Goal: Task Accomplishment & Management: Use online tool/utility

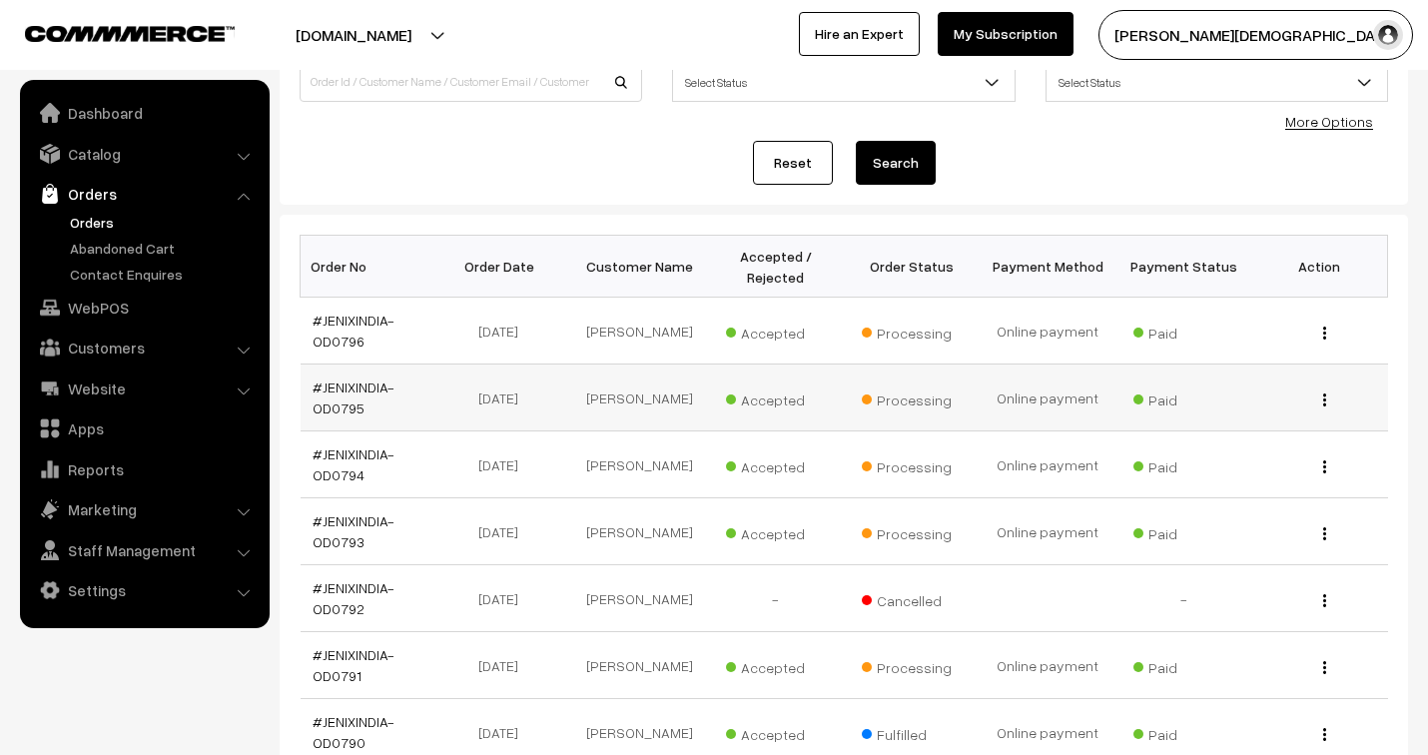
scroll to position [222, 0]
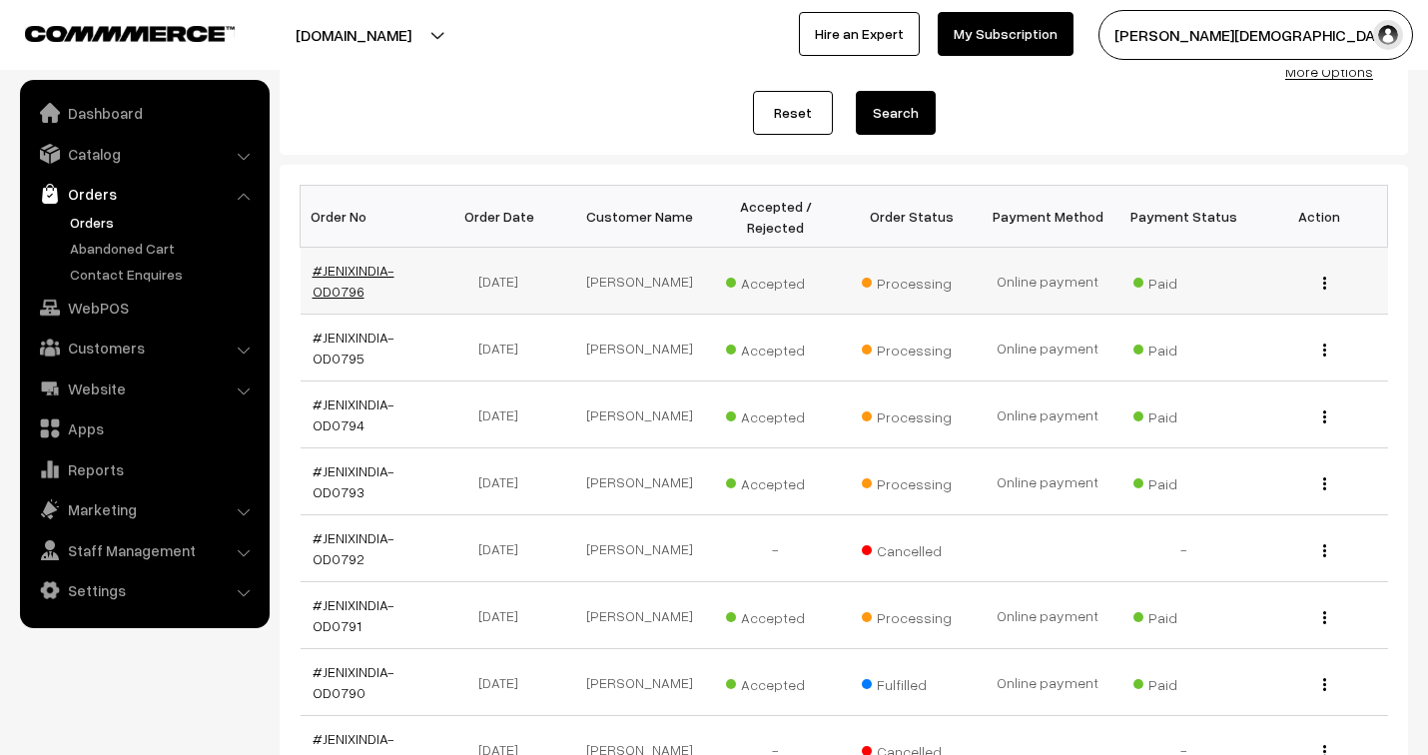
click at [356, 271] on link "#JENIXINDIA-OD0796" at bounding box center [354, 281] width 82 height 38
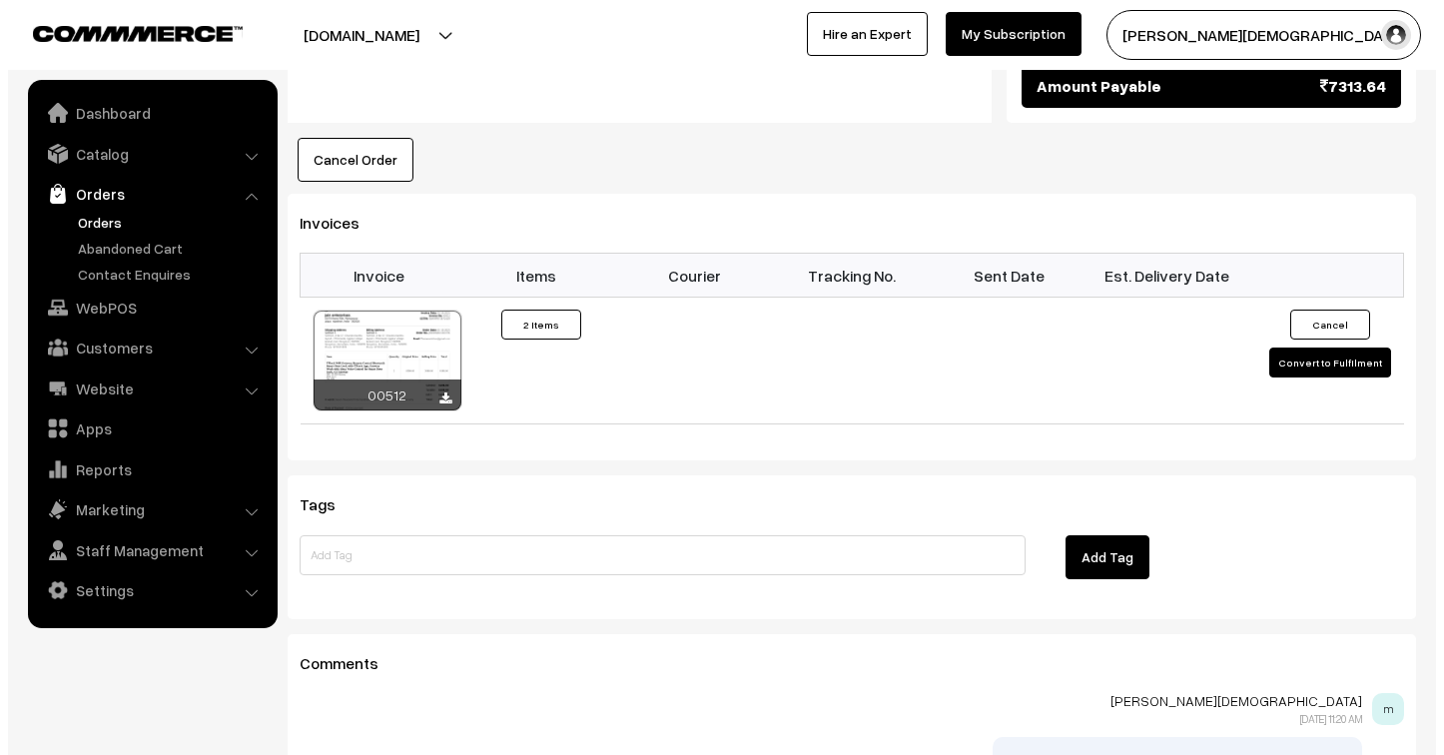
scroll to position [1331, 0]
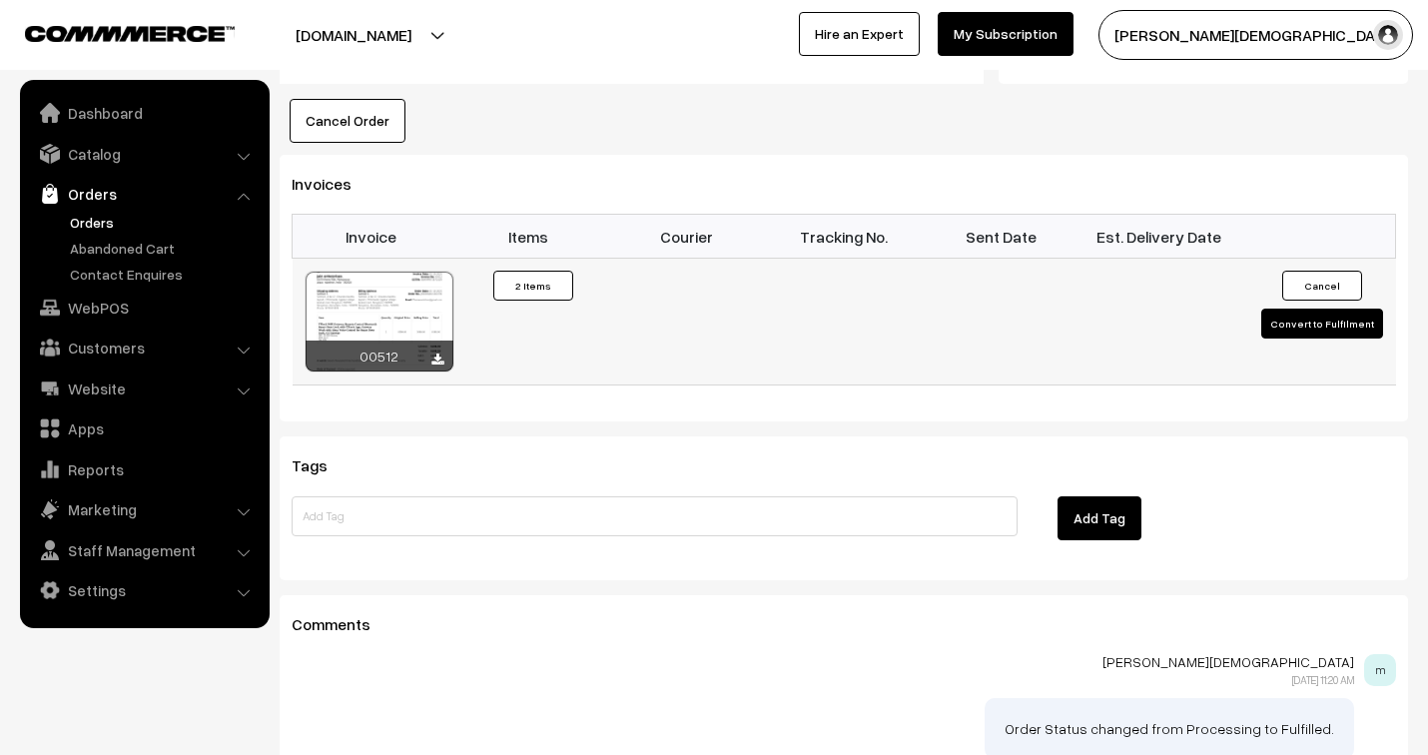
click at [1335, 309] on button "Convert to Fulfilment" at bounding box center [1322, 324] width 122 height 30
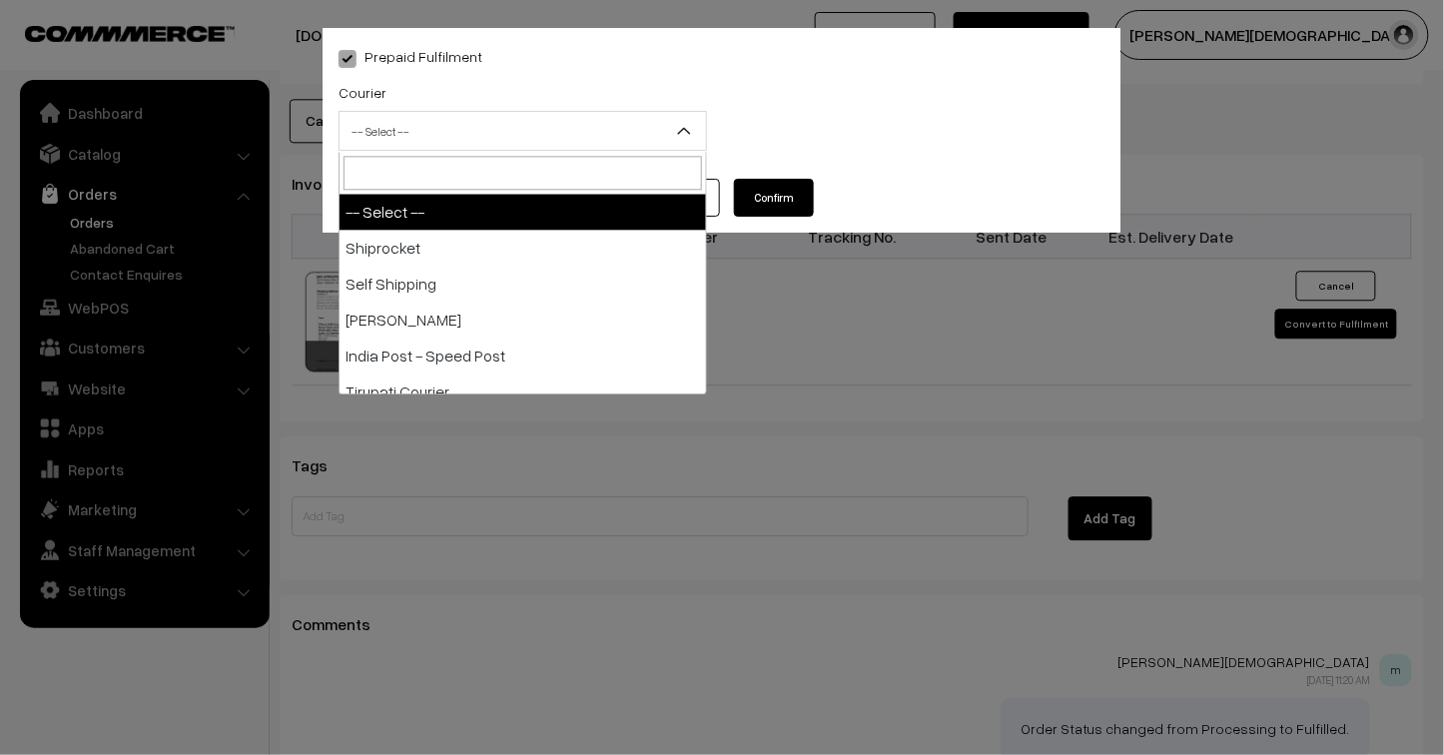
click at [462, 123] on span "-- Select --" at bounding box center [522, 131] width 366 height 35
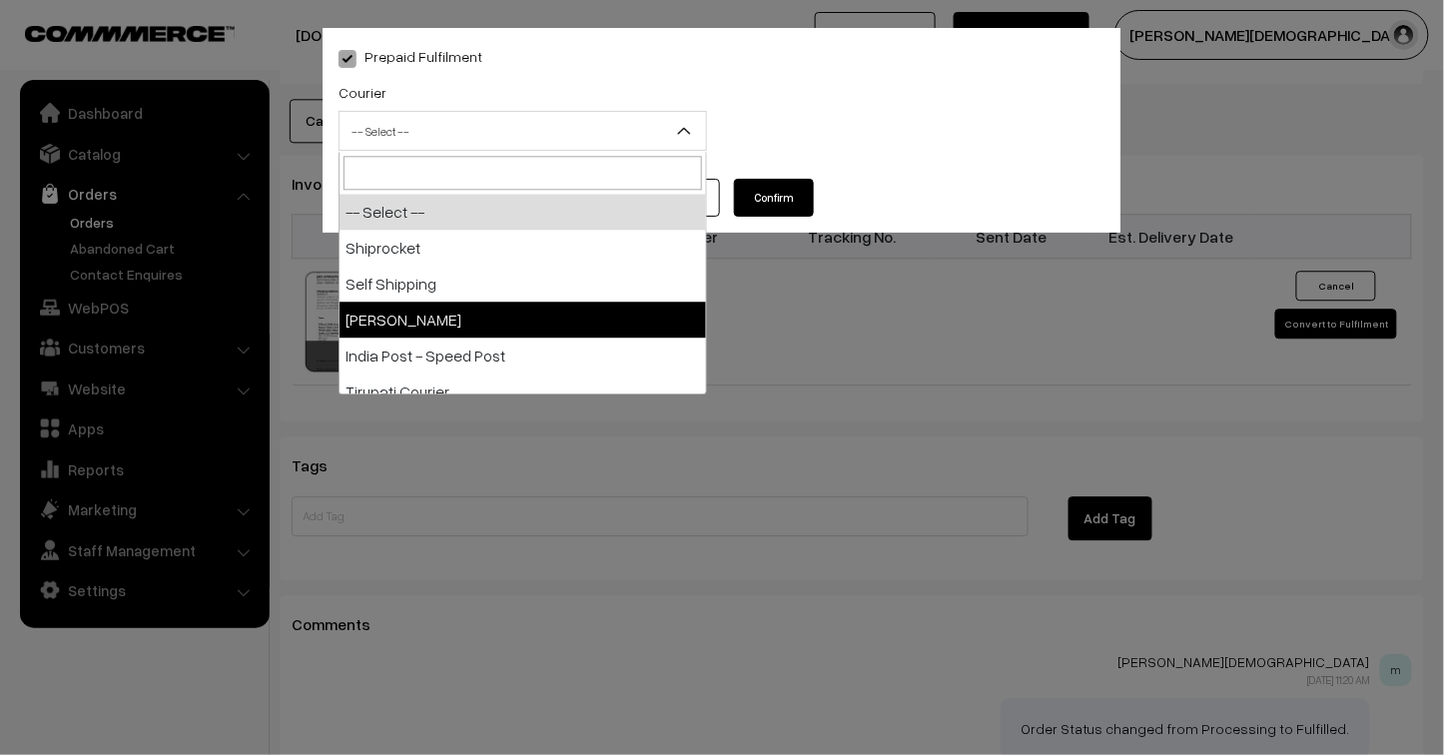
select select "3"
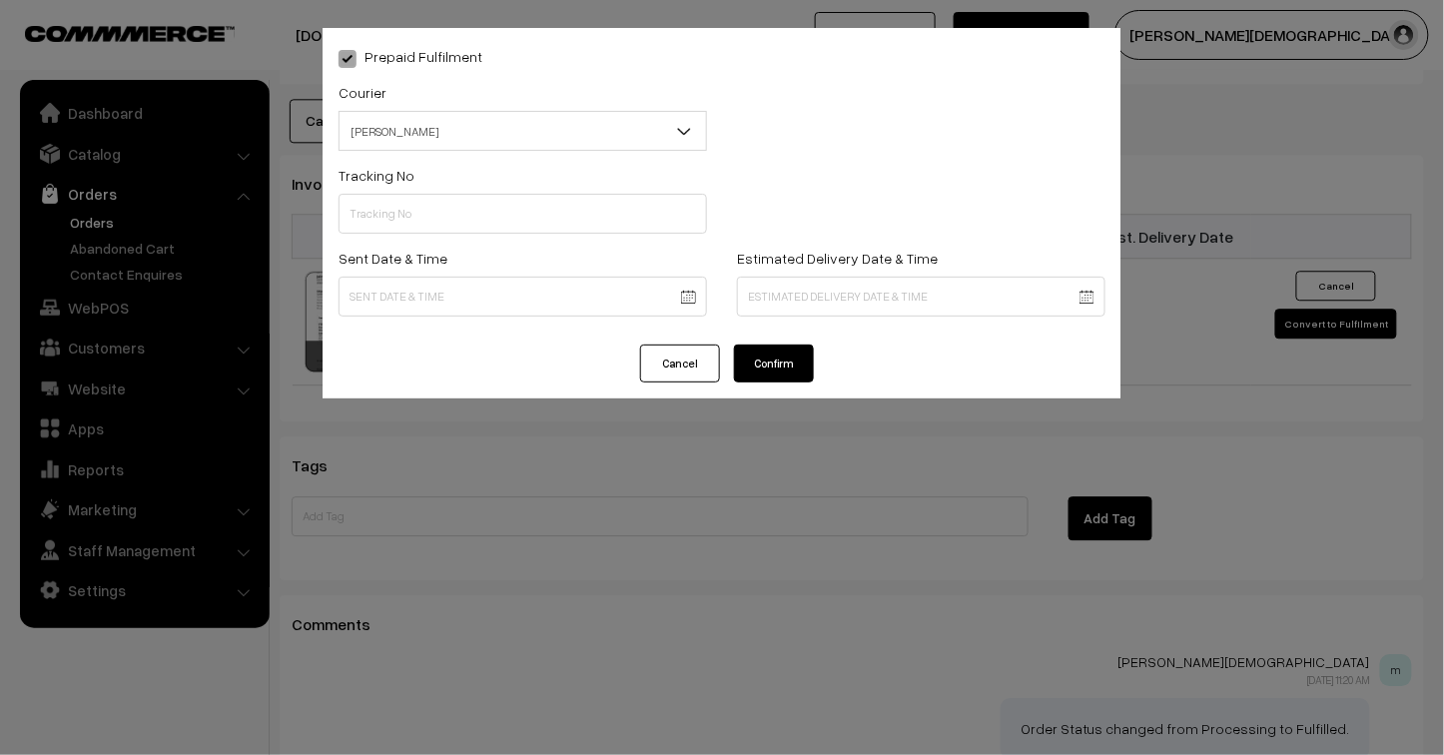
click at [430, 190] on div "Tracking No" at bounding box center [522, 198] width 368 height 71
click at [434, 208] on input "text" at bounding box center [522, 214] width 368 height 40
type input "5"
type input "25103200096493"
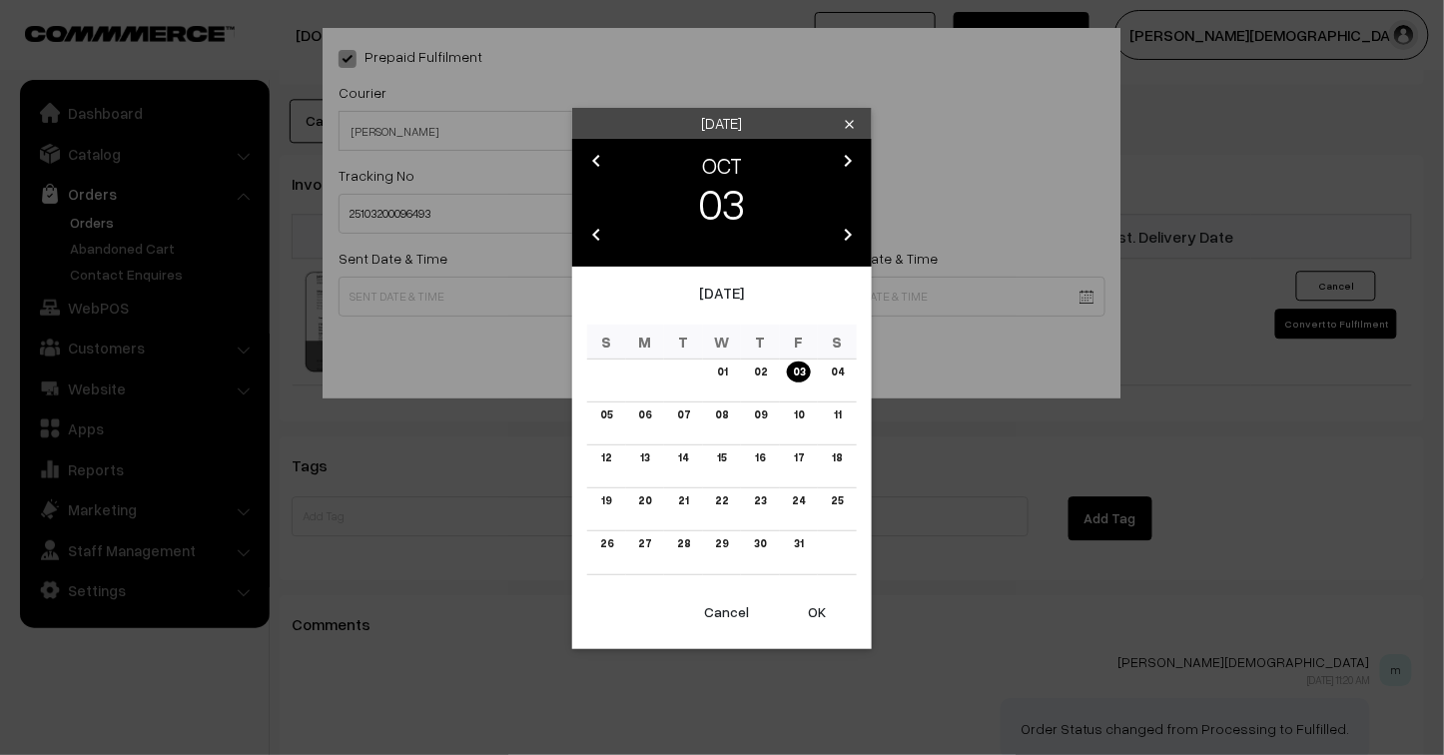
click at [797, 375] on link "03" at bounding box center [799, 371] width 24 height 21
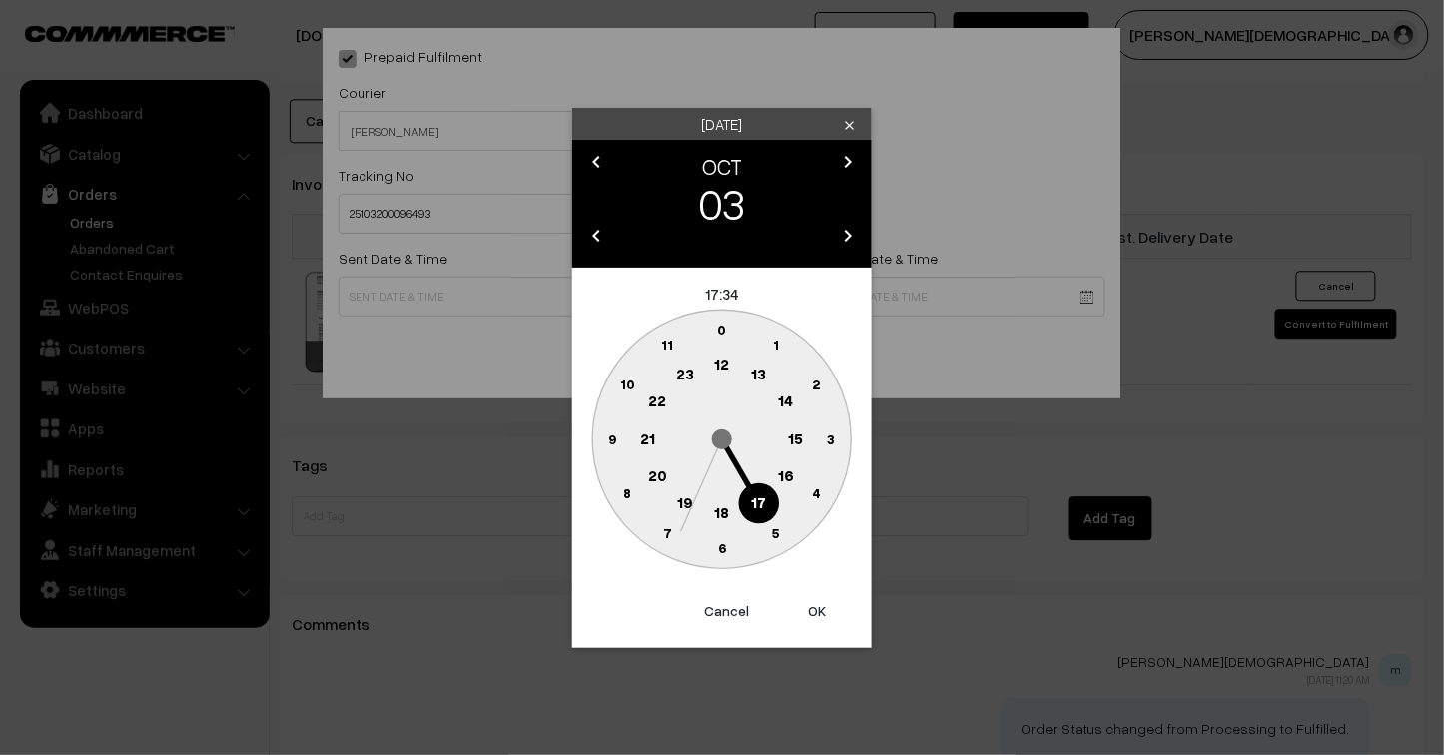
click at [821, 612] on button "OK" at bounding box center [817, 611] width 80 height 44
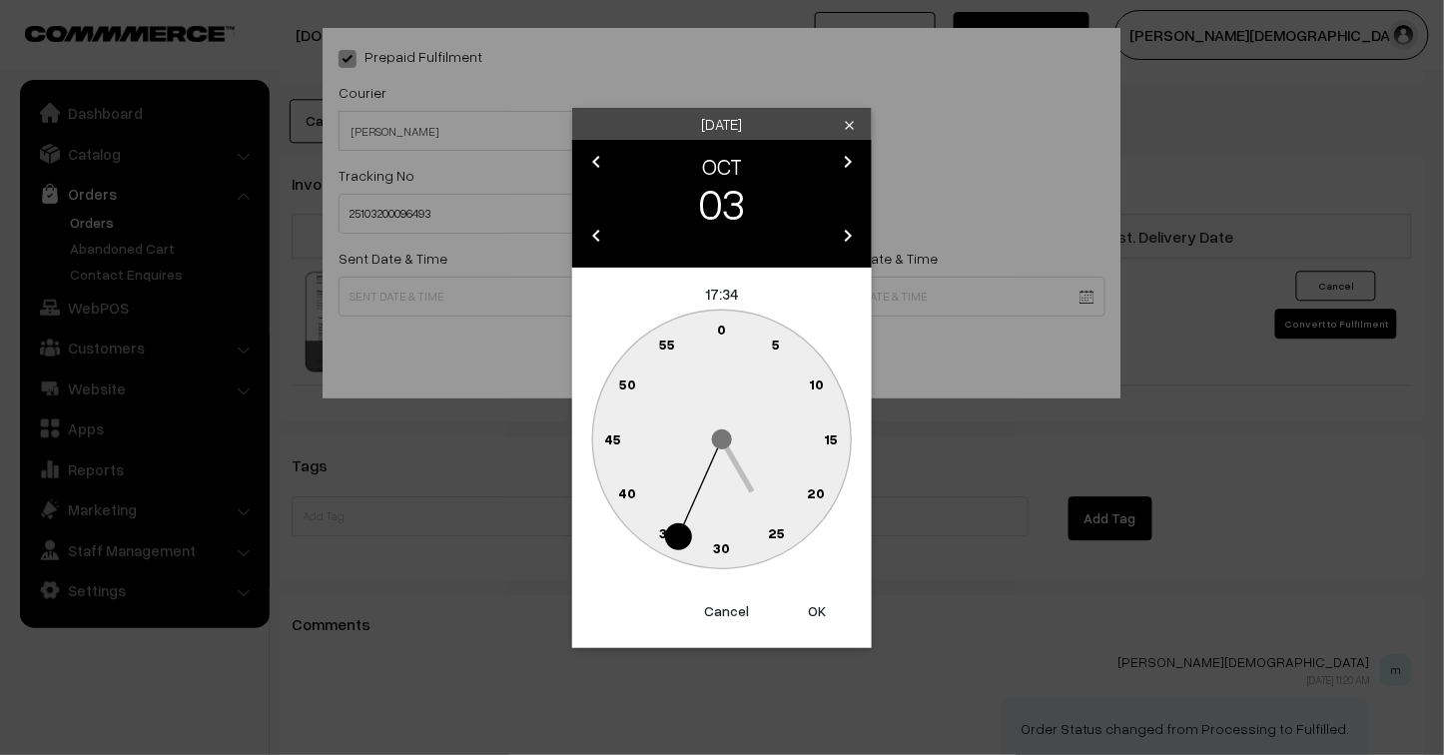
click at [814, 606] on button "OK" at bounding box center [817, 611] width 80 height 44
type input "03-10-2025 17:34"
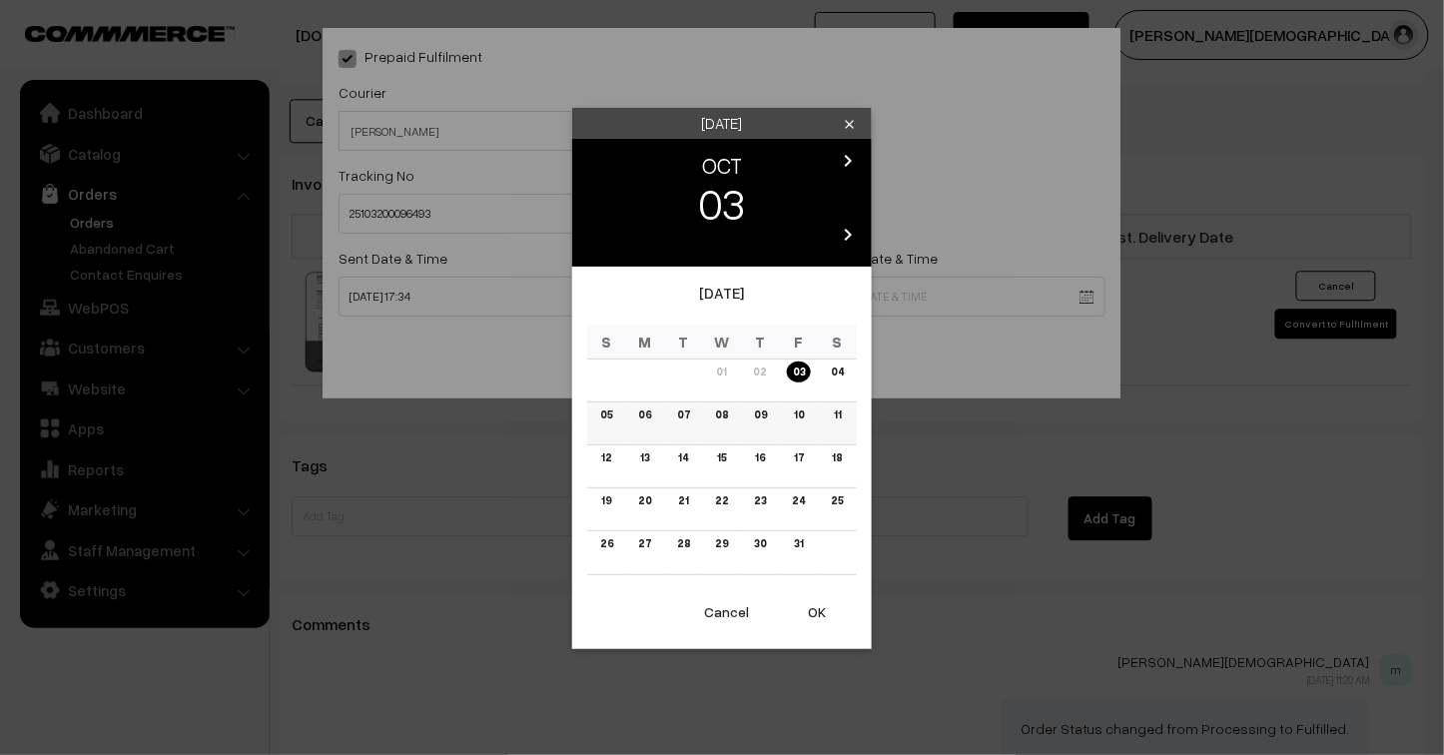
click at [649, 415] on link "06" at bounding box center [644, 414] width 25 height 21
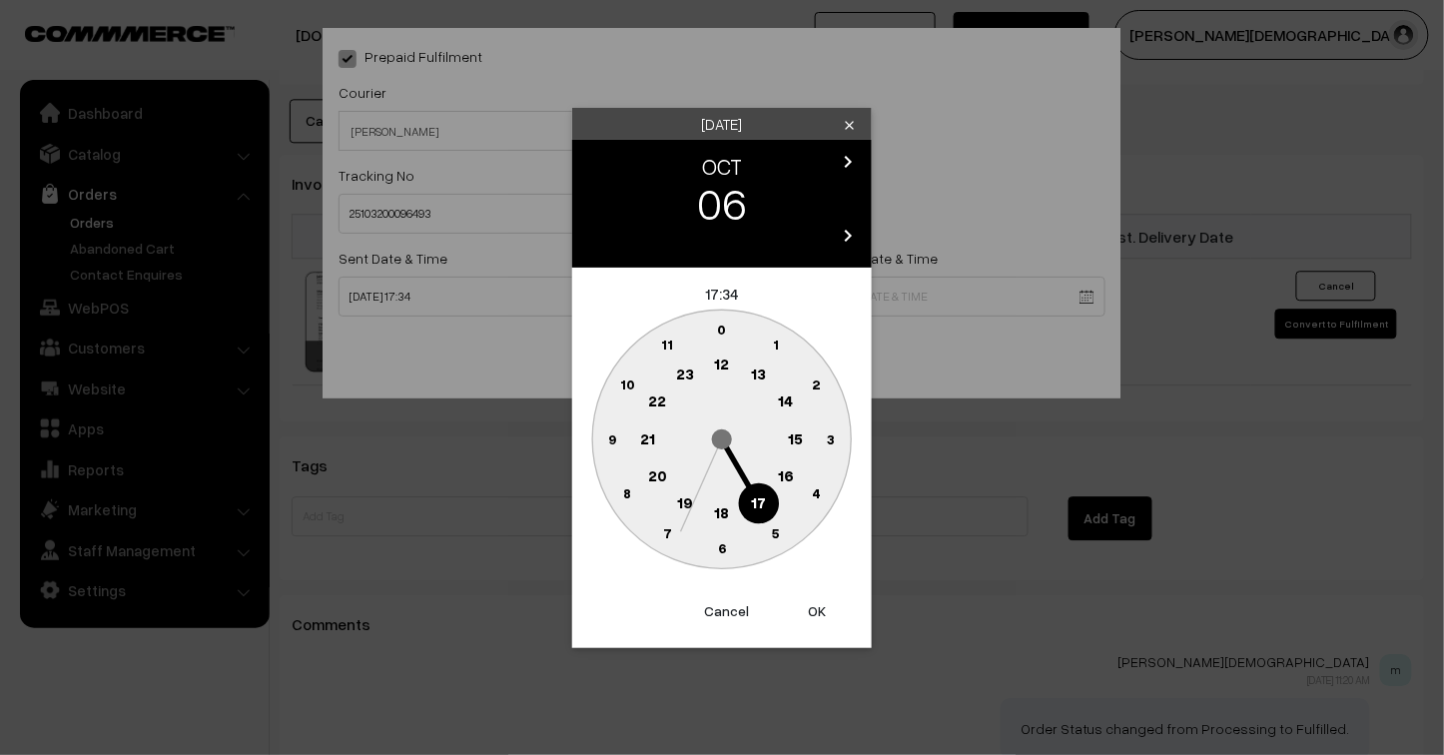
click at [822, 612] on button "OK" at bounding box center [817, 611] width 80 height 44
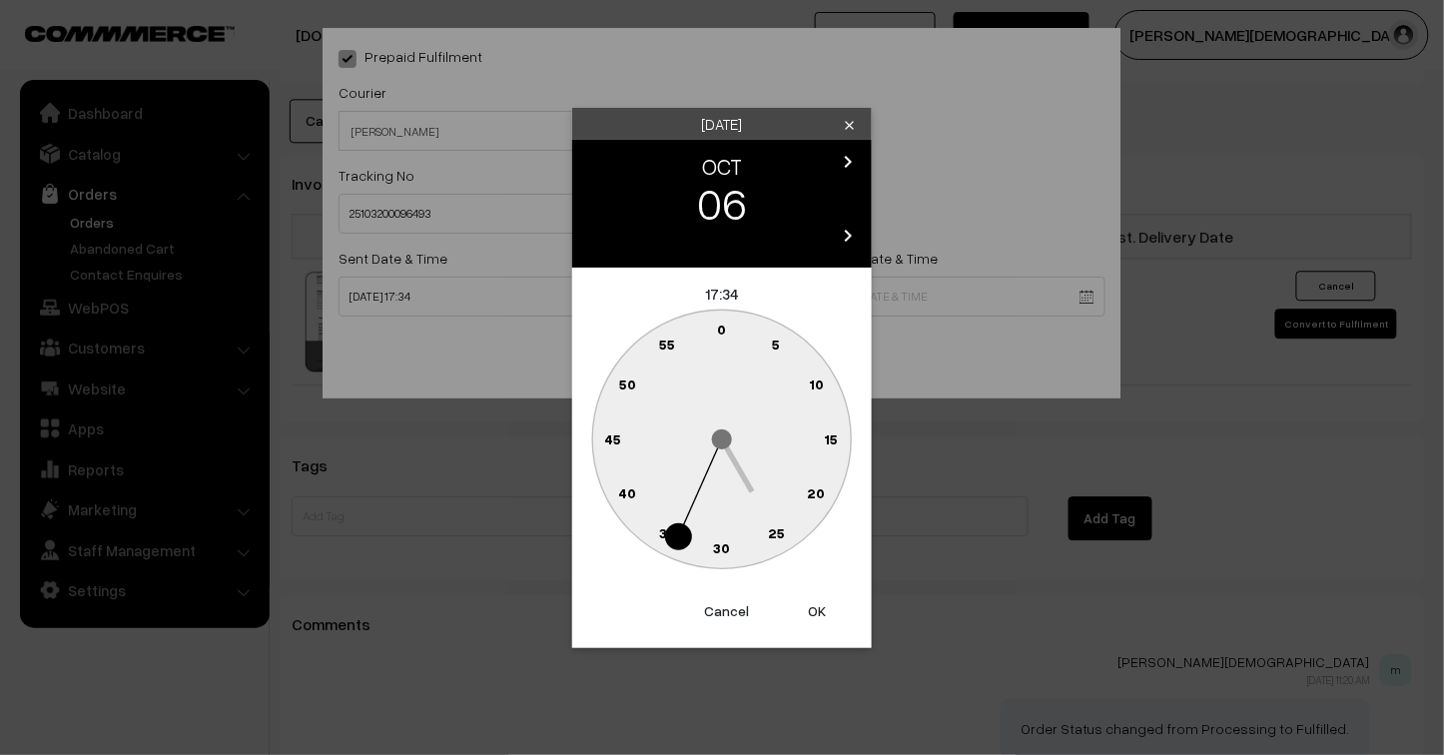
click at [822, 612] on button "OK" at bounding box center [817, 611] width 80 height 44
type input "06-10-2025 17:34"
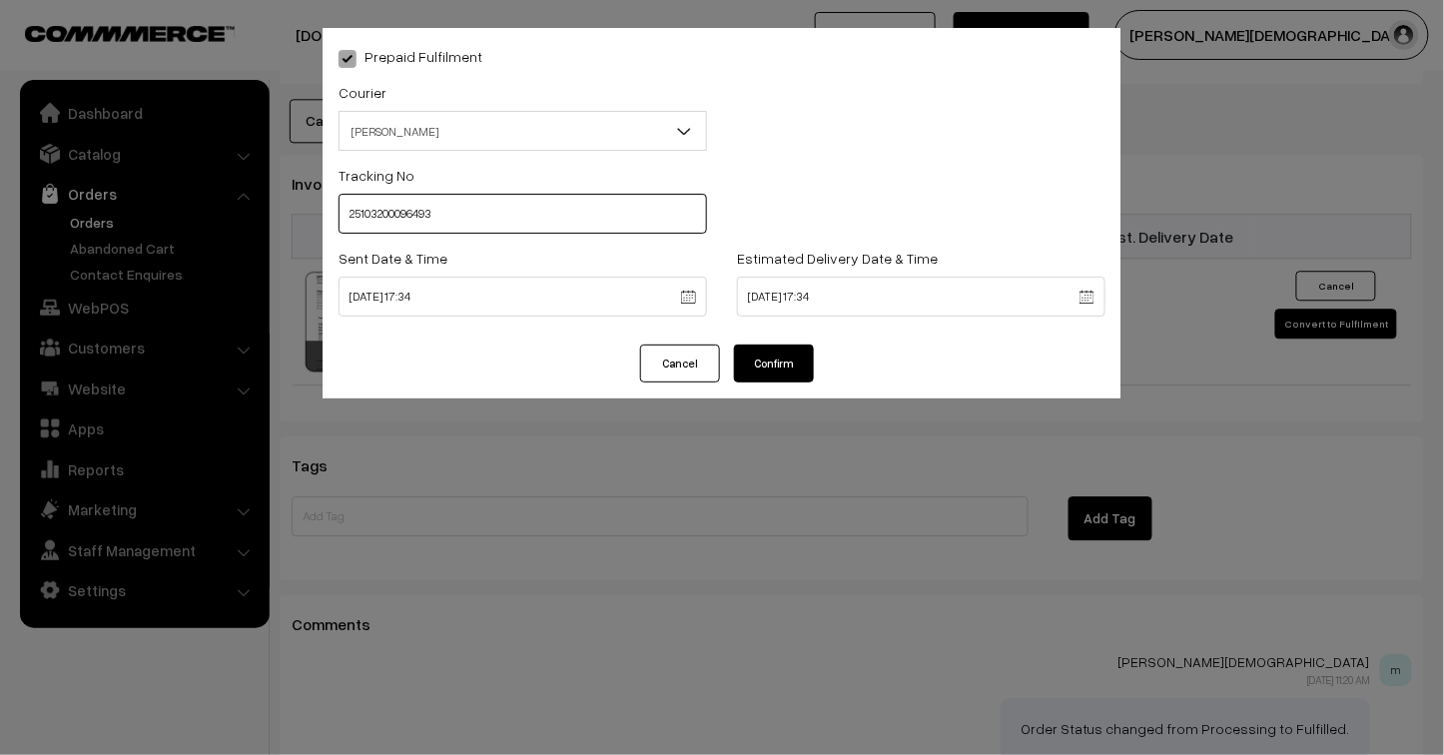
drag, startPoint x: 453, startPoint y: 214, endPoint x: 273, endPoint y: 211, distance: 180.7
click at [273, 211] on div "Prepaid Fulfilment Courier -- Select -- Shiprocket Self Shipping Shree Maruti C…" at bounding box center [722, 377] width 1444 height 755
click at [792, 370] on button "Confirm" at bounding box center [774, 363] width 80 height 38
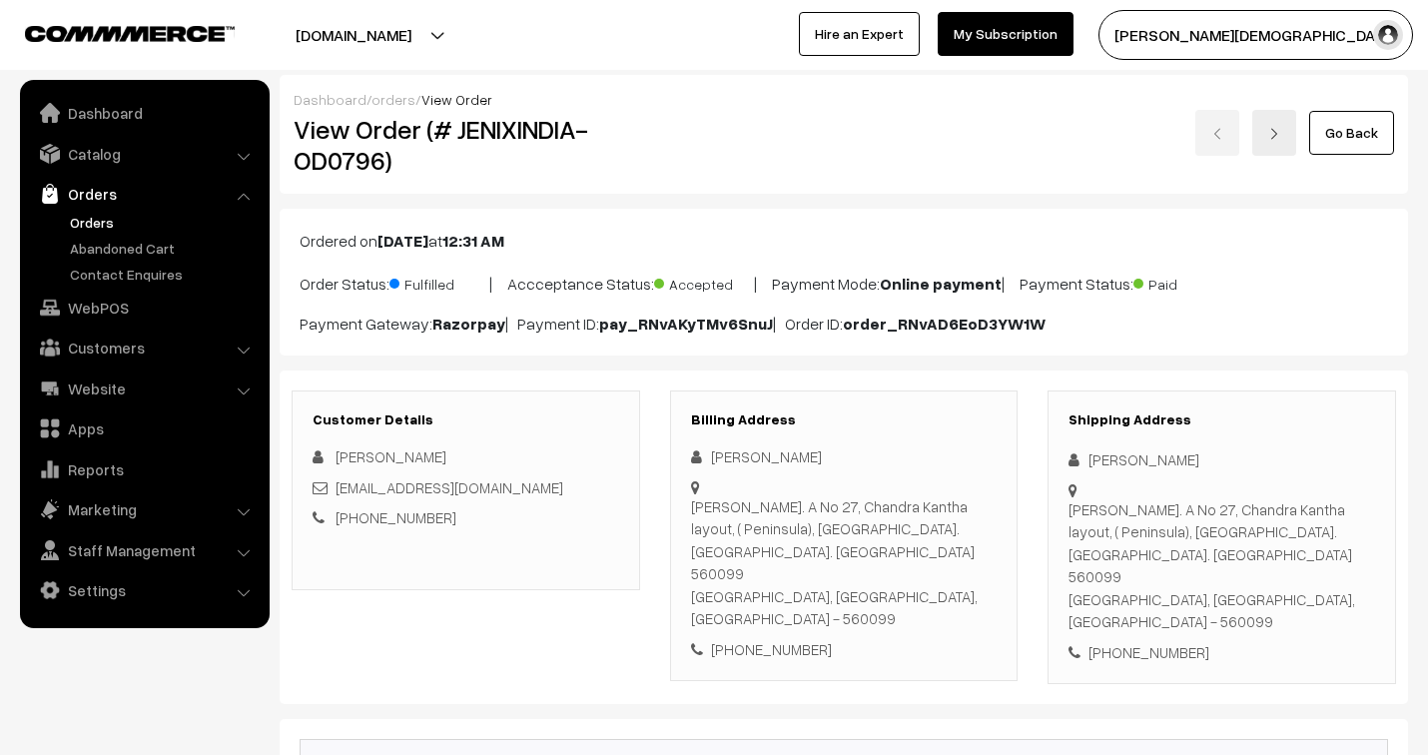
click at [383, 96] on link "orders" at bounding box center [393, 99] width 44 height 17
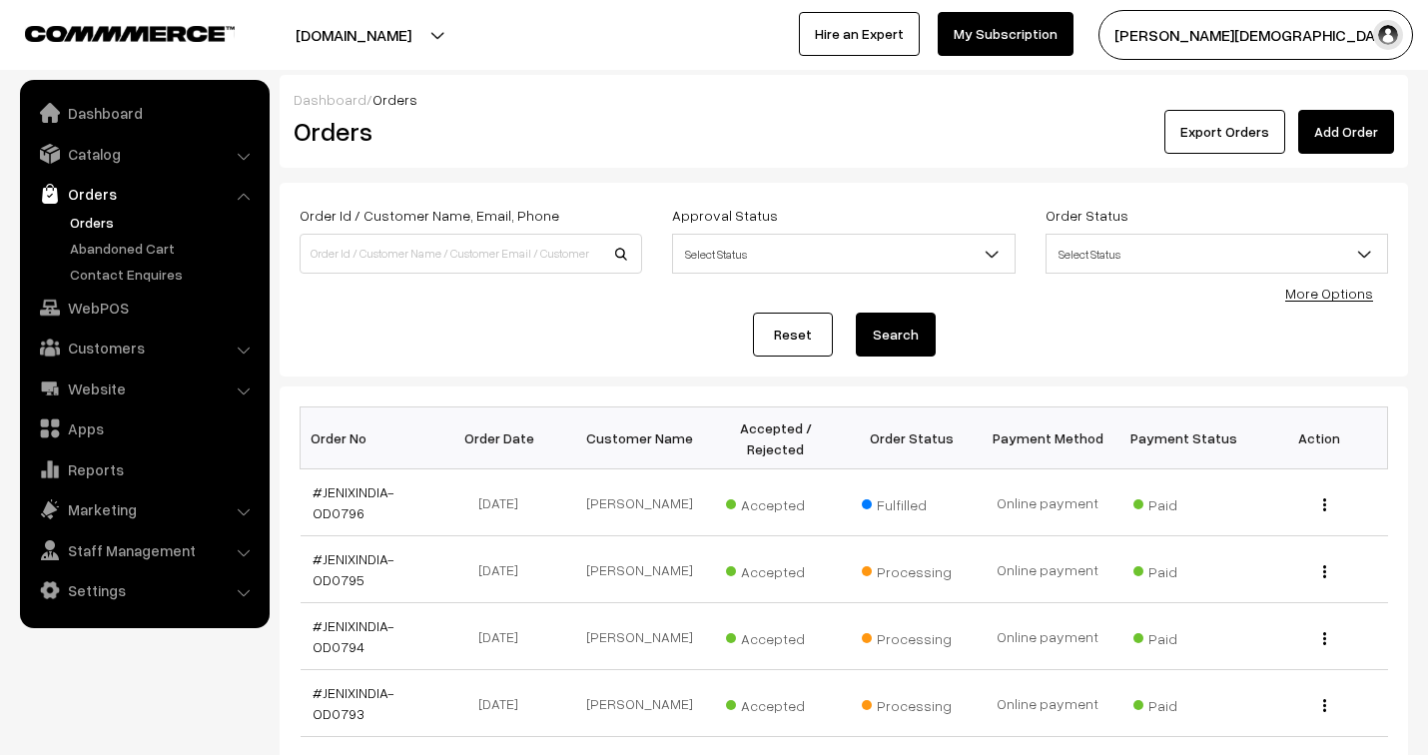
scroll to position [222, 0]
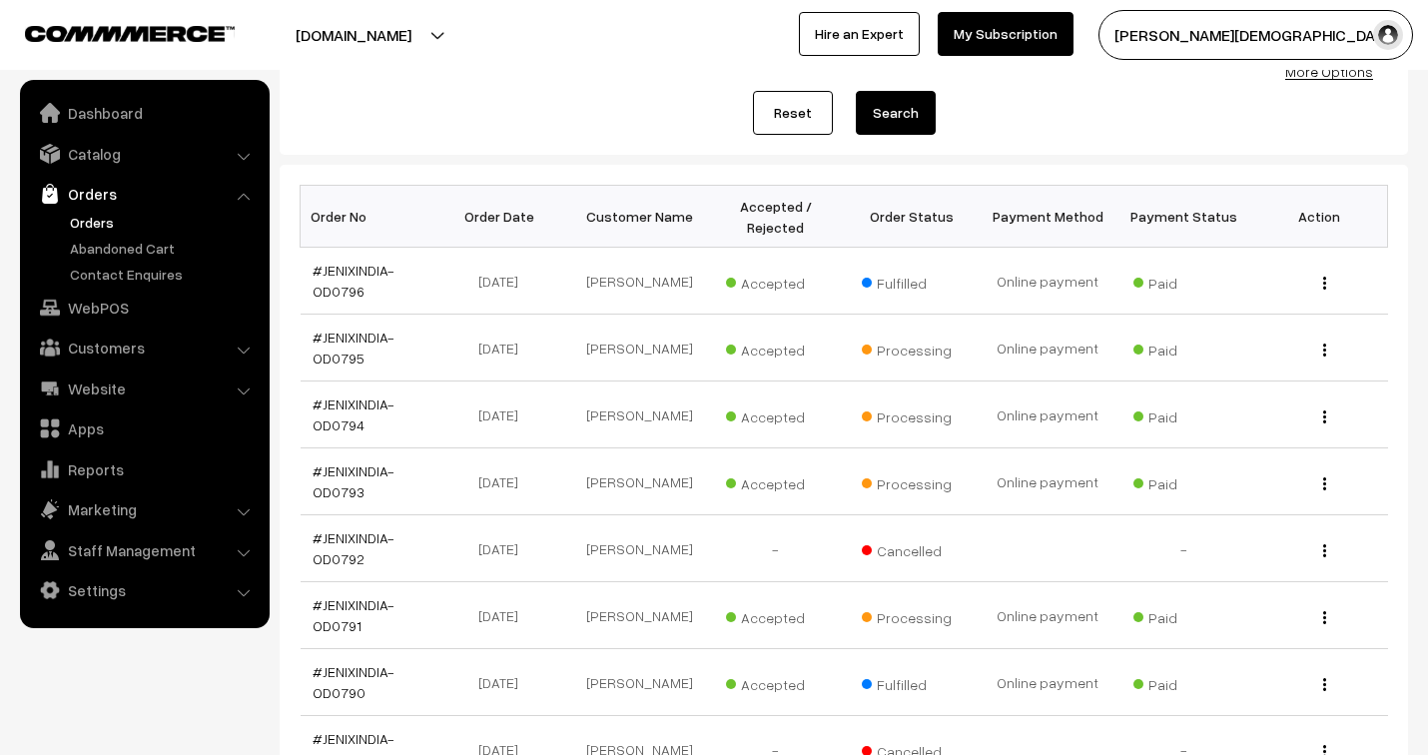
click at [356, 337] on link "#JENIXINDIA-OD0795" at bounding box center [354, 347] width 82 height 38
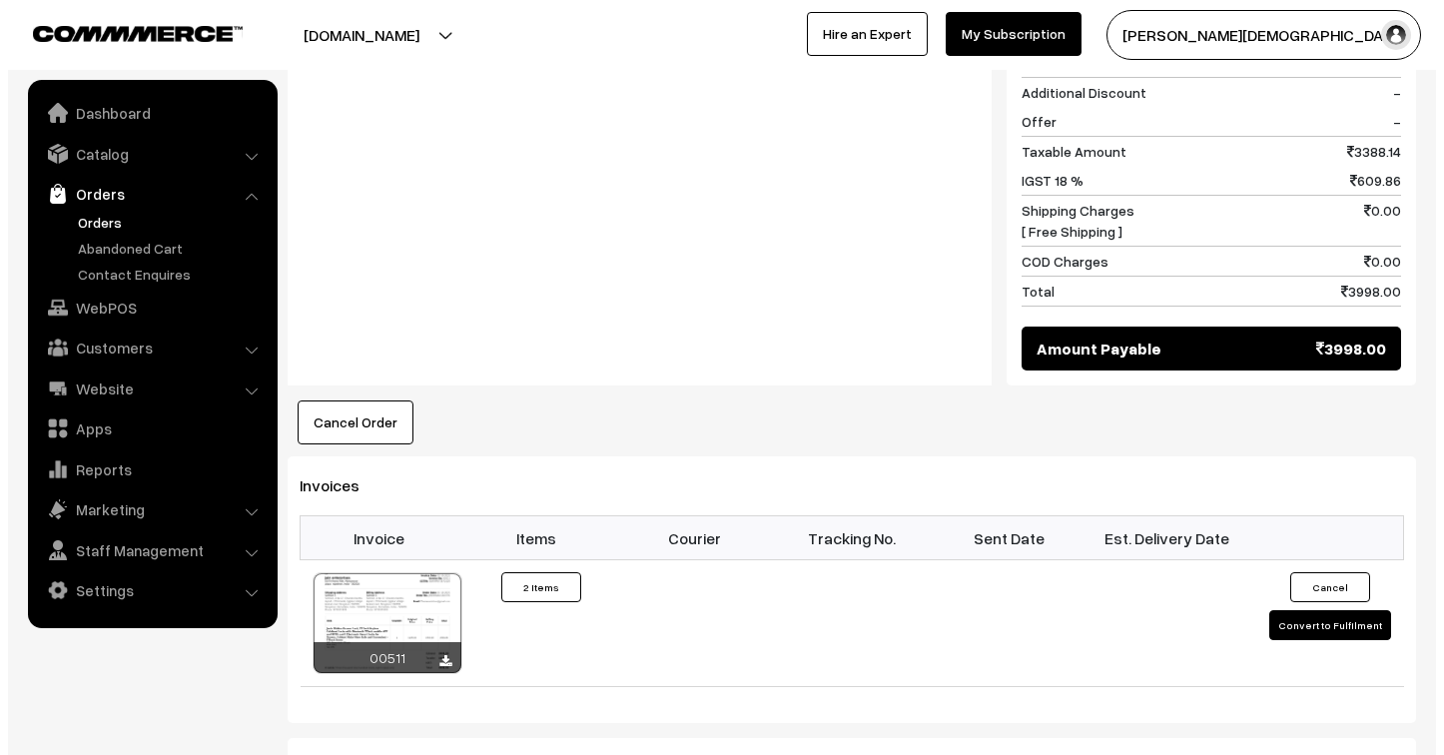
scroll to position [1109, 0]
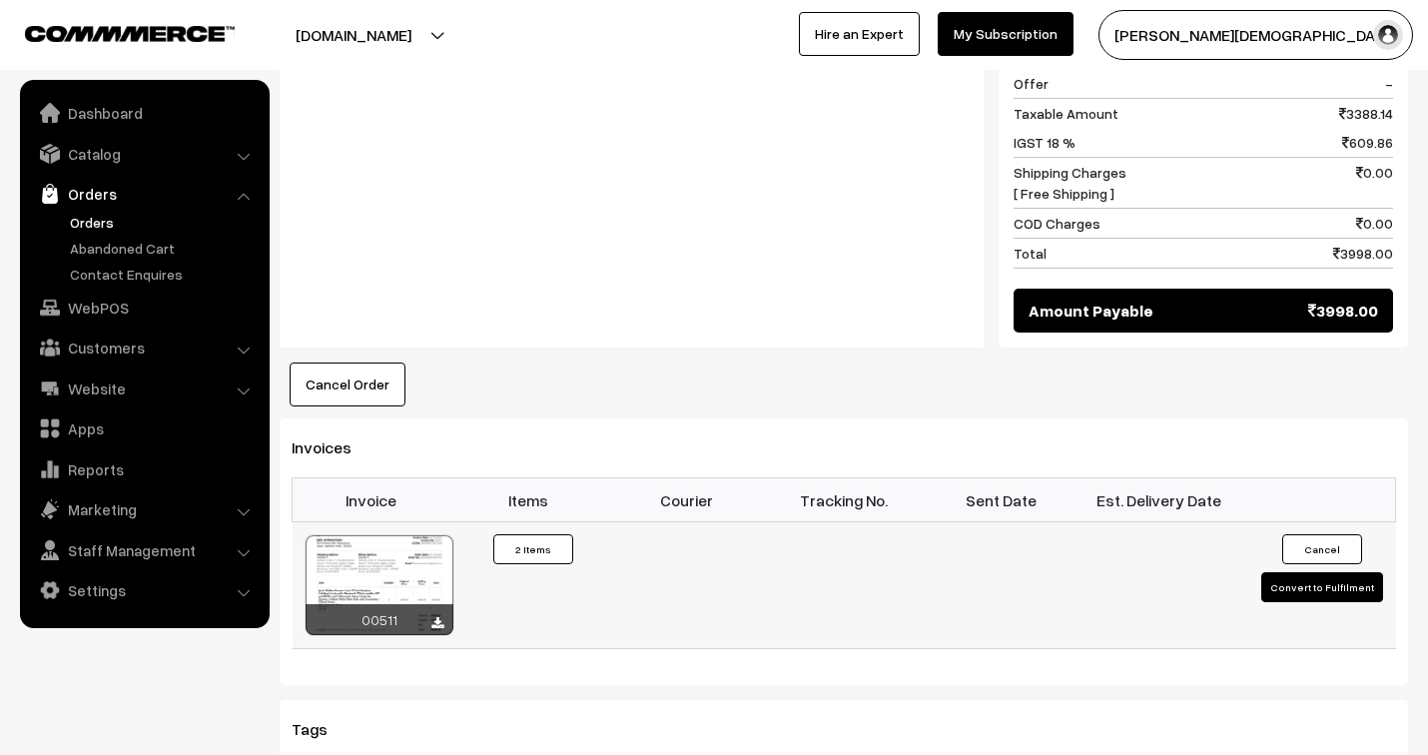
click at [1298, 572] on button "Convert to Fulfilment" at bounding box center [1322, 587] width 122 height 30
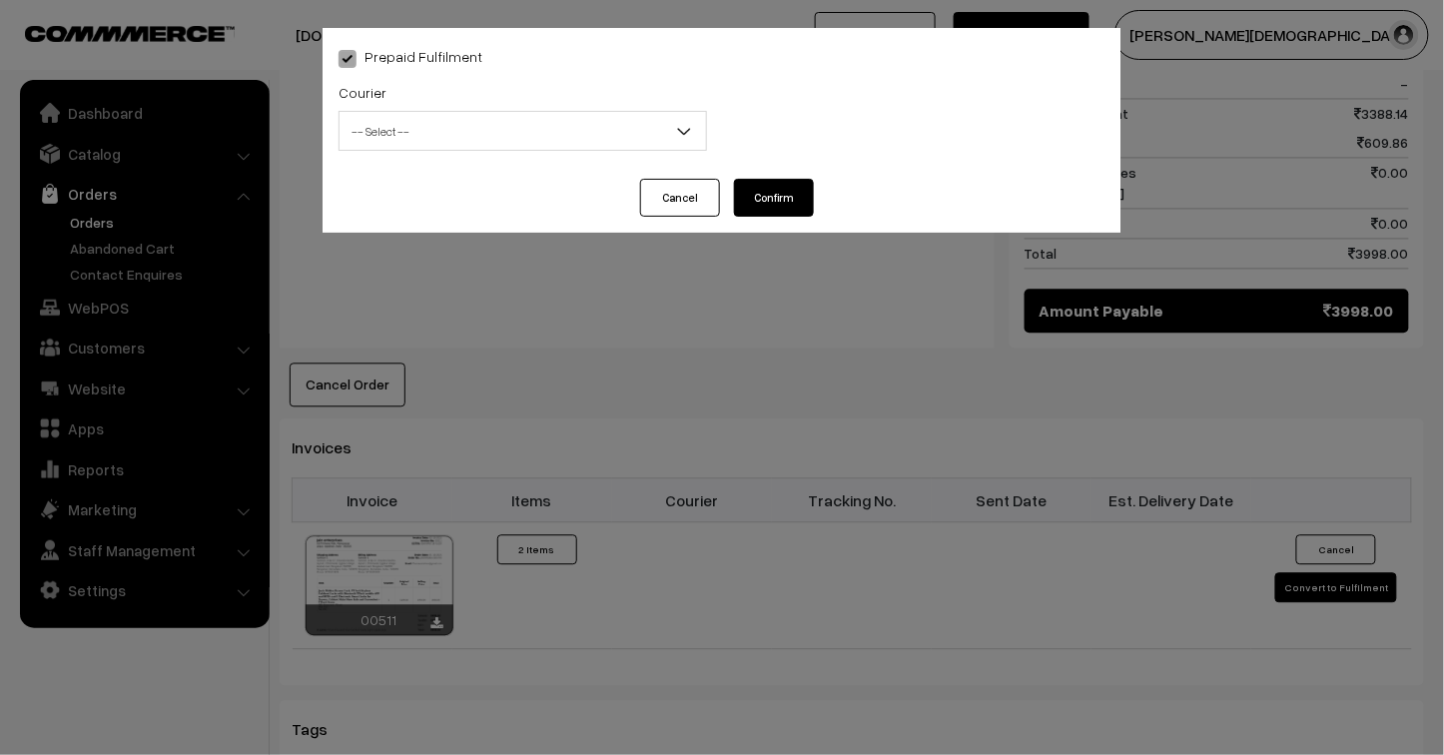
click at [443, 131] on span "-- Select --" at bounding box center [522, 131] width 366 height 35
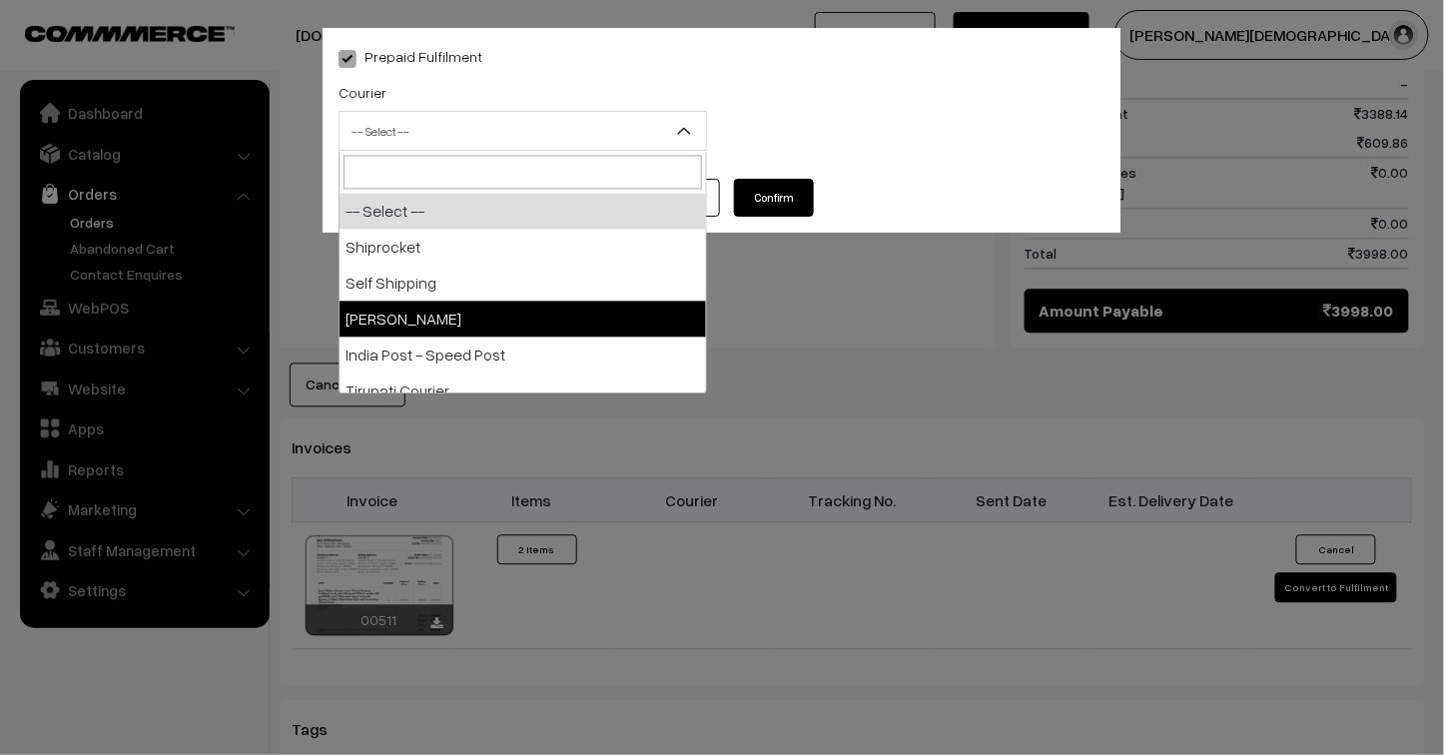
select select "3"
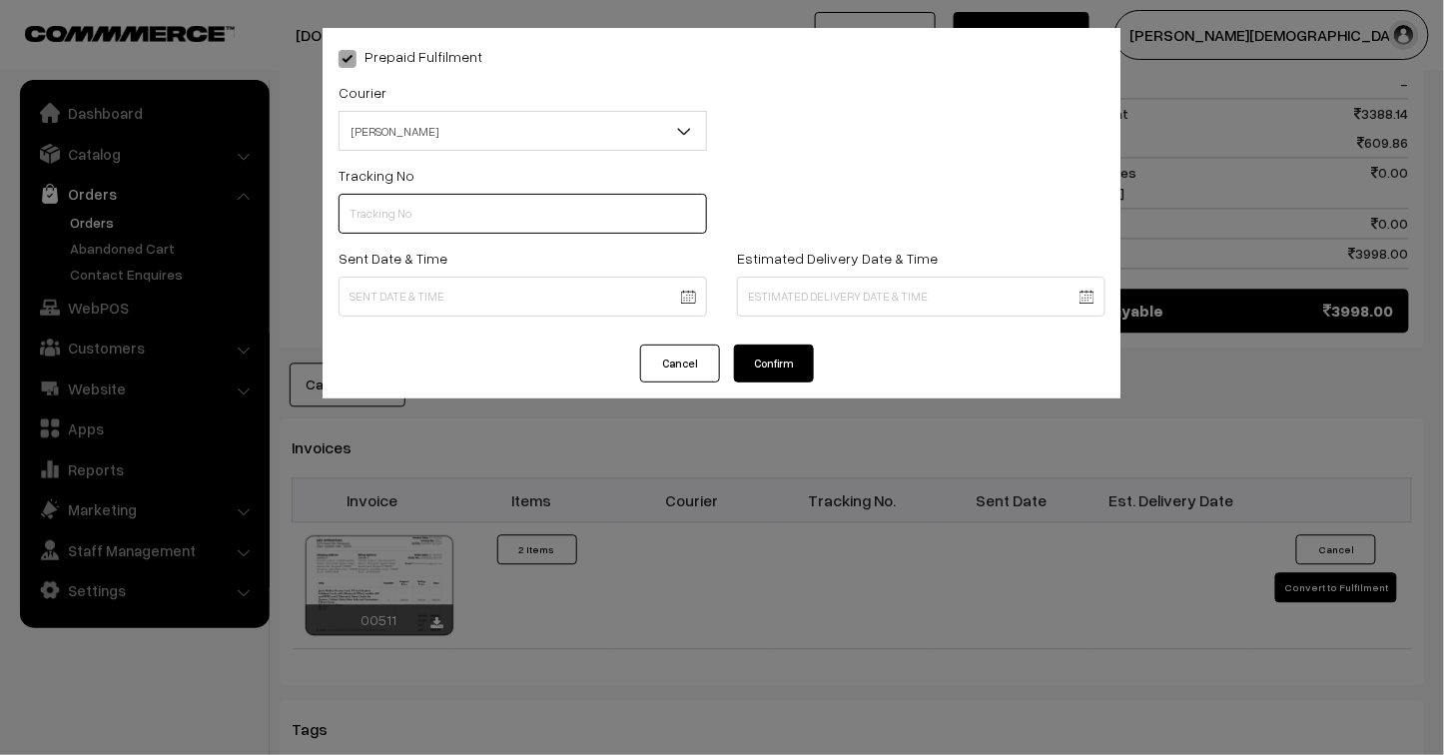
click at [397, 215] on input "text" at bounding box center [522, 214] width 368 height 40
paste input "25103200096493"
type input "25103200096493"
click at [476, 301] on body "Thank you for showing interest. Our team will call you shortly. Close [DOMAIN_N…" at bounding box center [722, 41] width 1444 height 2301
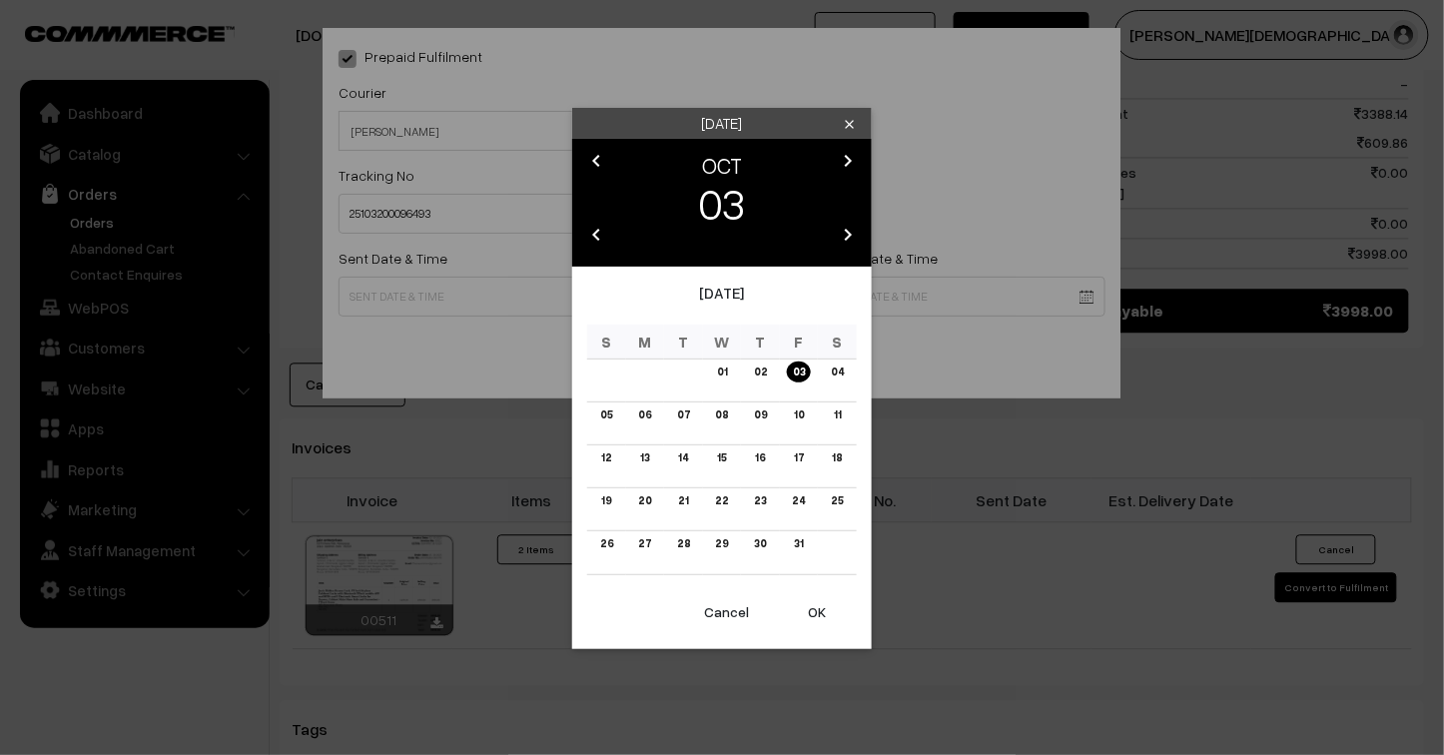
click at [817, 610] on button "OK" at bounding box center [817, 612] width 80 height 44
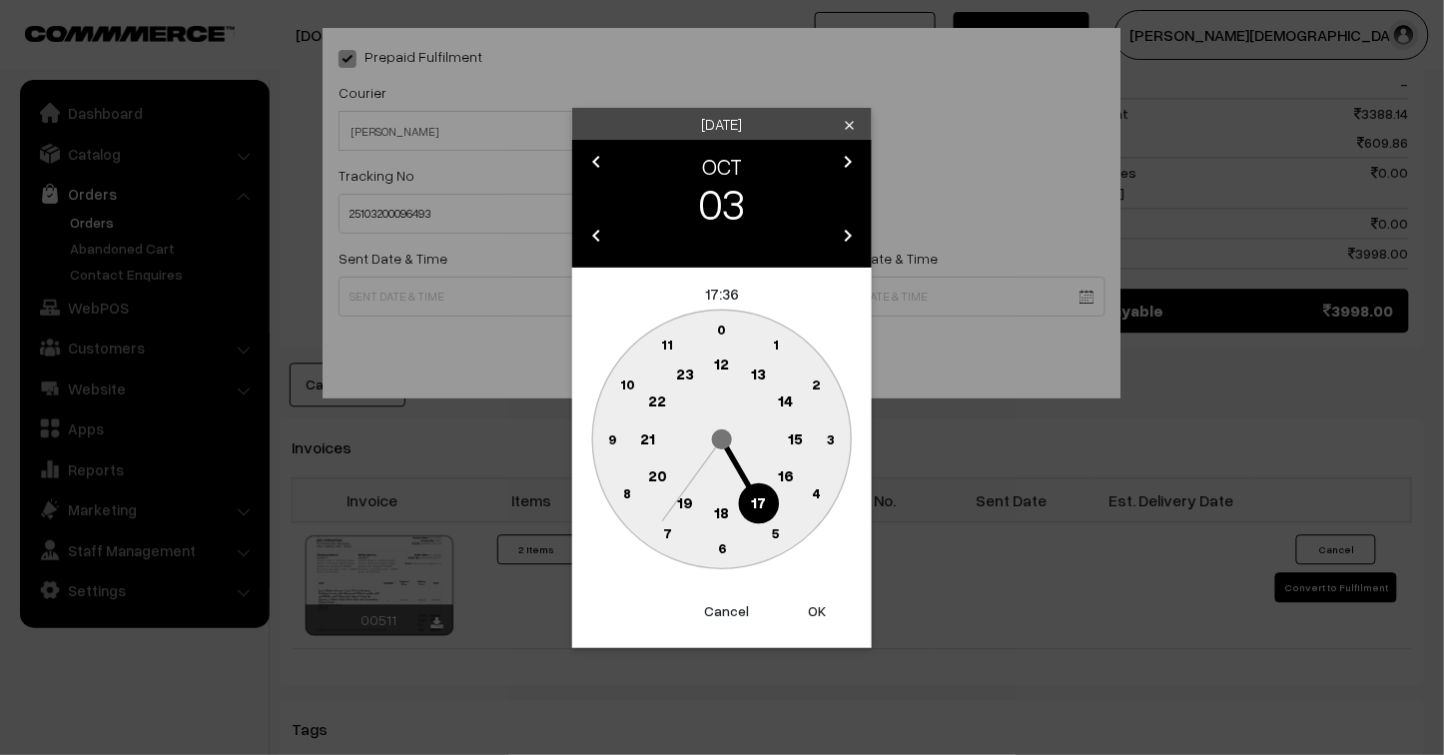
click at [817, 610] on button "OK" at bounding box center [817, 611] width 80 height 44
type input "03-10-2025 17:36"
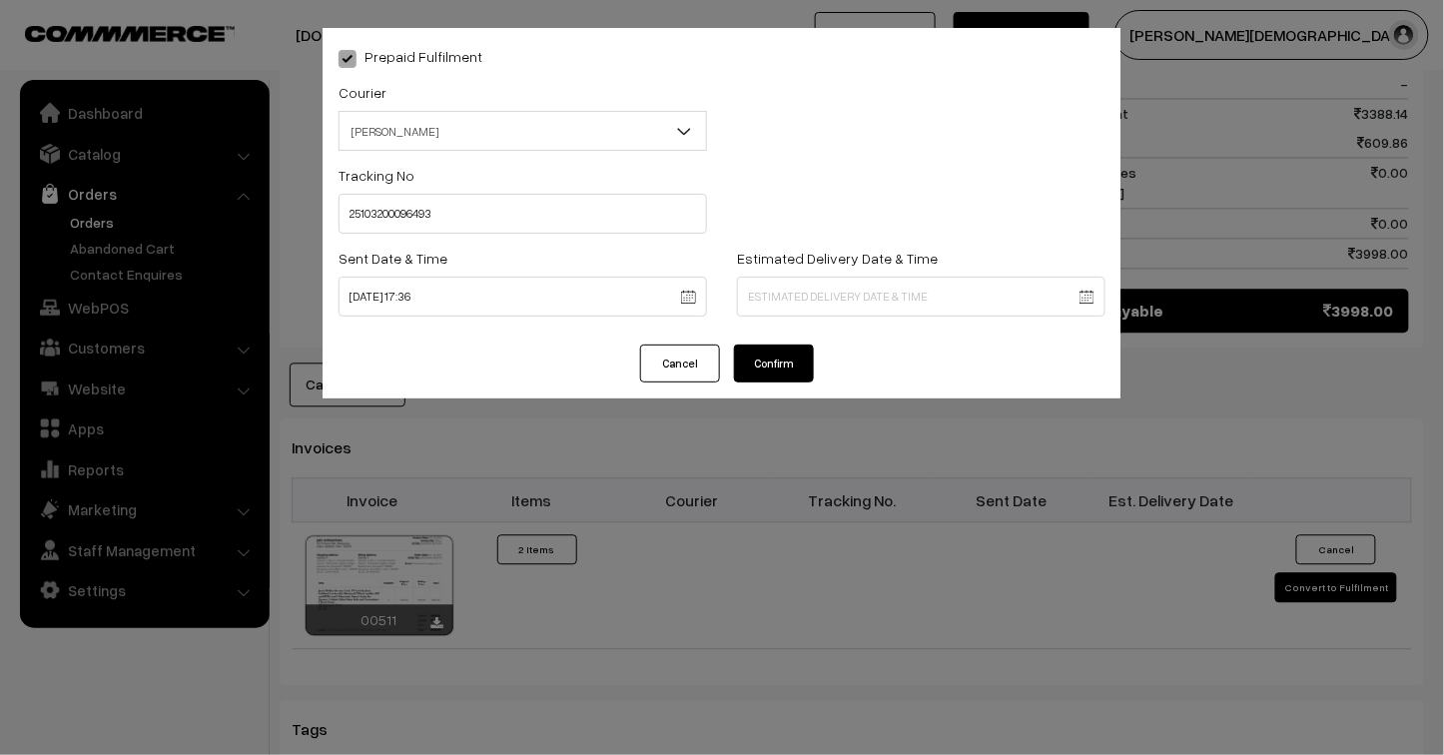
click at [884, 300] on body "Thank you for showing interest. Our team will call you shortly. Close jenixindi…" at bounding box center [722, 41] width 1444 height 2301
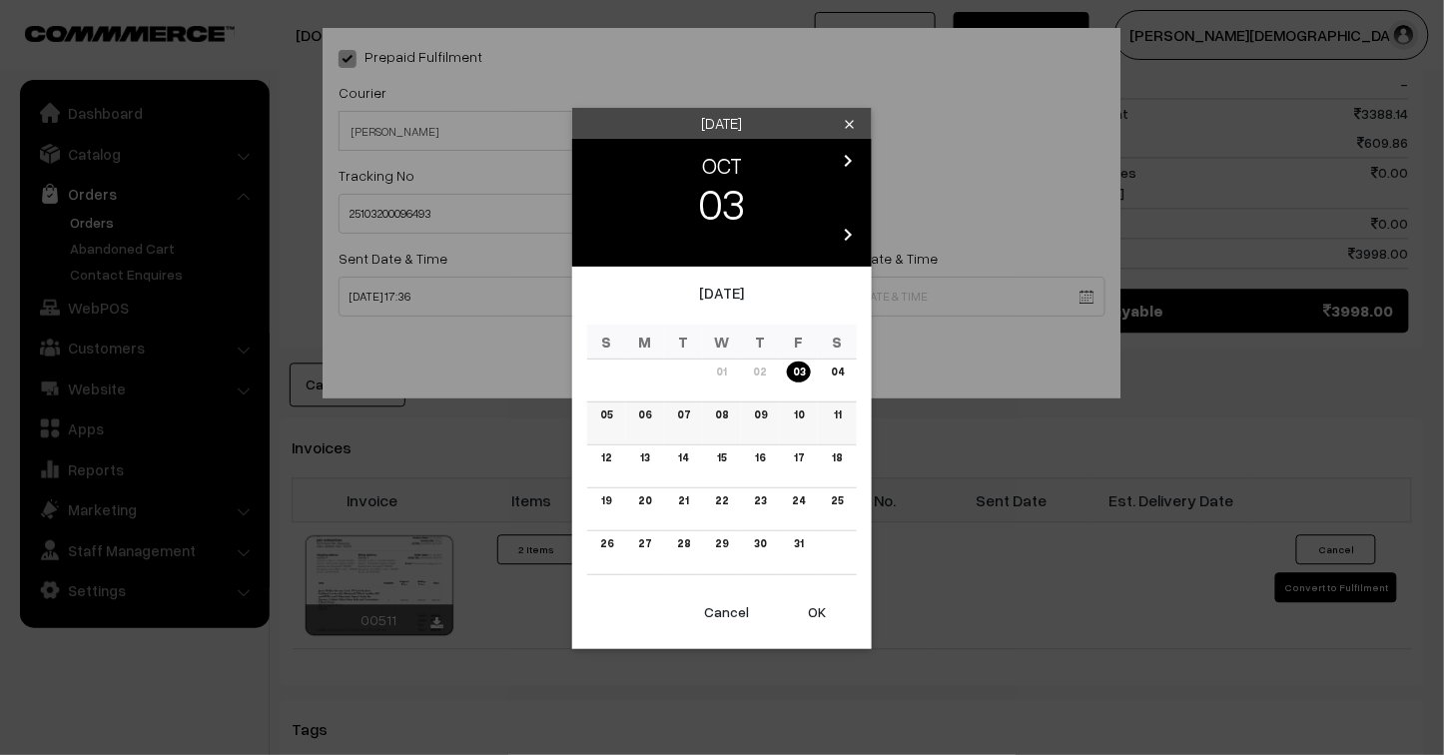
click at [642, 406] on link "06" at bounding box center [644, 414] width 25 height 21
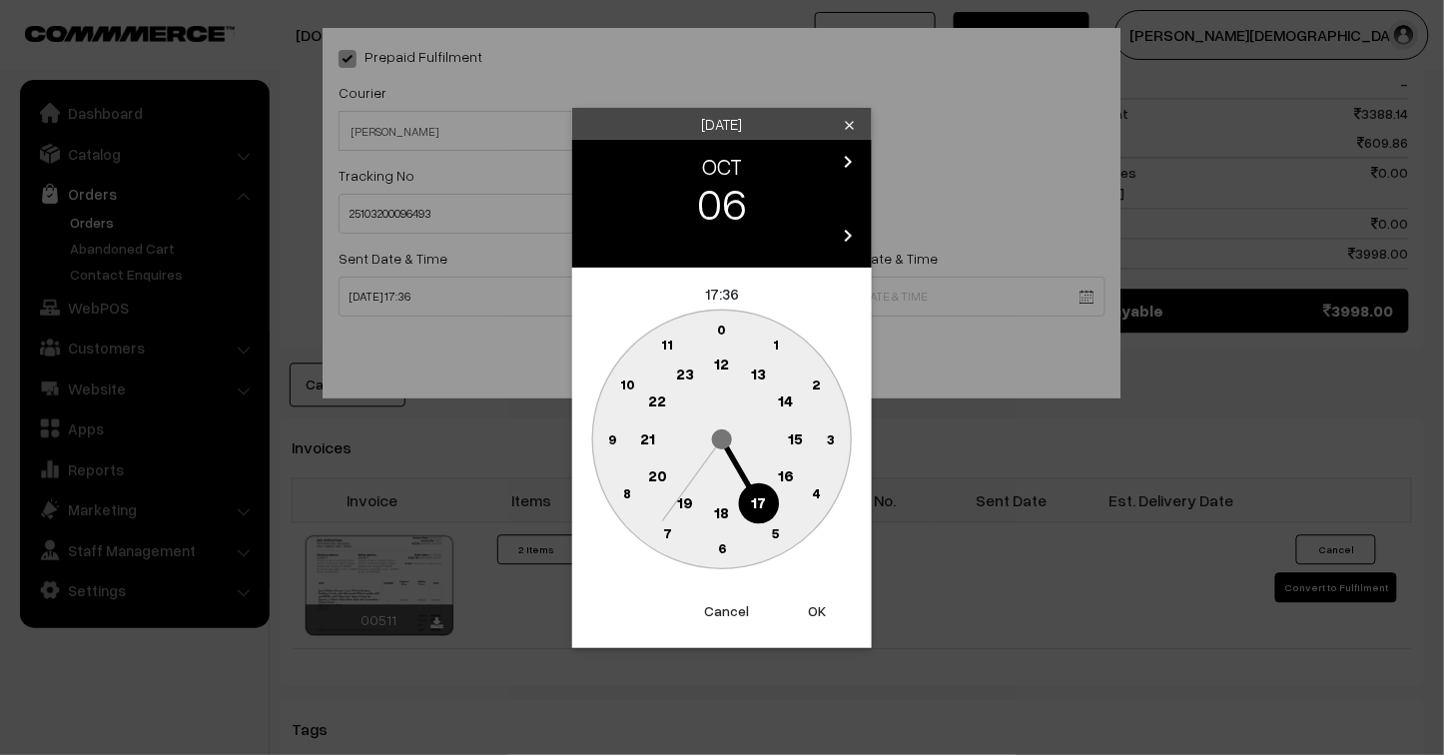
click at [805, 604] on button "OK" at bounding box center [817, 611] width 80 height 44
type input "06-10-2025 17:36"
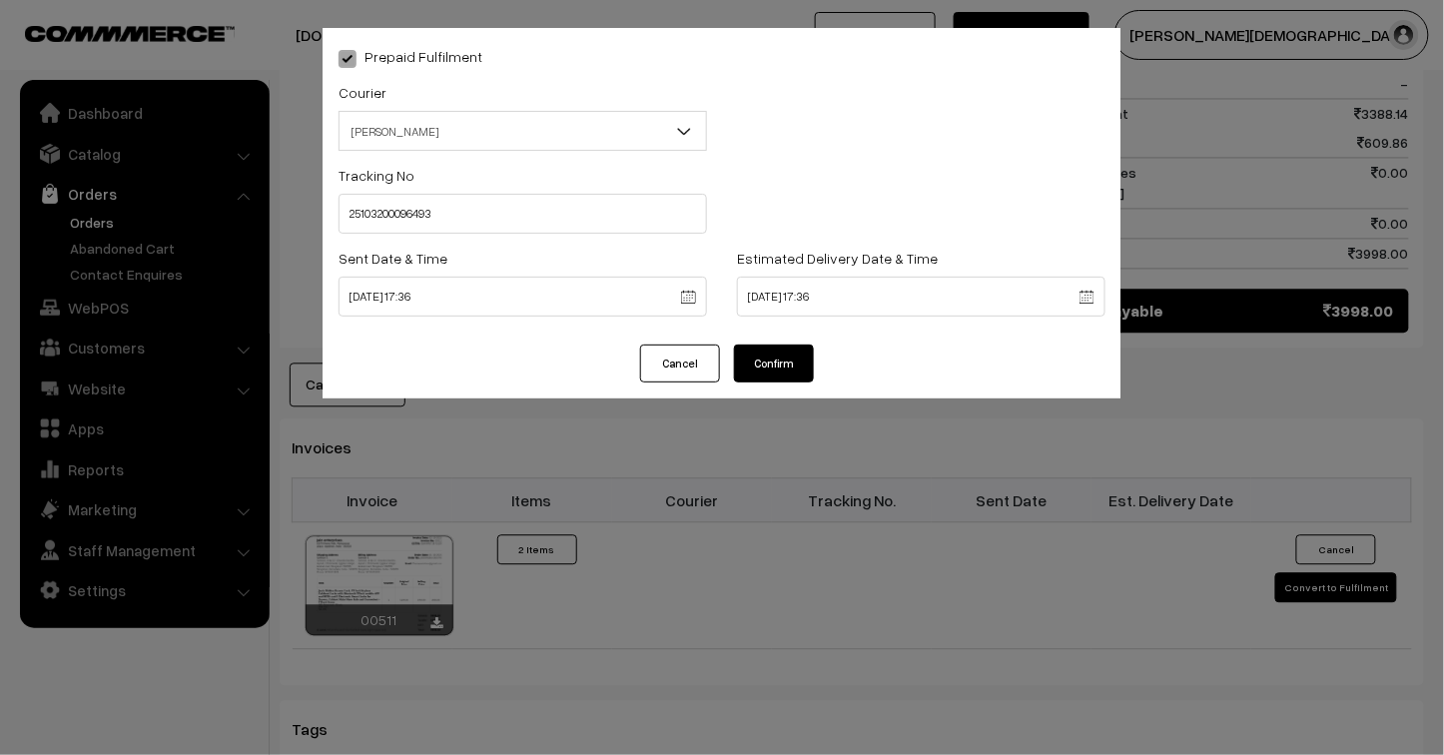
click at [800, 367] on button "Confirm" at bounding box center [774, 363] width 80 height 38
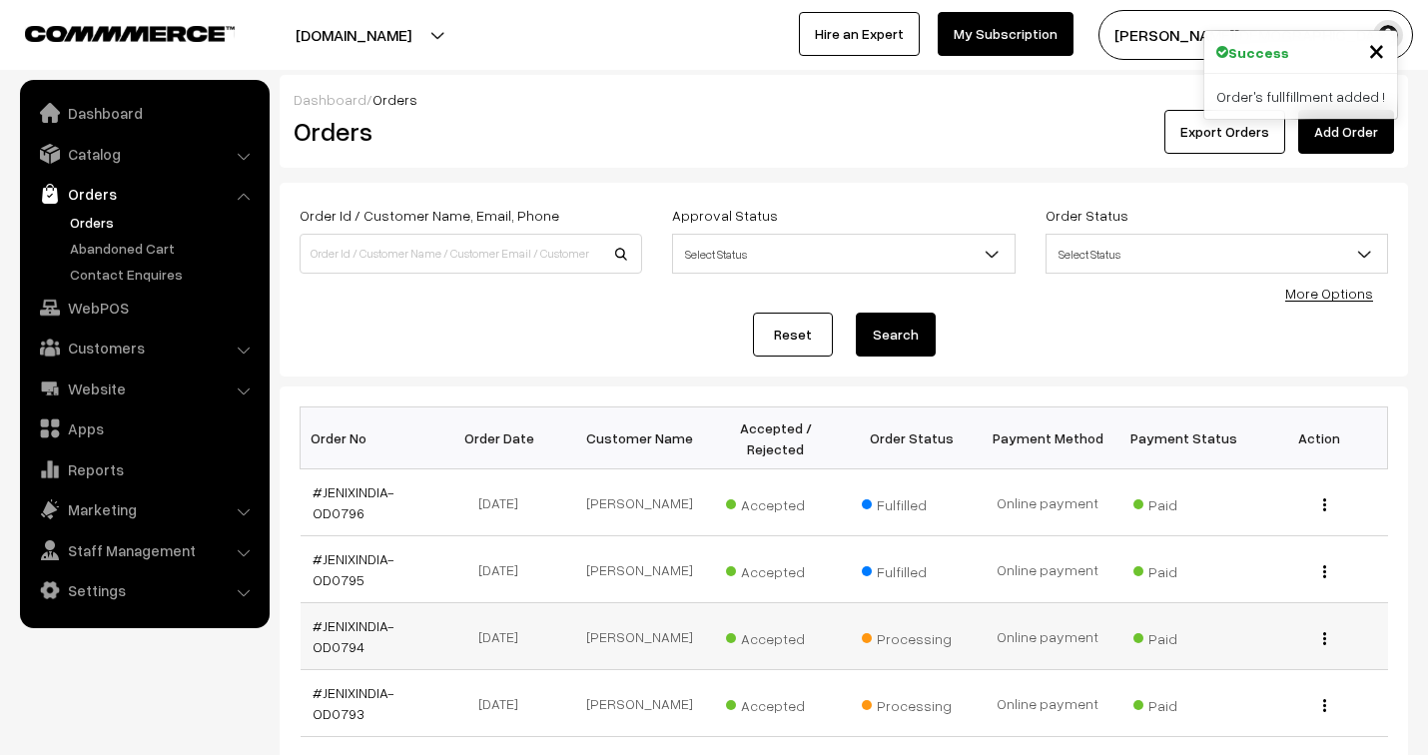
scroll to position [332, 0]
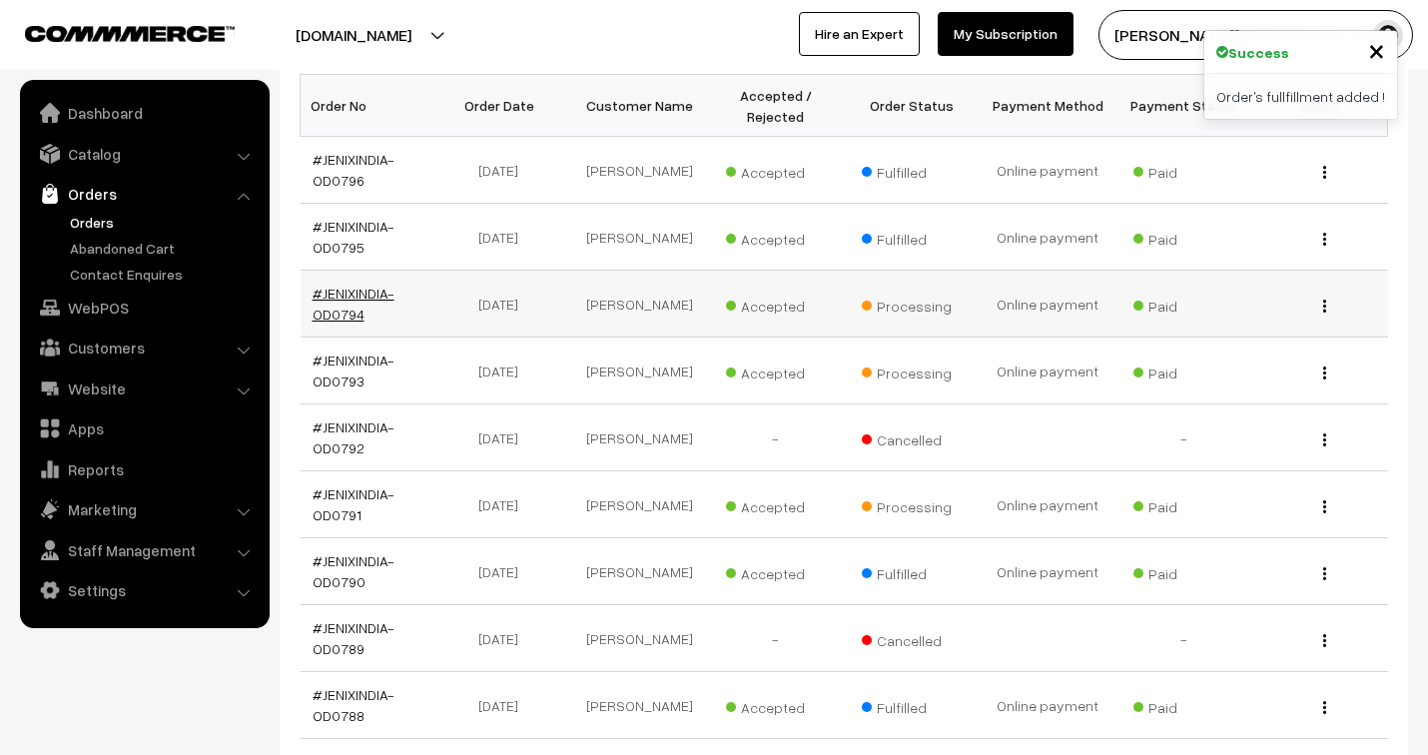
click at [362, 290] on link "#JENIXINDIA-OD0794" at bounding box center [354, 304] width 82 height 38
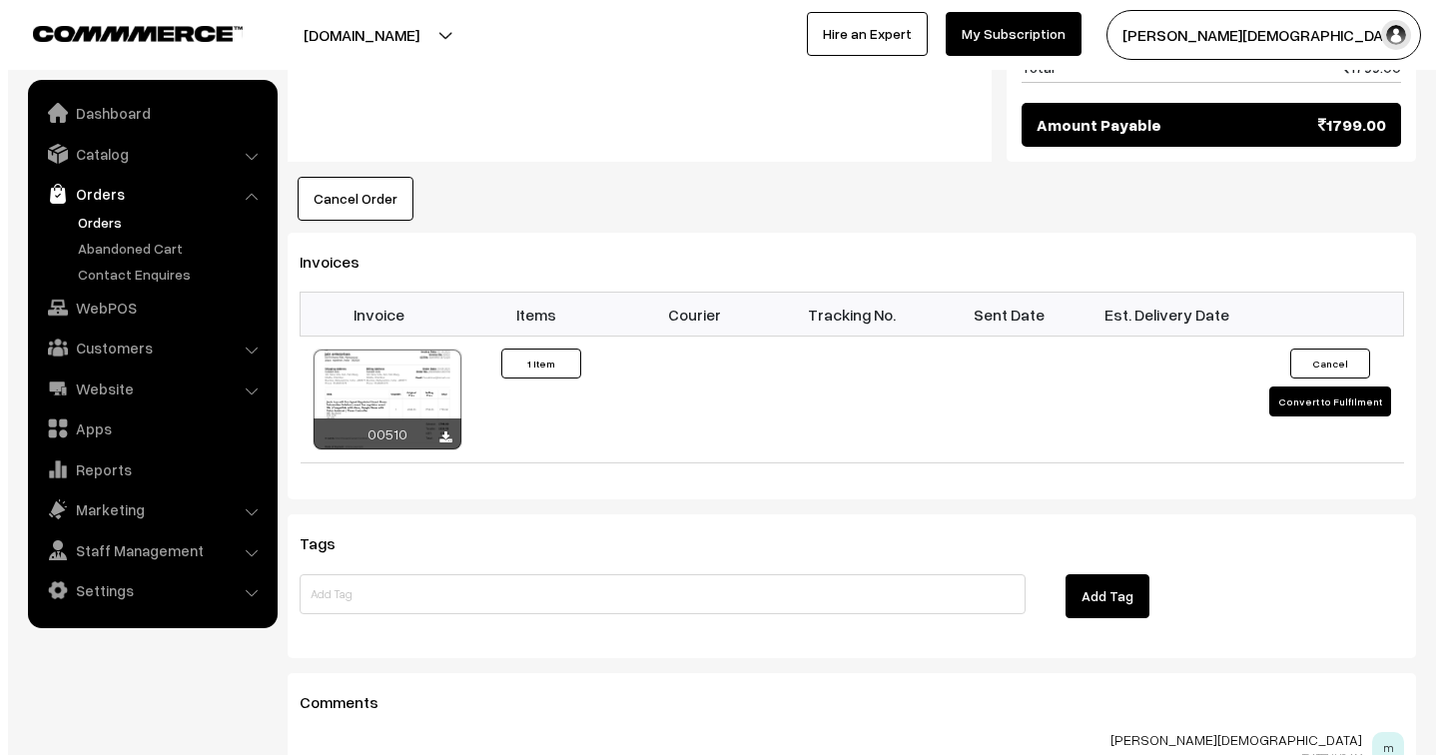
scroll to position [1410, 0]
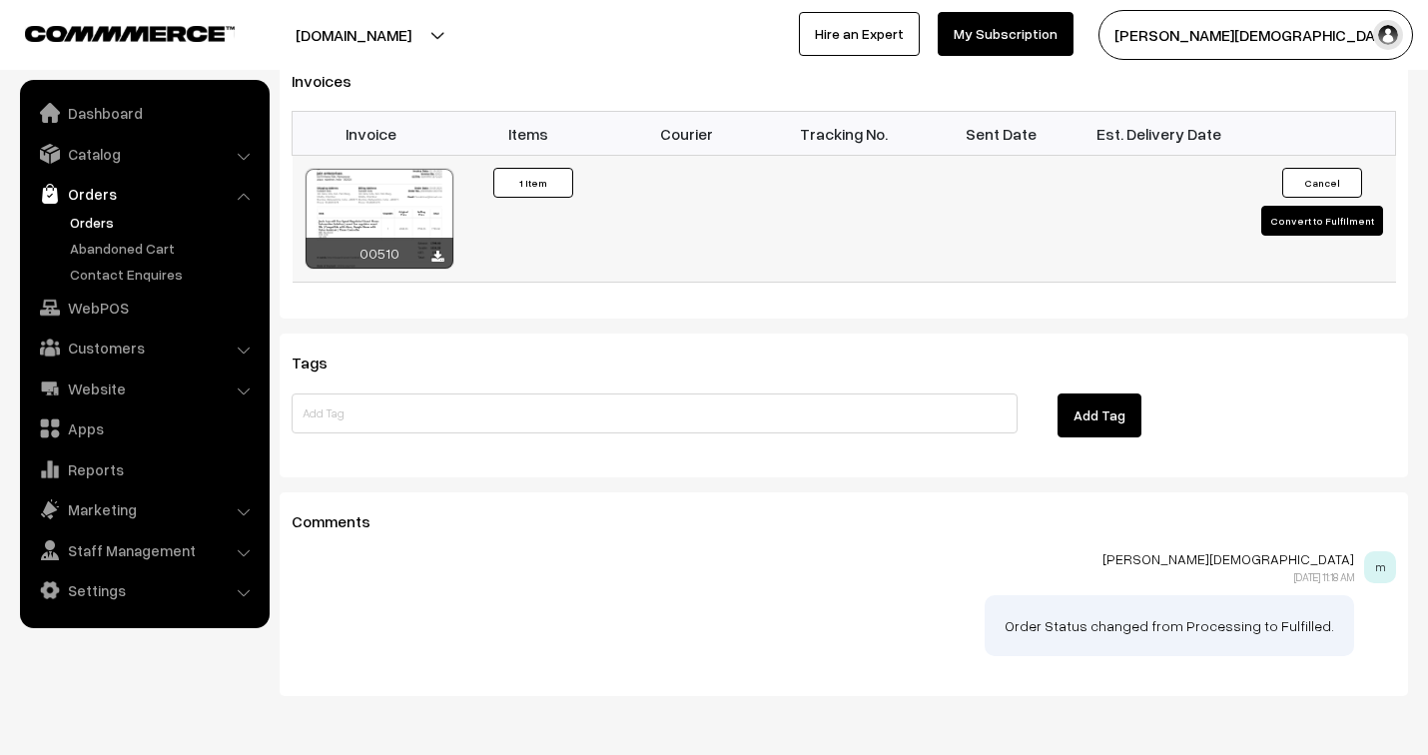
click at [1300, 206] on button "Convert to Fulfilment" at bounding box center [1322, 221] width 122 height 30
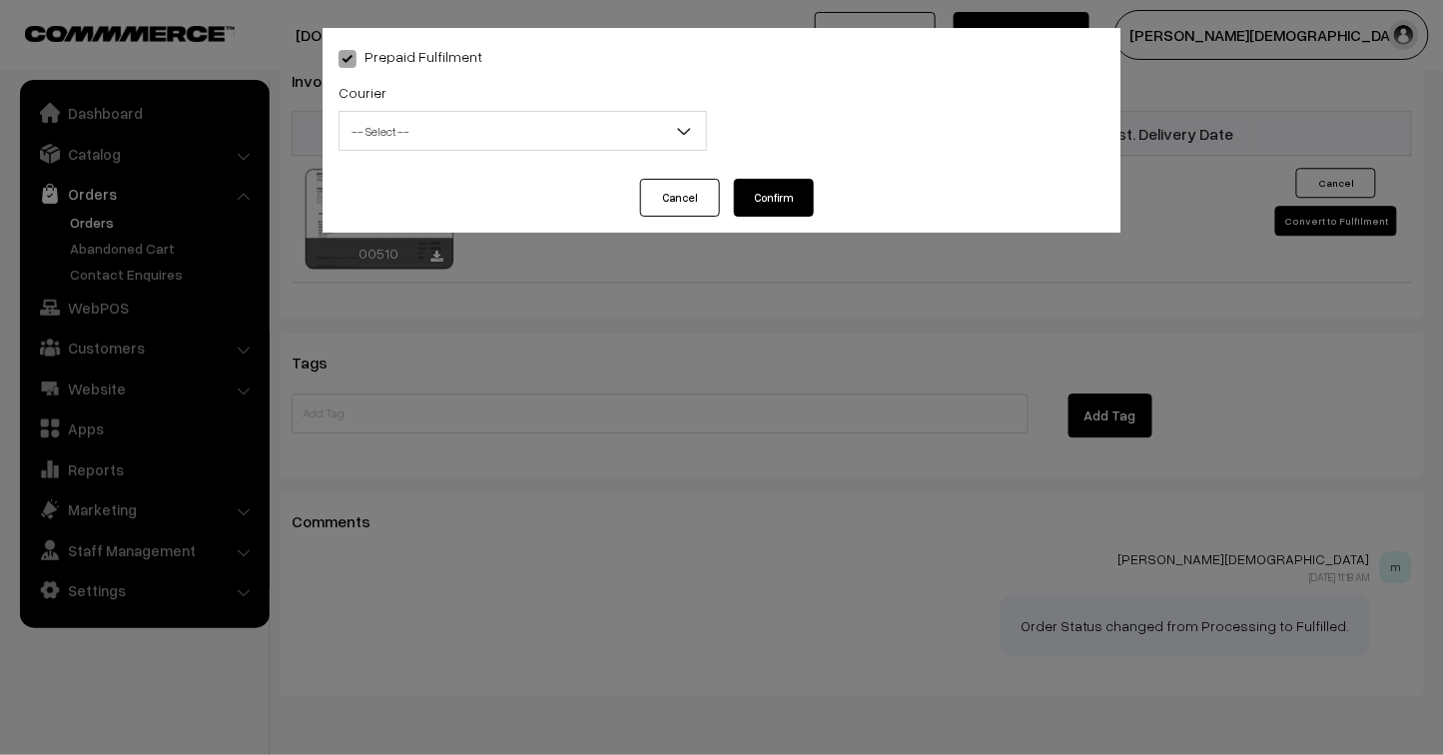
click at [519, 120] on span "-- Select --" at bounding box center [522, 131] width 366 height 35
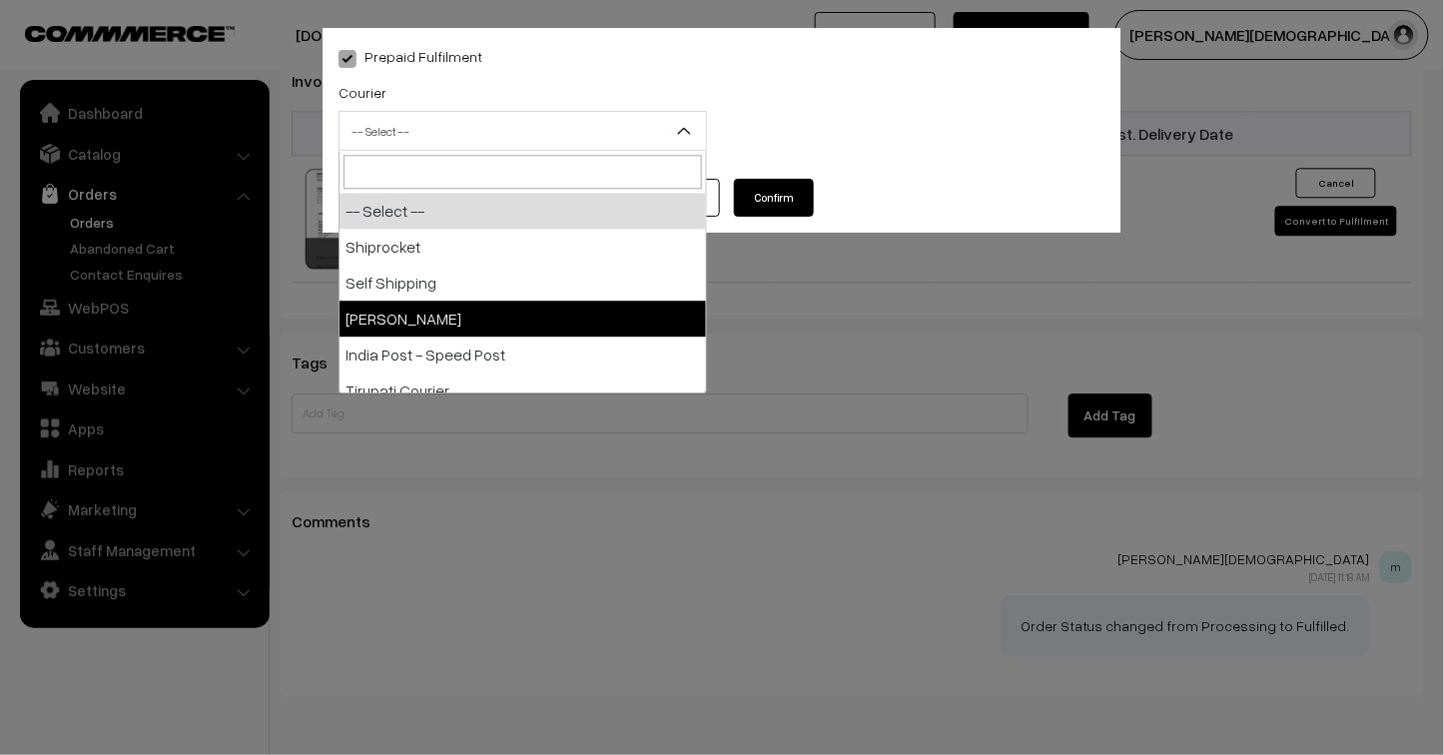
select select "3"
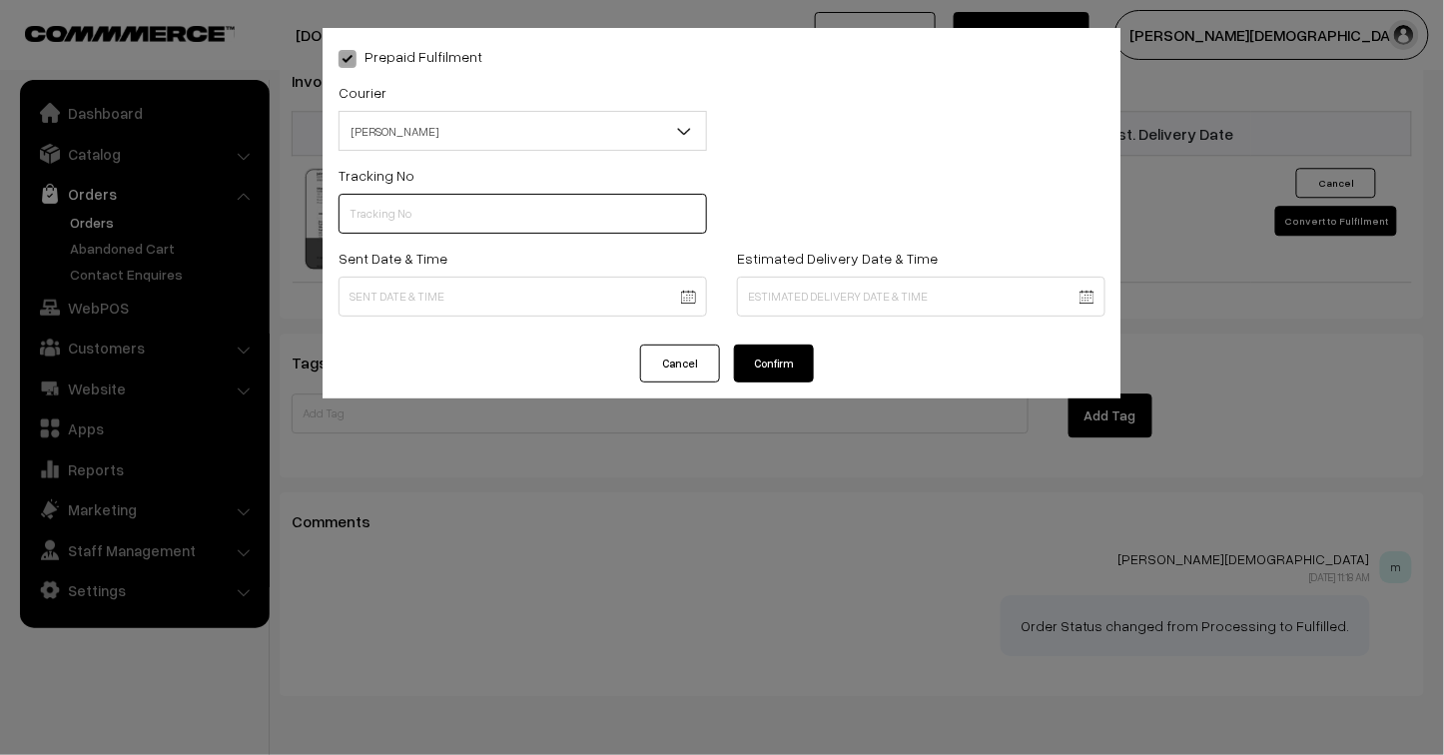
click at [421, 225] on input "text" at bounding box center [522, 214] width 368 height 40
type input "25103200096492"
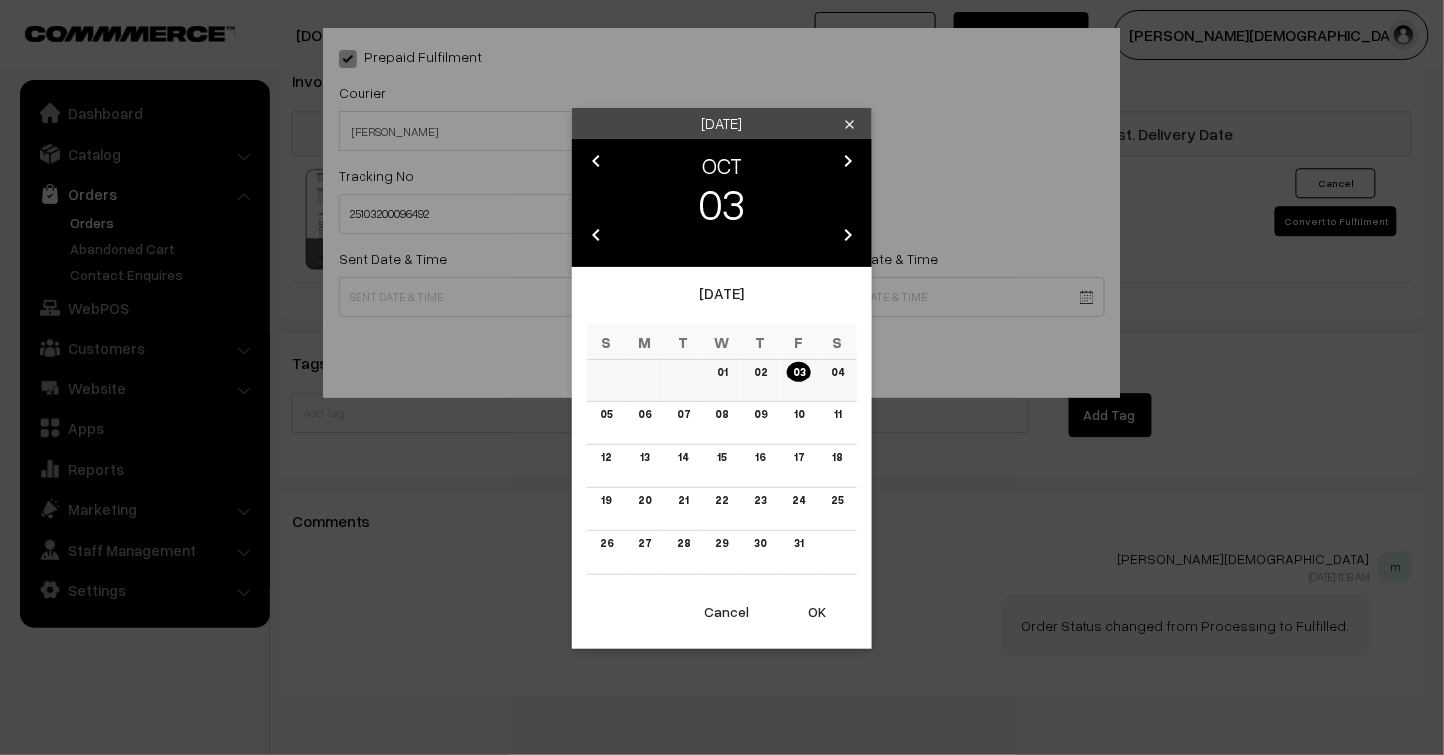
click at [799, 373] on link "03" at bounding box center [799, 371] width 24 height 21
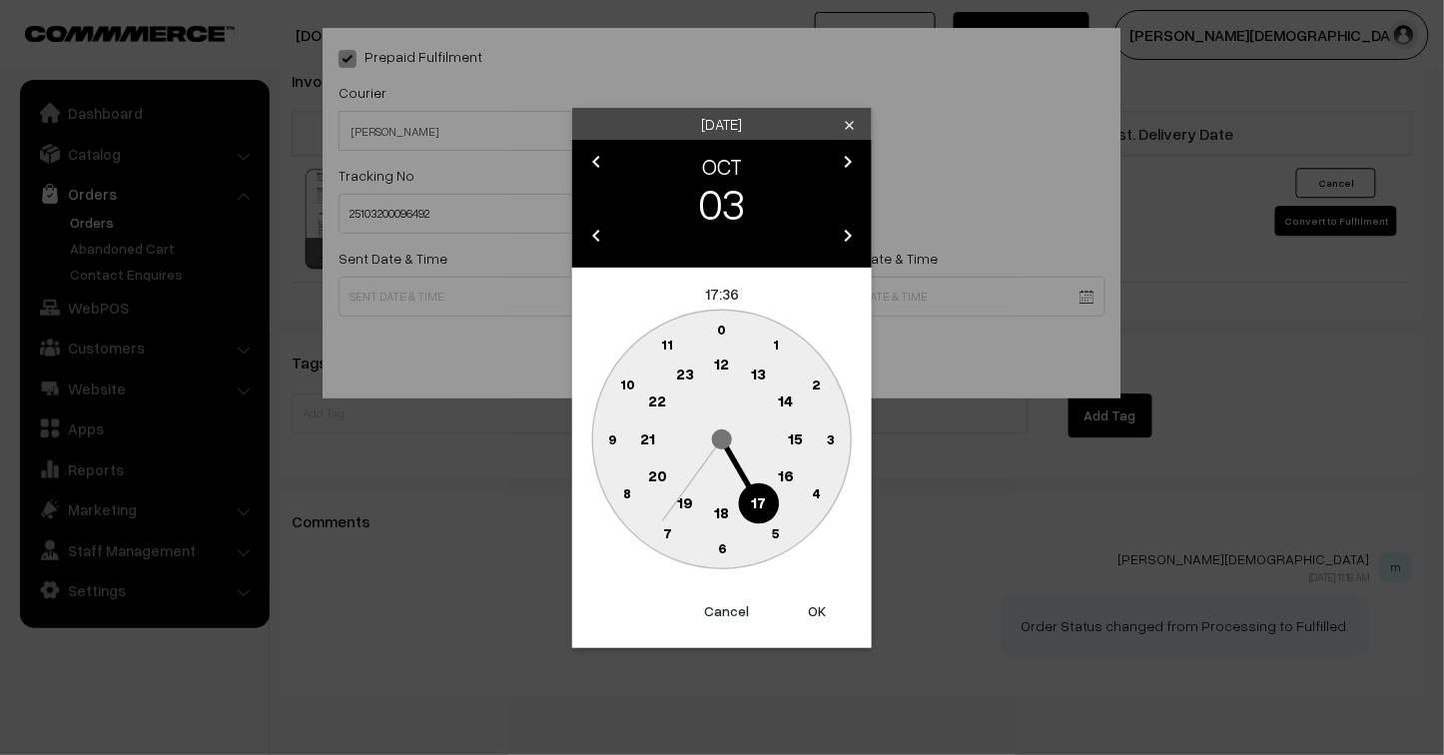
click at [822, 610] on button "OK" at bounding box center [817, 611] width 80 height 44
type input "03-10-2025 17:36"
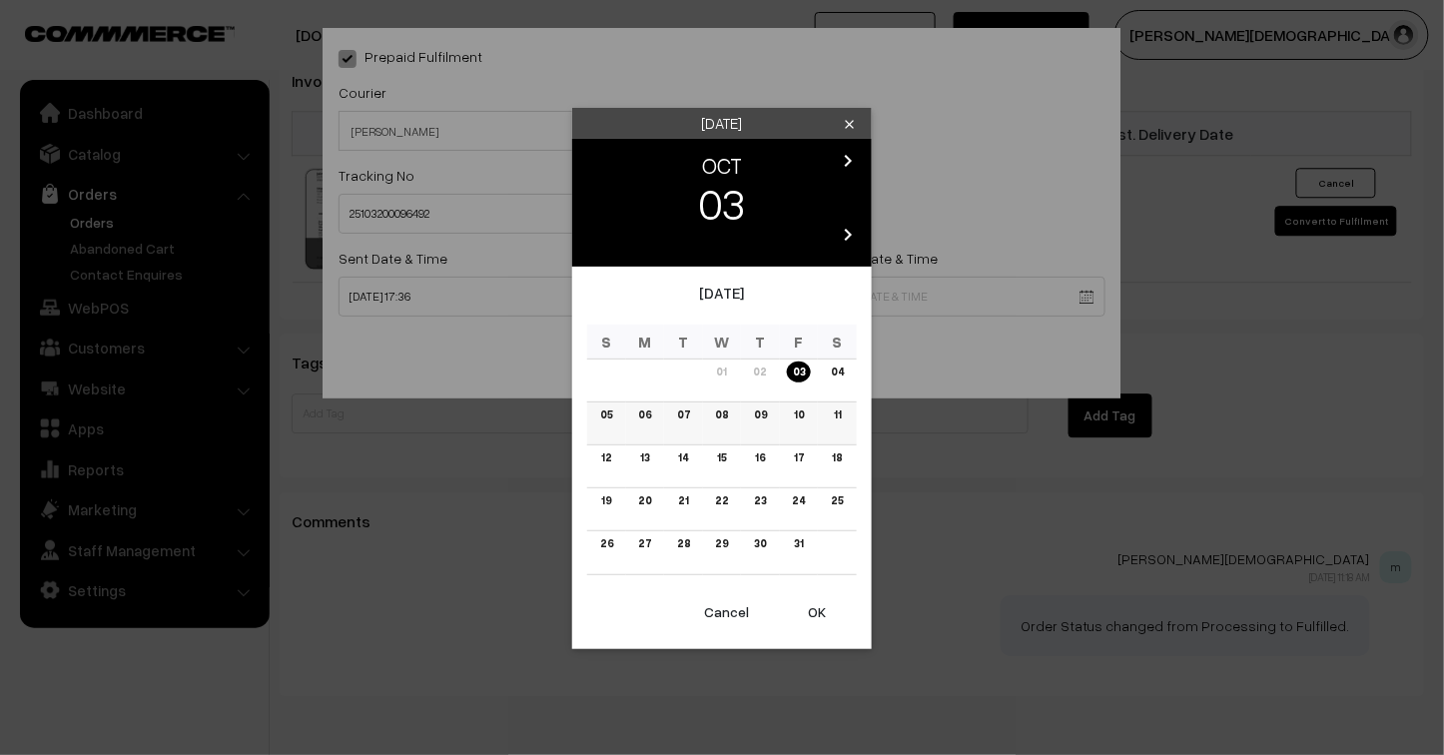
click at [764, 417] on link "09" at bounding box center [760, 414] width 25 height 21
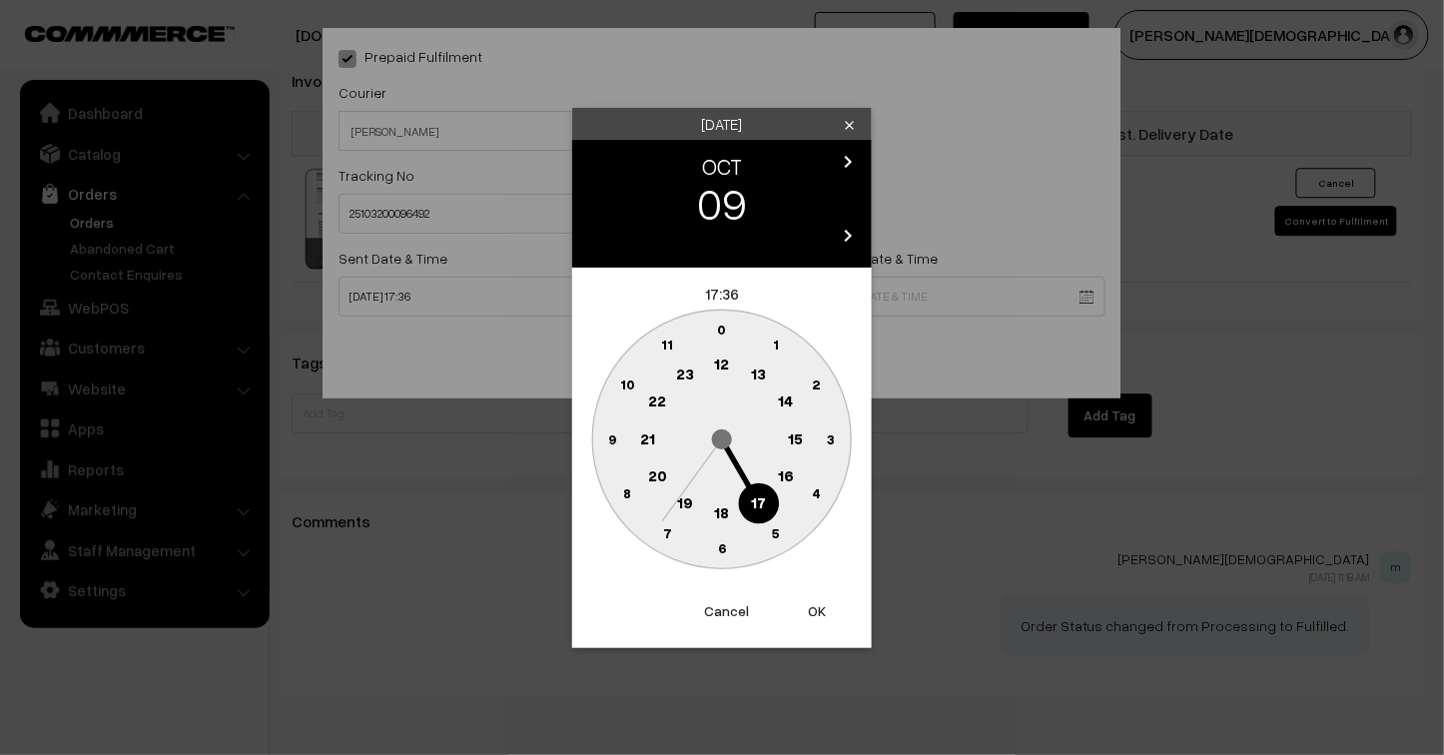
click at [817, 601] on button "OK" at bounding box center [817, 611] width 80 height 44
click at [814, 601] on button "OK" at bounding box center [817, 611] width 80 height 44
type input "09-10-2025 17:36"
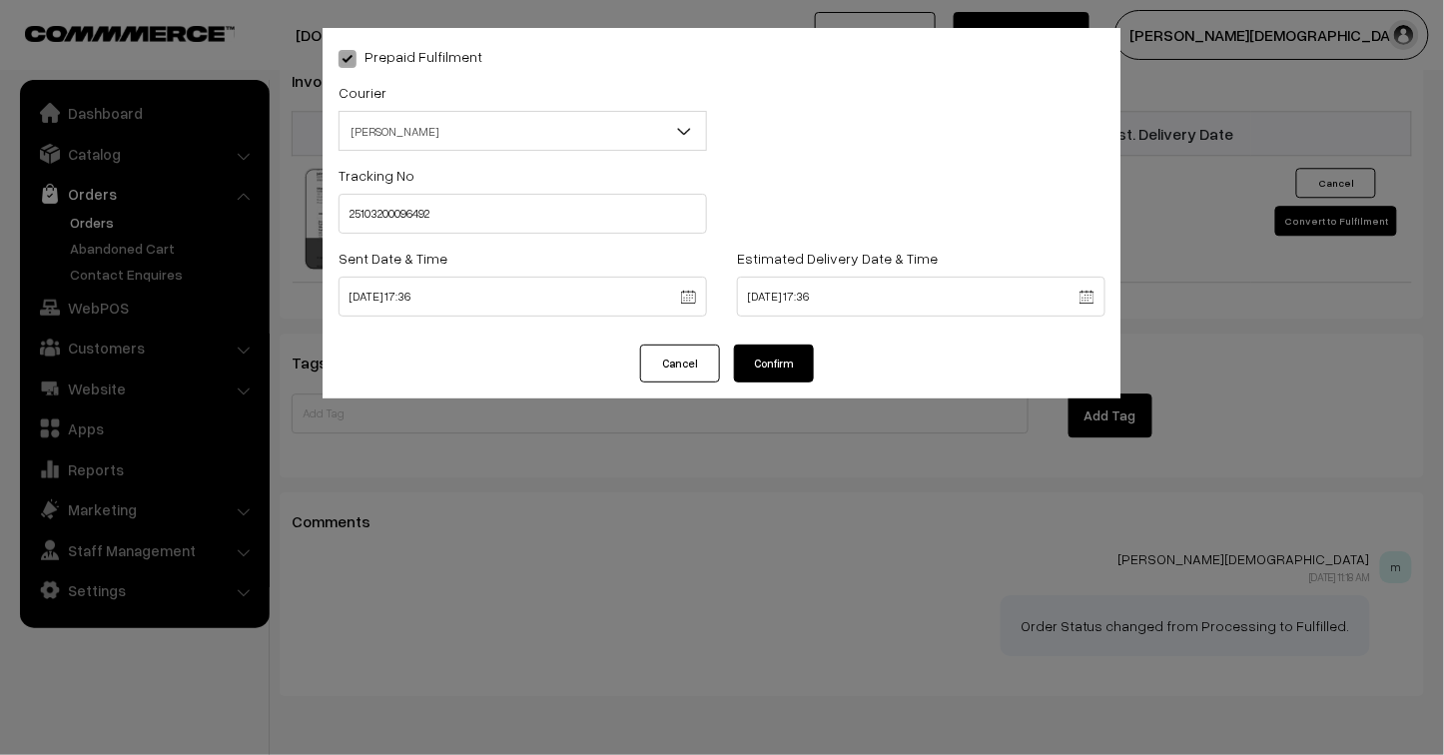
click at [782, 363] on button "Confirm" at bounding box center [774, 363] width 80 height 38
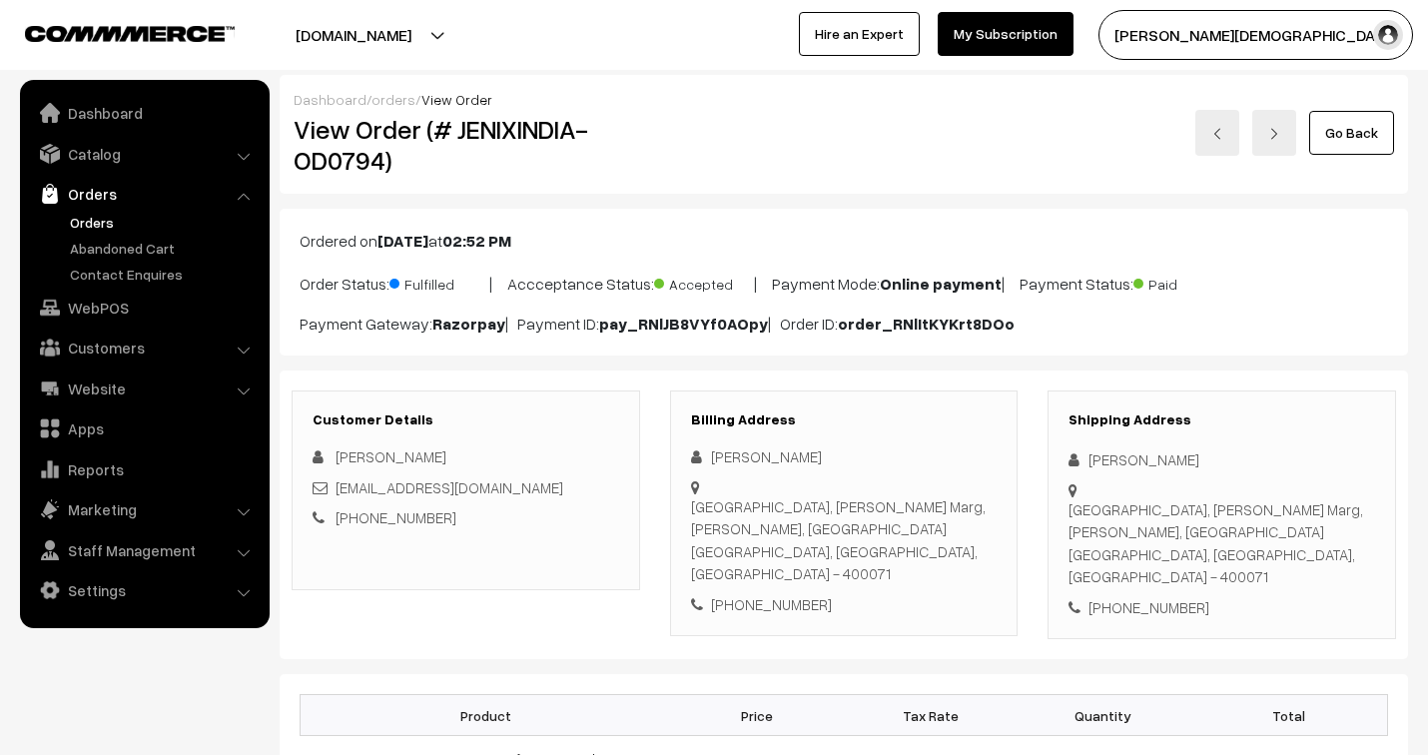
click at [399, 96] on link "orders" at bounding box center [393, 99] width 44 height 17
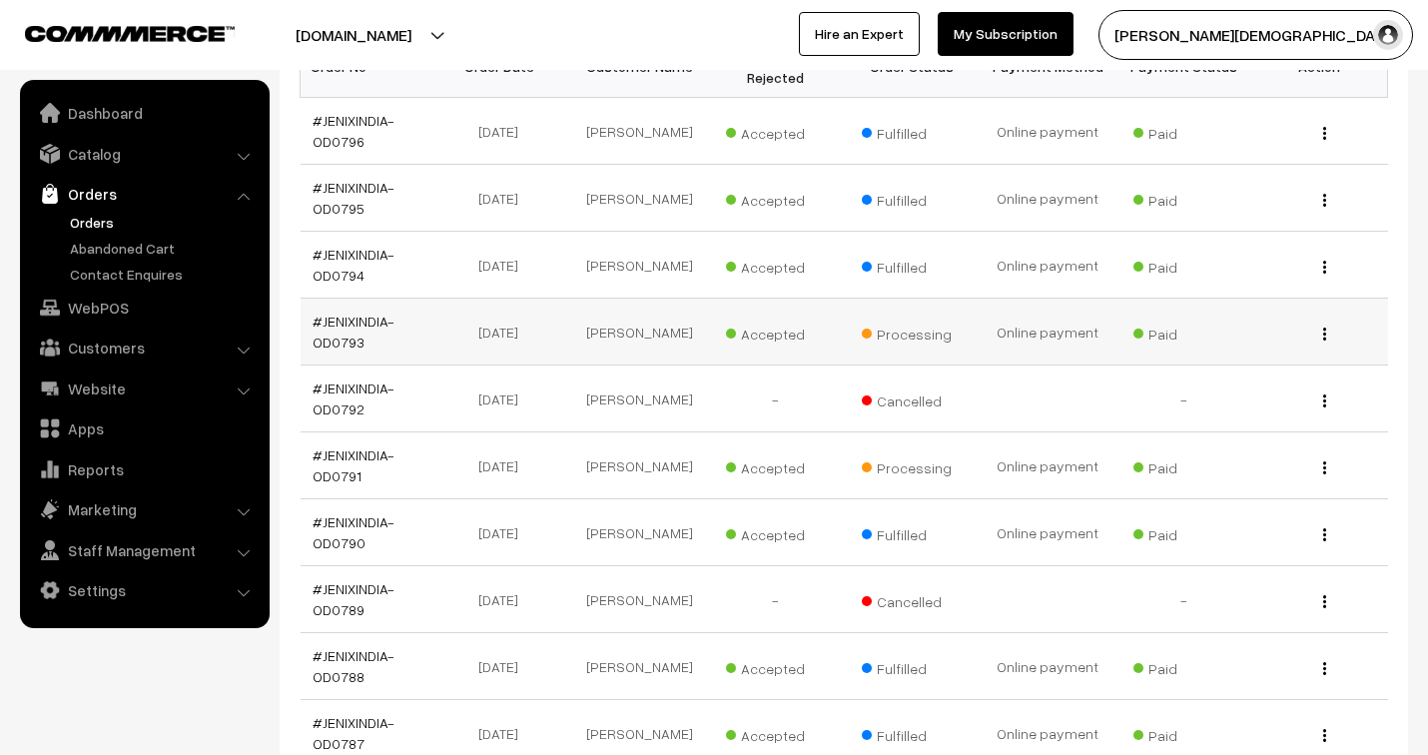
scroll to position [332, 0]
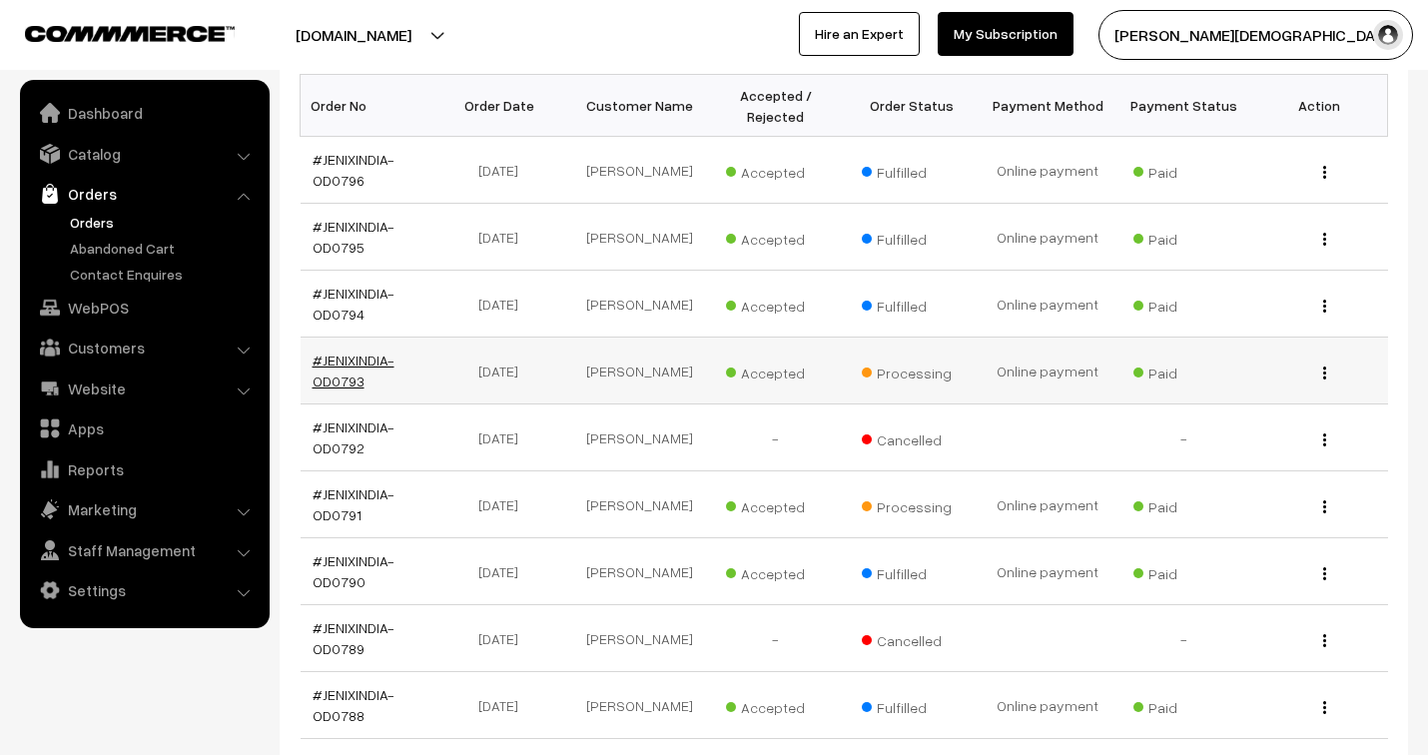
click at [371, 362] on link "#JENIXINDIA-OD0793" at bounding box center [354, 370] width 82 height 38
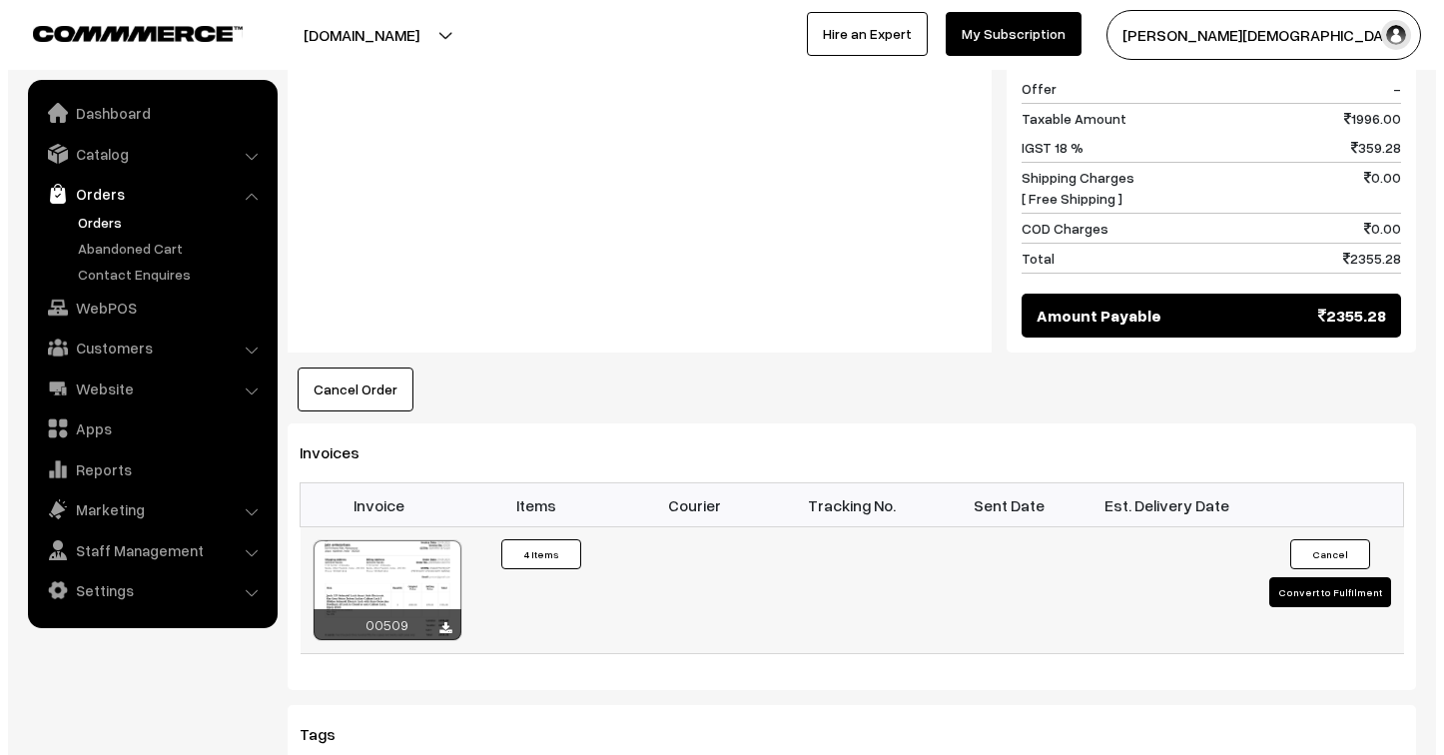
scroll to position [1109, 0]
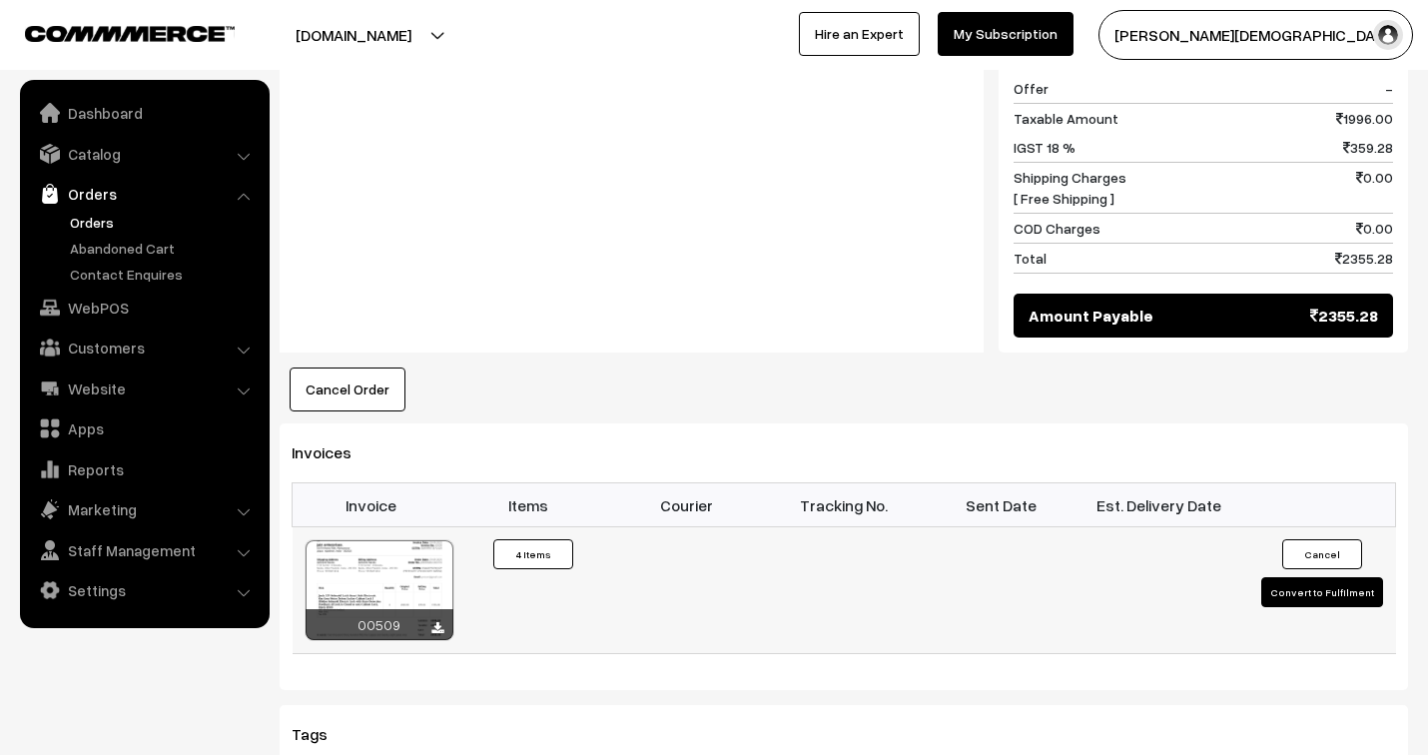
click at [1336, 577] on button "Convert to Fulfilment" at bounding box center [1322, 592] width 122 height 30
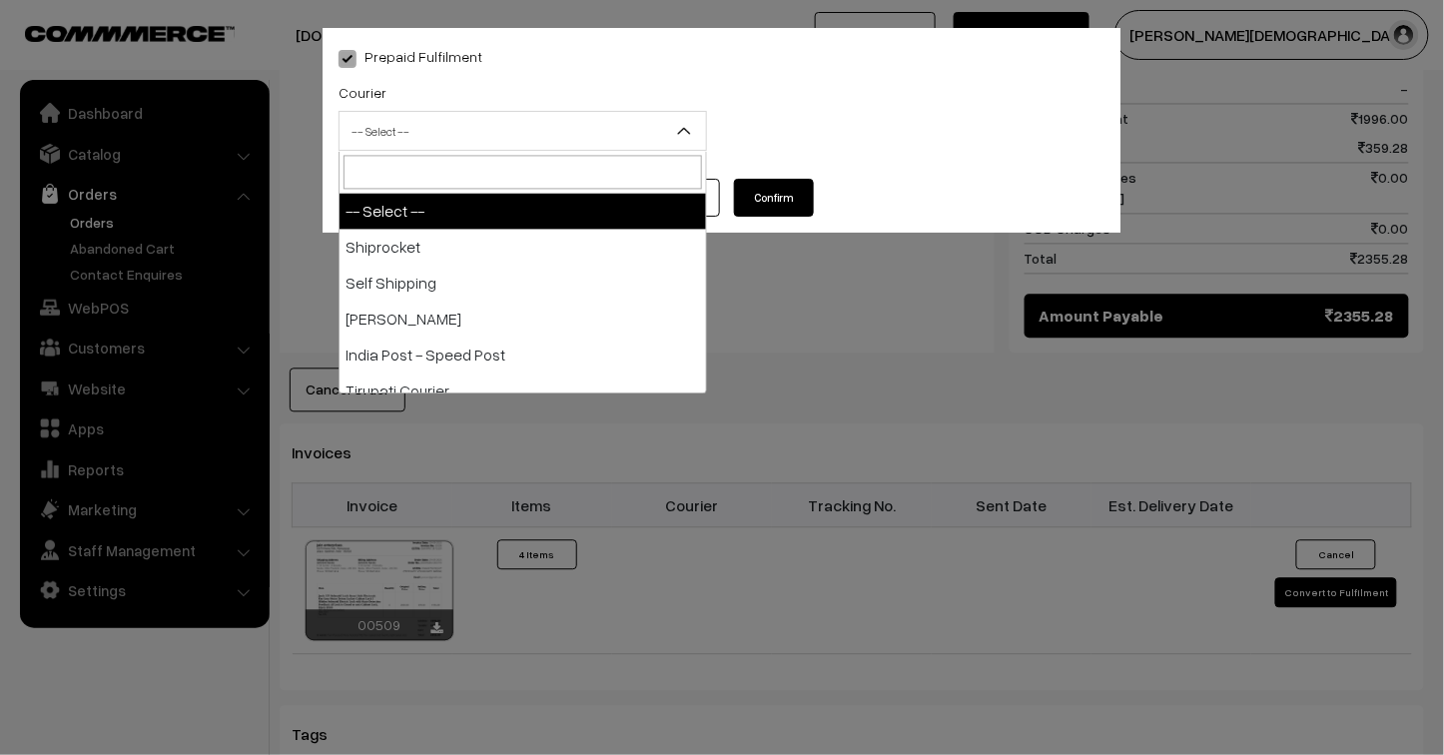
click at [493, 142] on span "-- Select --" at bounding box center [522, 131] width 366 height 35
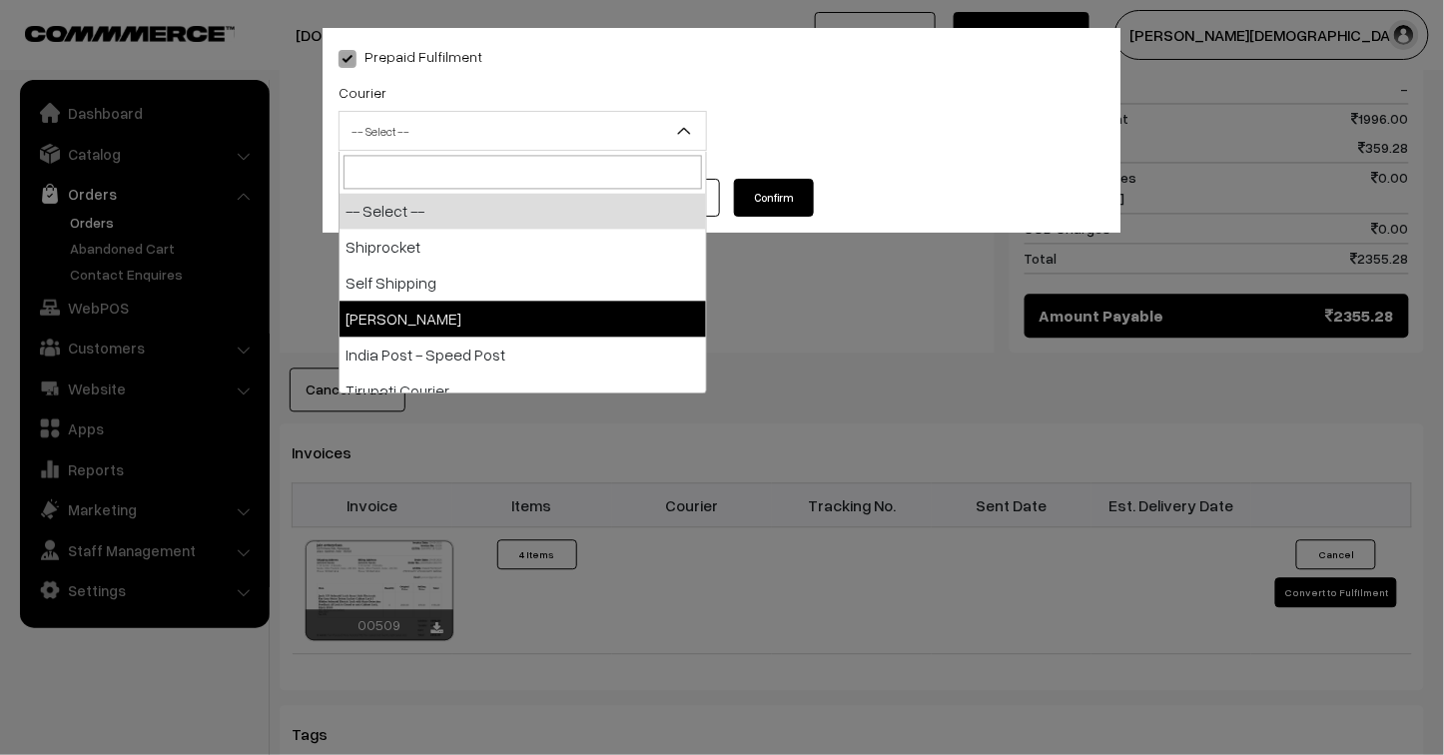
select select "3"
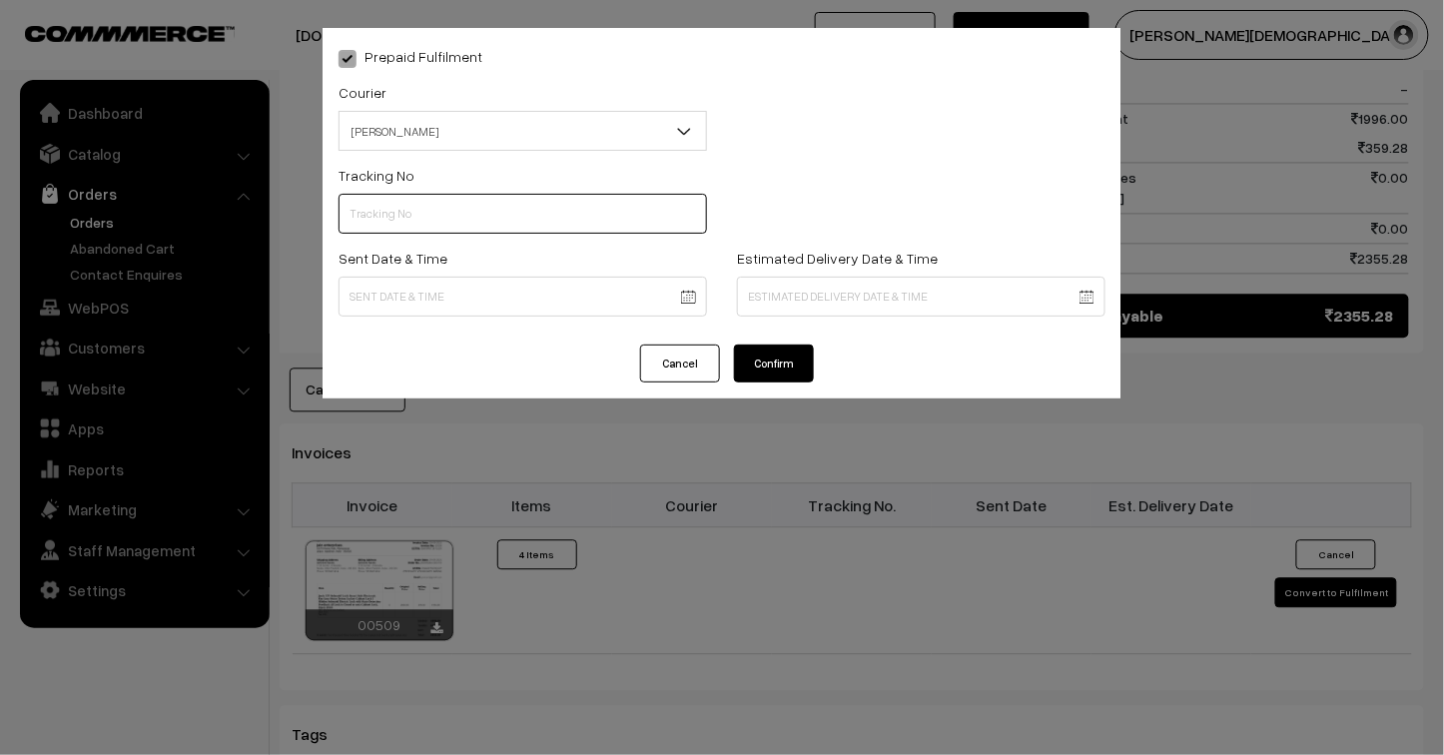
click at [413, 220] on input "text" at bounding box center [522, 214] width 368 height 40
type input "25103200096491"
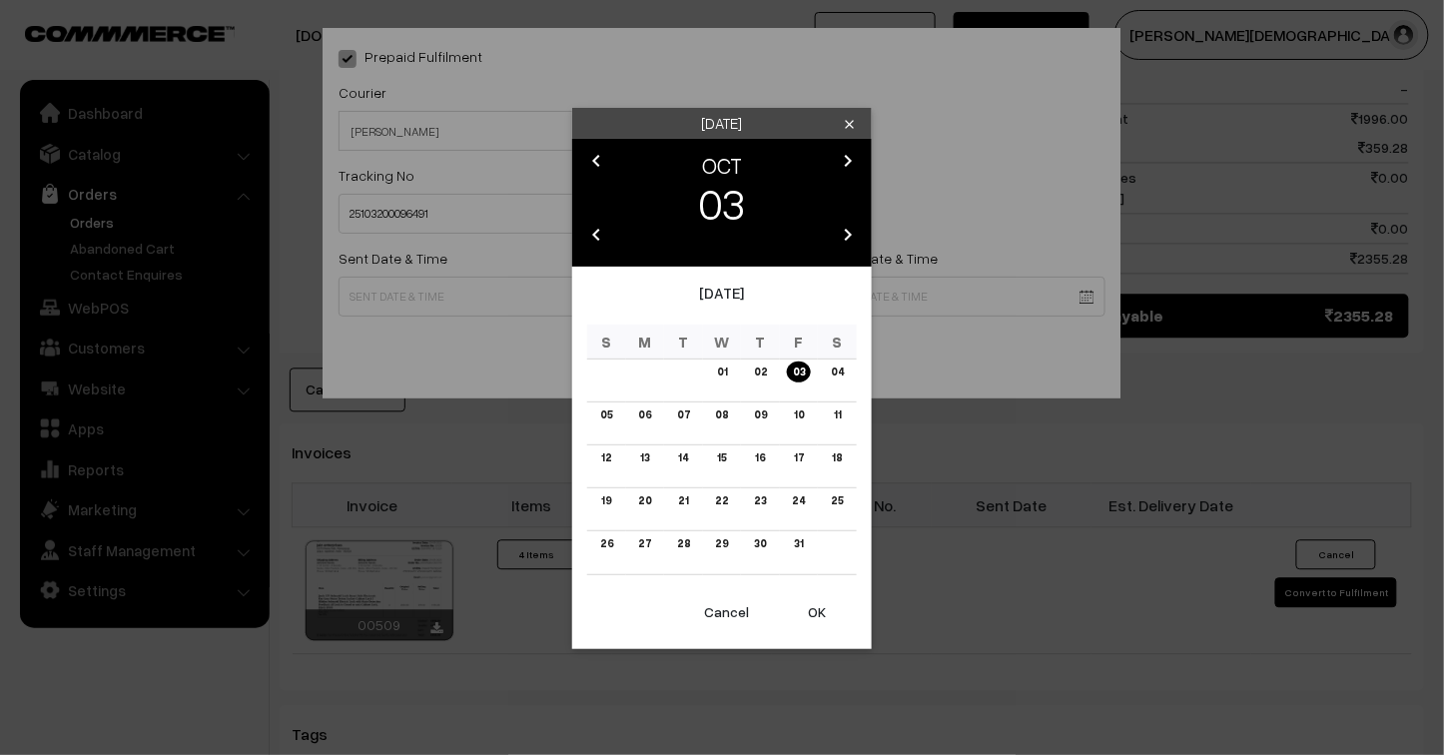
click at [403, 296] on body "Thank you for showing interest. Our team will call you shortly. Close jenixindi…" at bounding box center [722, 44] width 1444 height 2306
click at [595, 160] on icon "chevron_left" at bounding box center [596, 161] width 24 height 24
click at [646, 543] on link "29" at bounding box center [644, 543] width 25 height 21
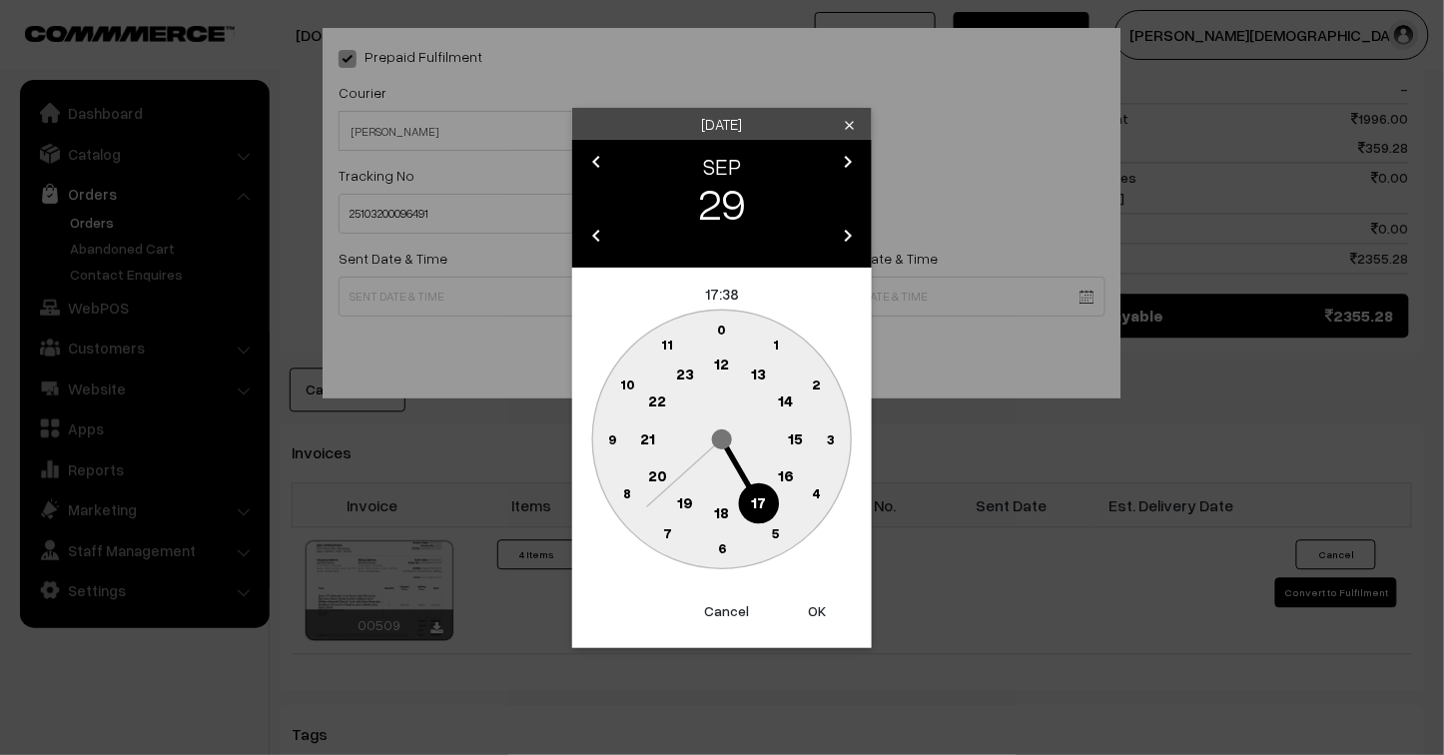
click at [812, 616] on button "OK" at bounding box center [817, 611] width 80 height 44
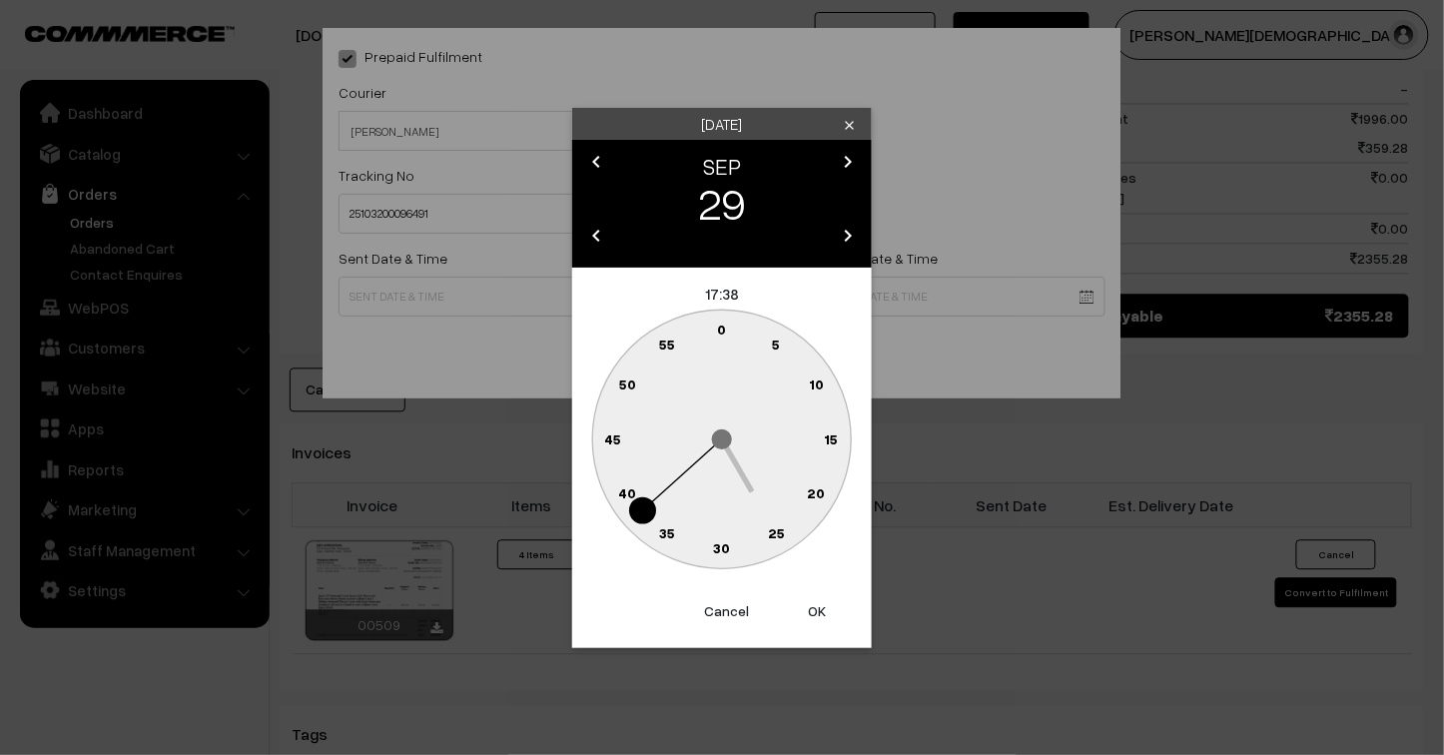
click at [812, 616] on button "OK" at bounding box center [817, 611] width 80 height 44
type input "[DATE] 17:38"
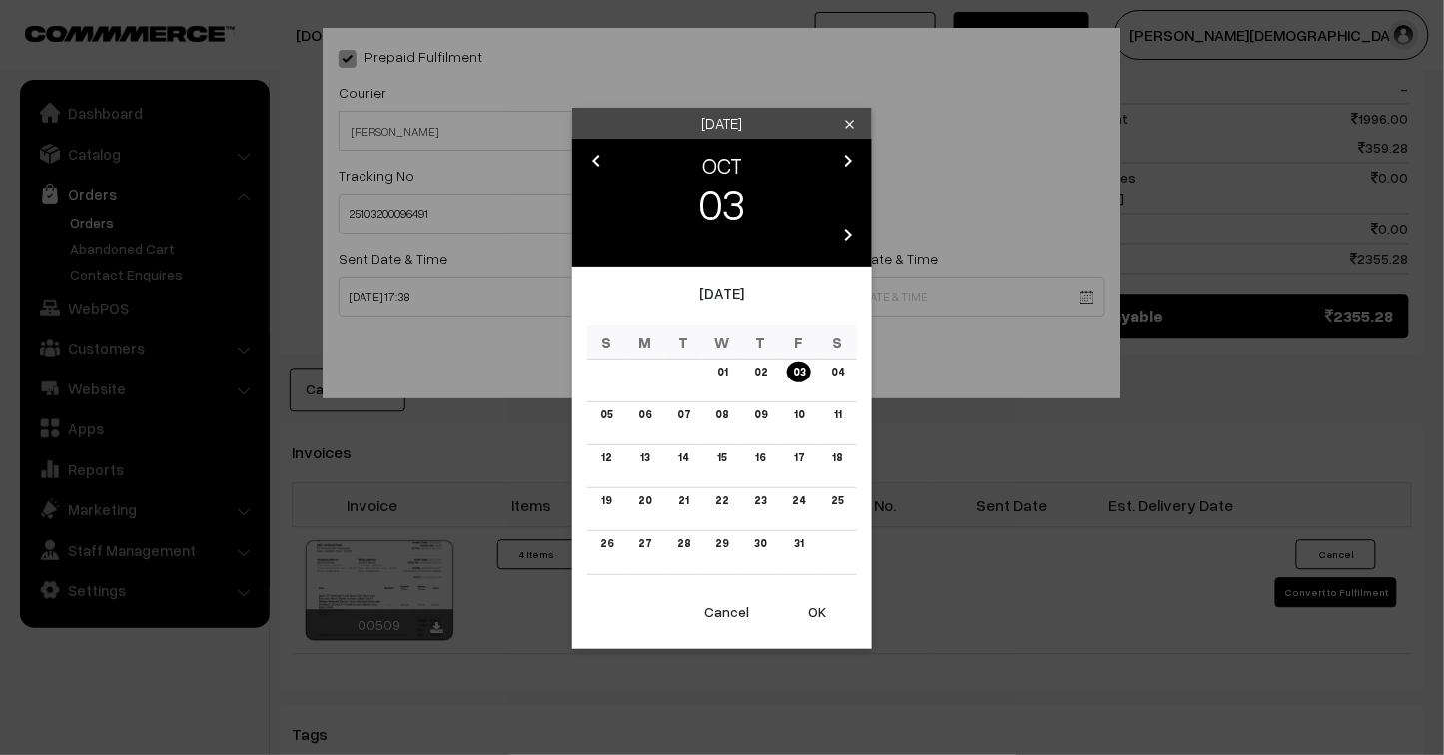
click at [791, 295] on body "Thank you for showing interest. Our team will call you shortly. Close [DOMAIN_N…" at bounding box center [722, 44] width 1444 height 2306
click at [644, 412] on link "06" at bounding box center [644, 414] width 25 height 21
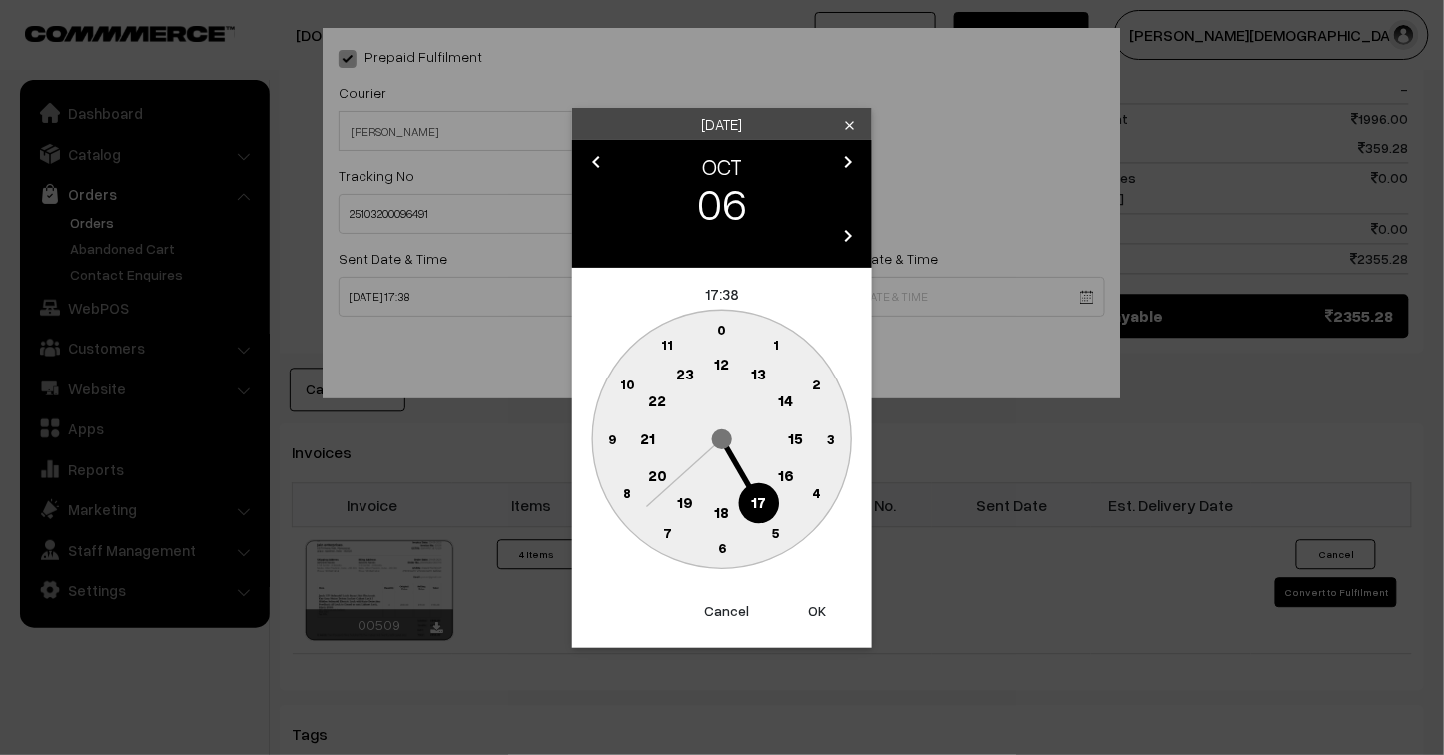
click at [814, 601] on button "OK" at bounding box center [817, 611] width 80 height 44
type input "06-10-2025 17:38"
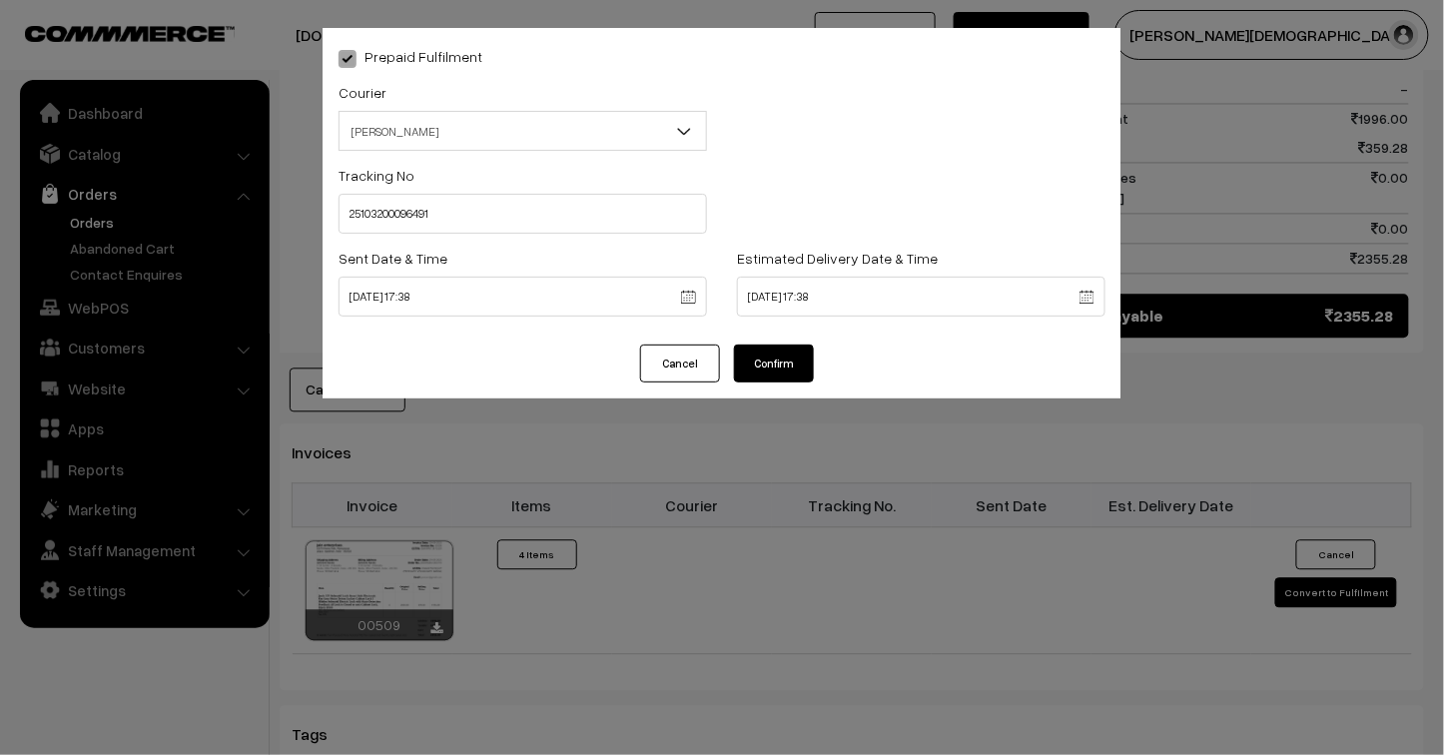
click at [789, 370] on button "Confirm" at bounding box center [774, 363] width 80 height 38
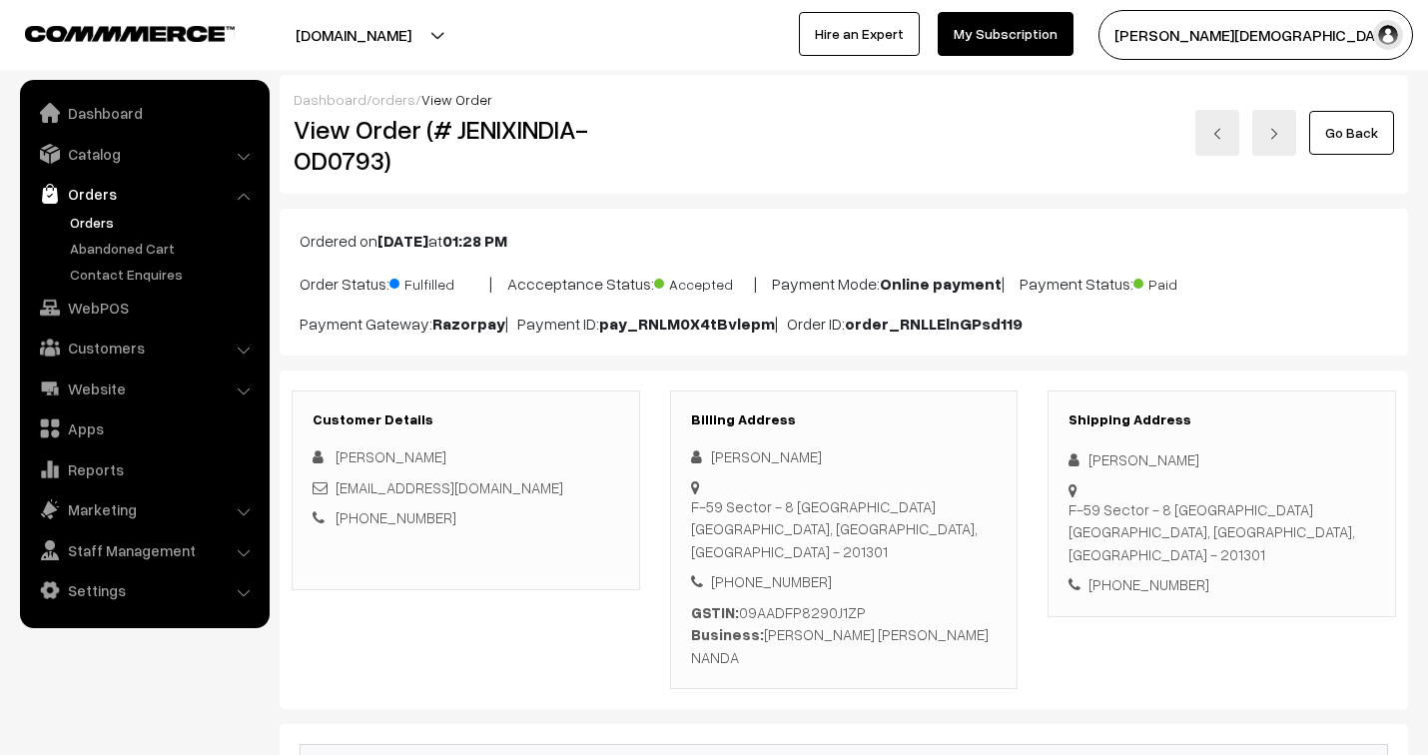
click at [380, 91] on link "orders" at bounding box center [393, 99] width 44 height 17
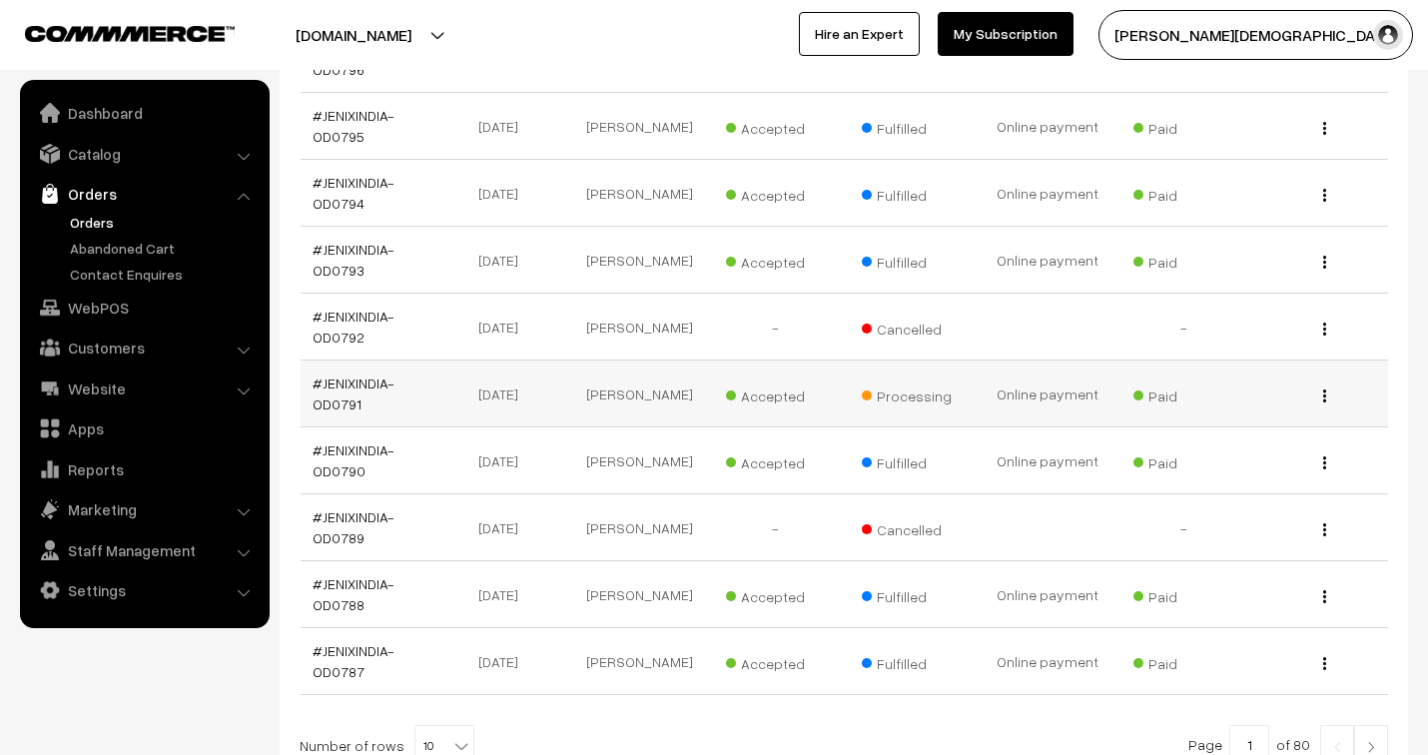
scroll to position [443, 0]
click at [369, 381] on link "#JENIXINDIA-OD0791" at bounding box center [354, 393] width 82 height 38
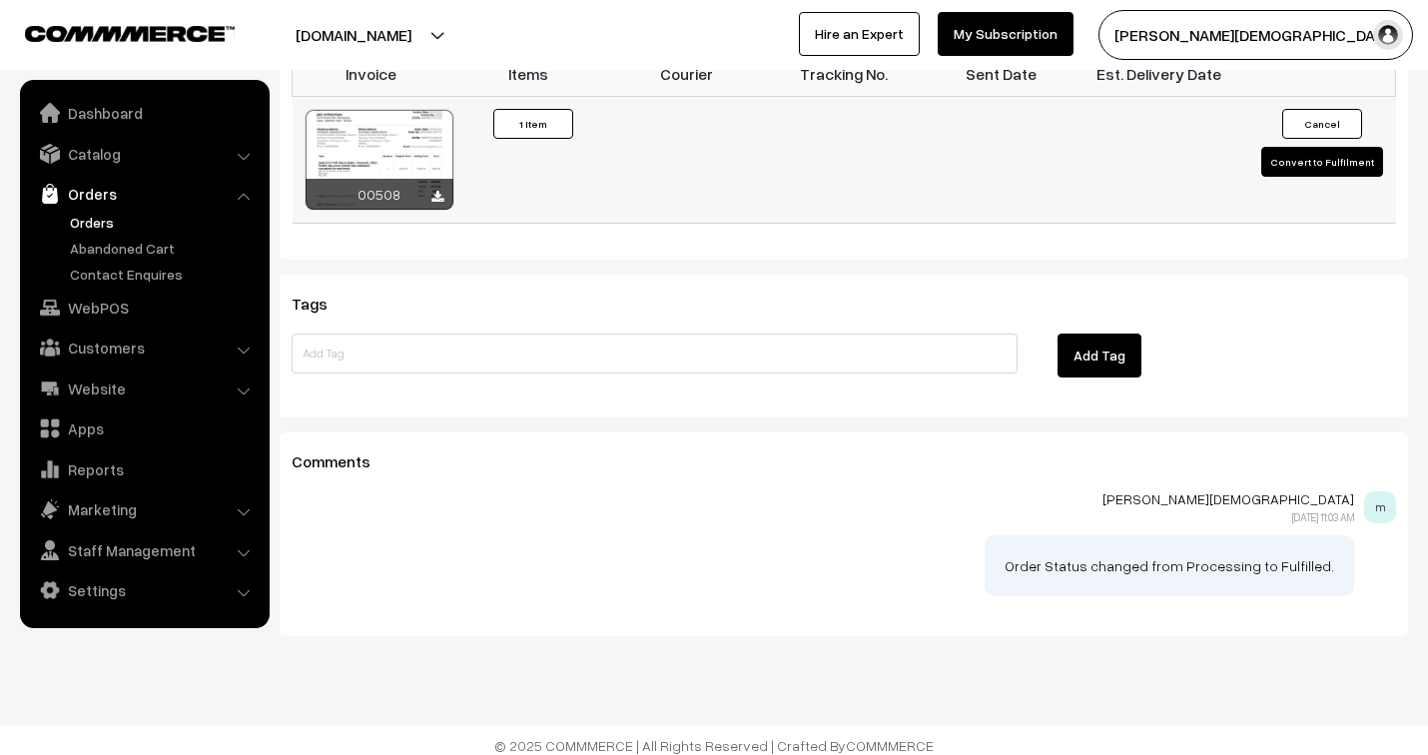
click at [1310, 153] on button "Convert to Fulfilment" at bounding box center [1322, 162] width 122 height 30
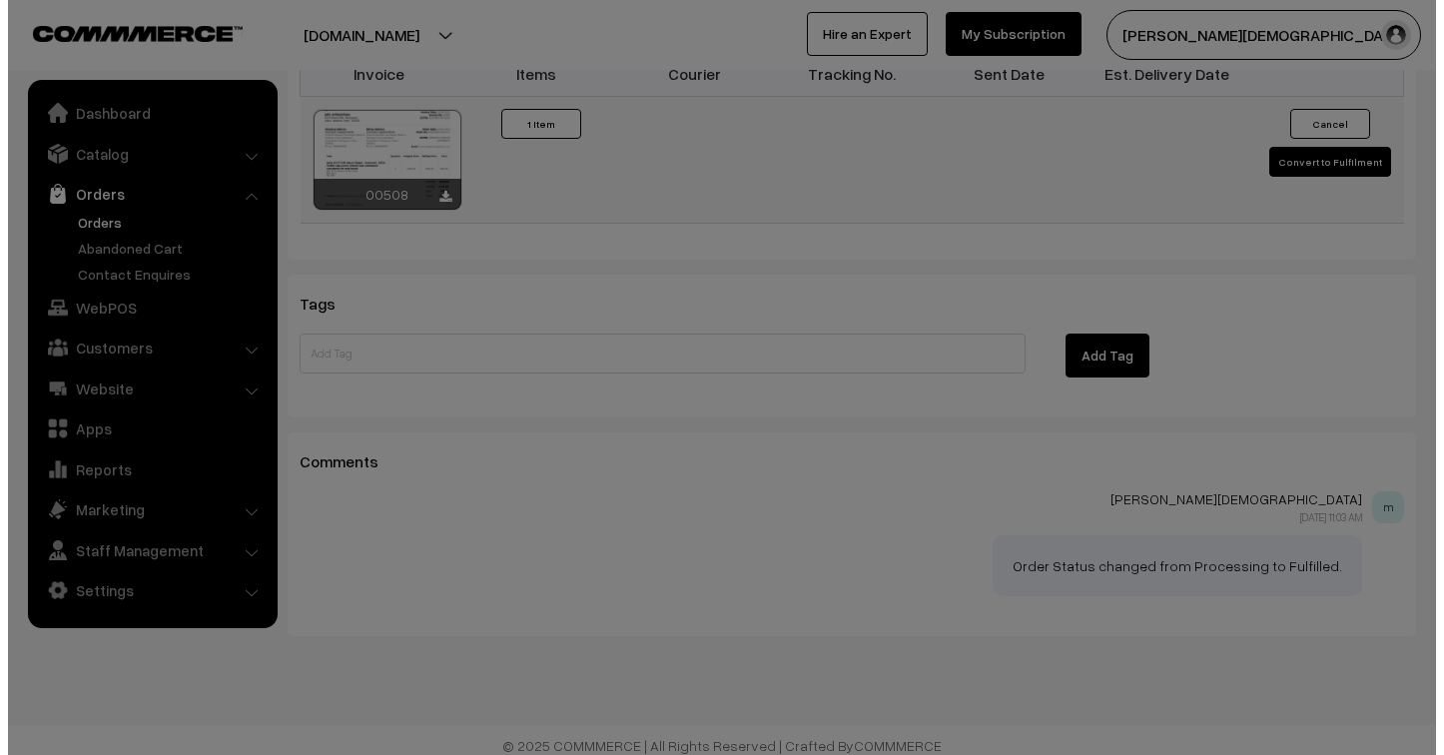
scroll to position [1479, 0]
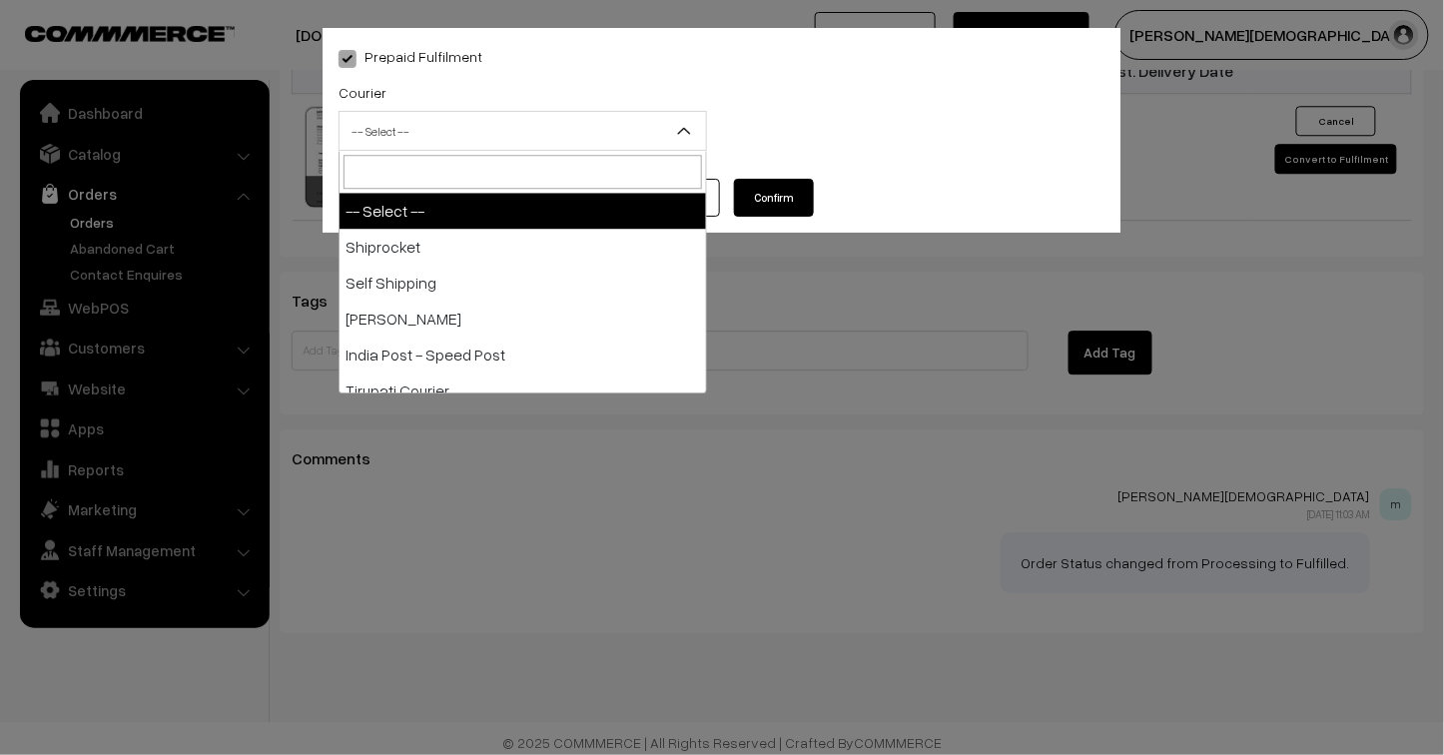
click at [499, 135] on span "-- Select --" at bounding box center [522, 131] width 366 height 35
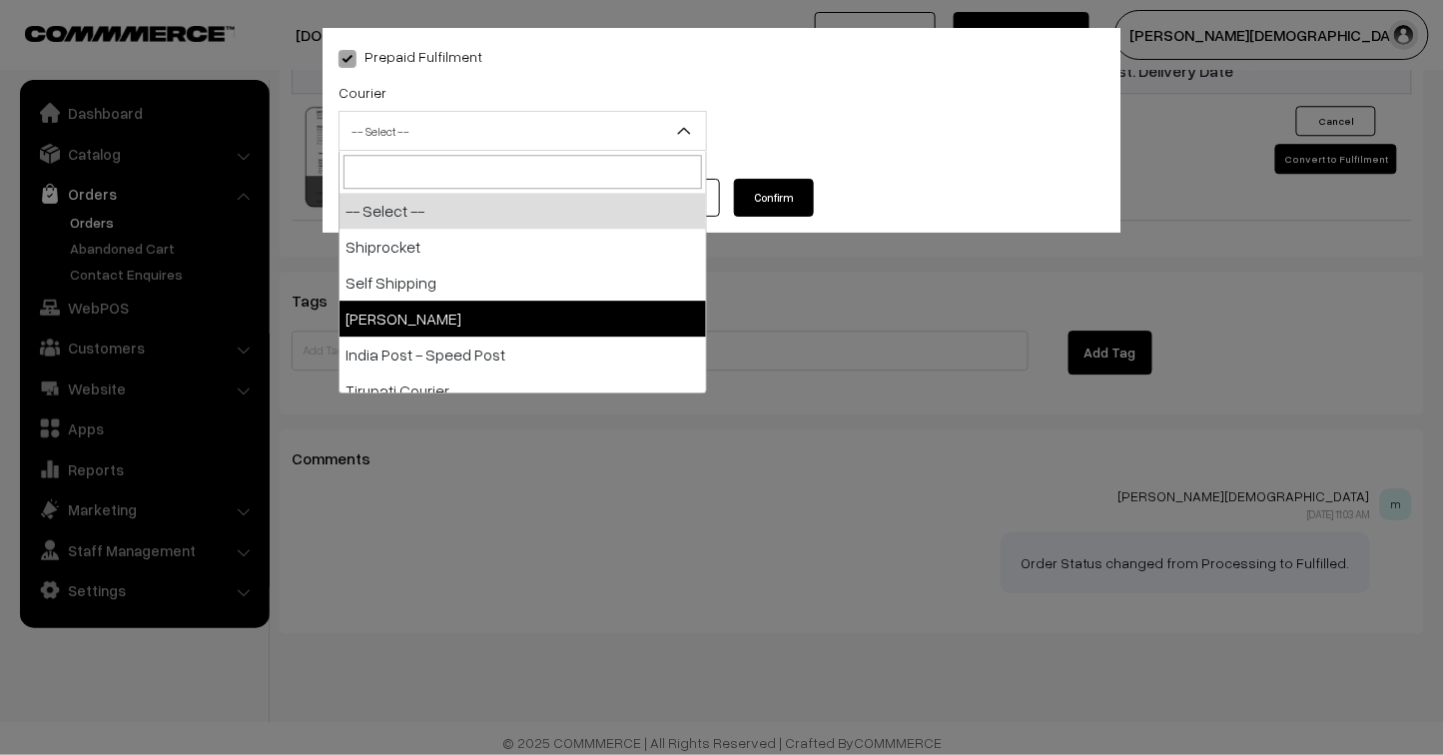
select select "3"
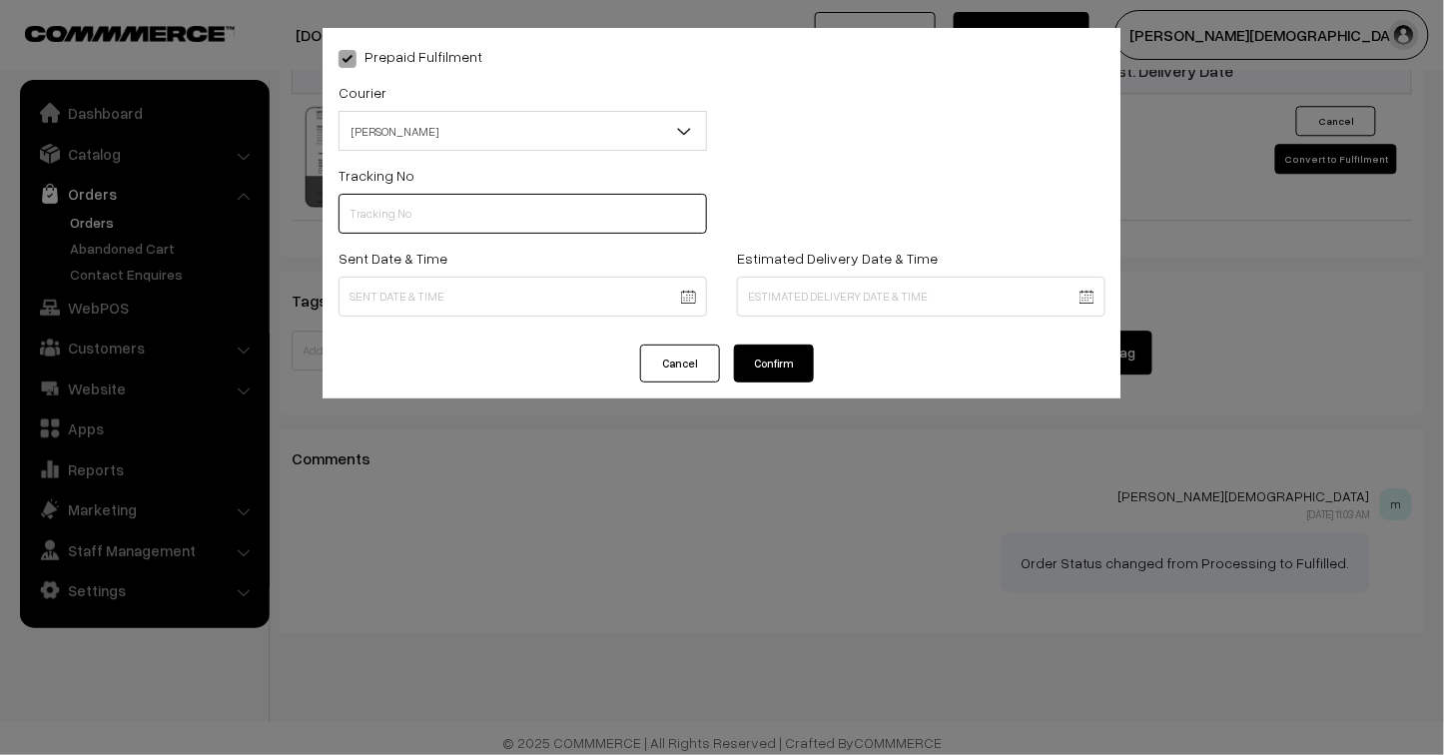
click at [403, 211] on input "text" at bounding box center [522, 214] width 368 height 40
type input "25103200096490"
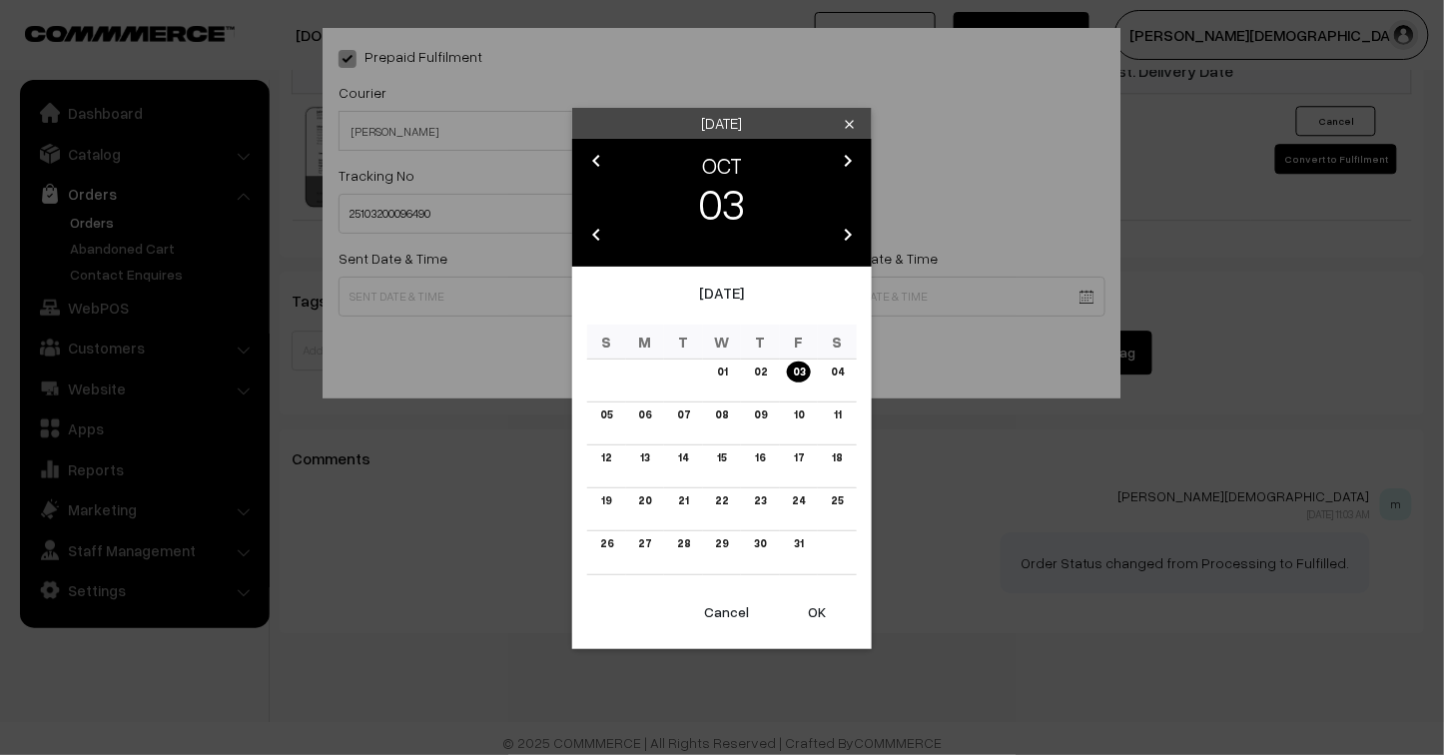
click at [593, 154] on icon "chevron_left" at bounding box center [596, 161] width 24 height 24
click at [645, 544] on link "29" at bounding box center [644, 543] width 25 height 21
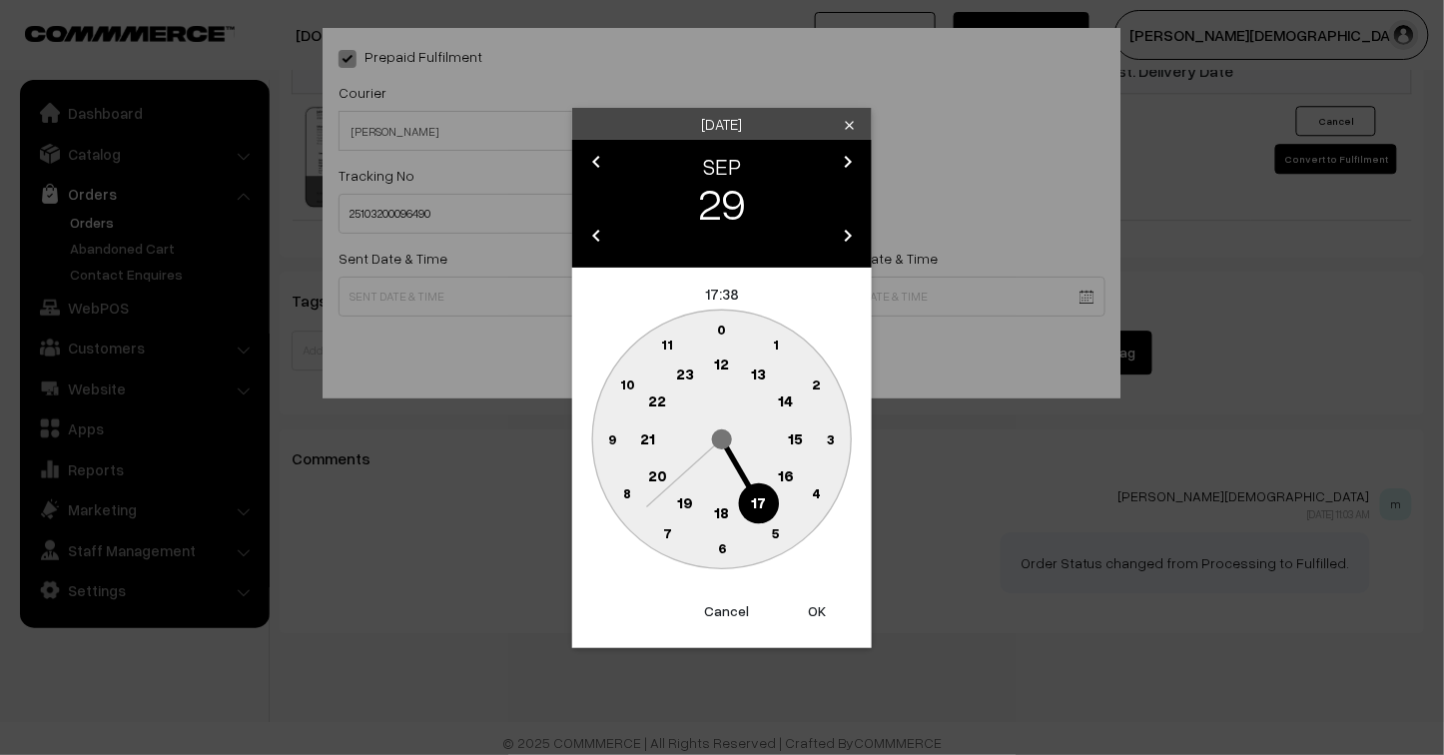
click at [816, 611] on button "OK" at bounding box center [817, 611] width 80 height 44
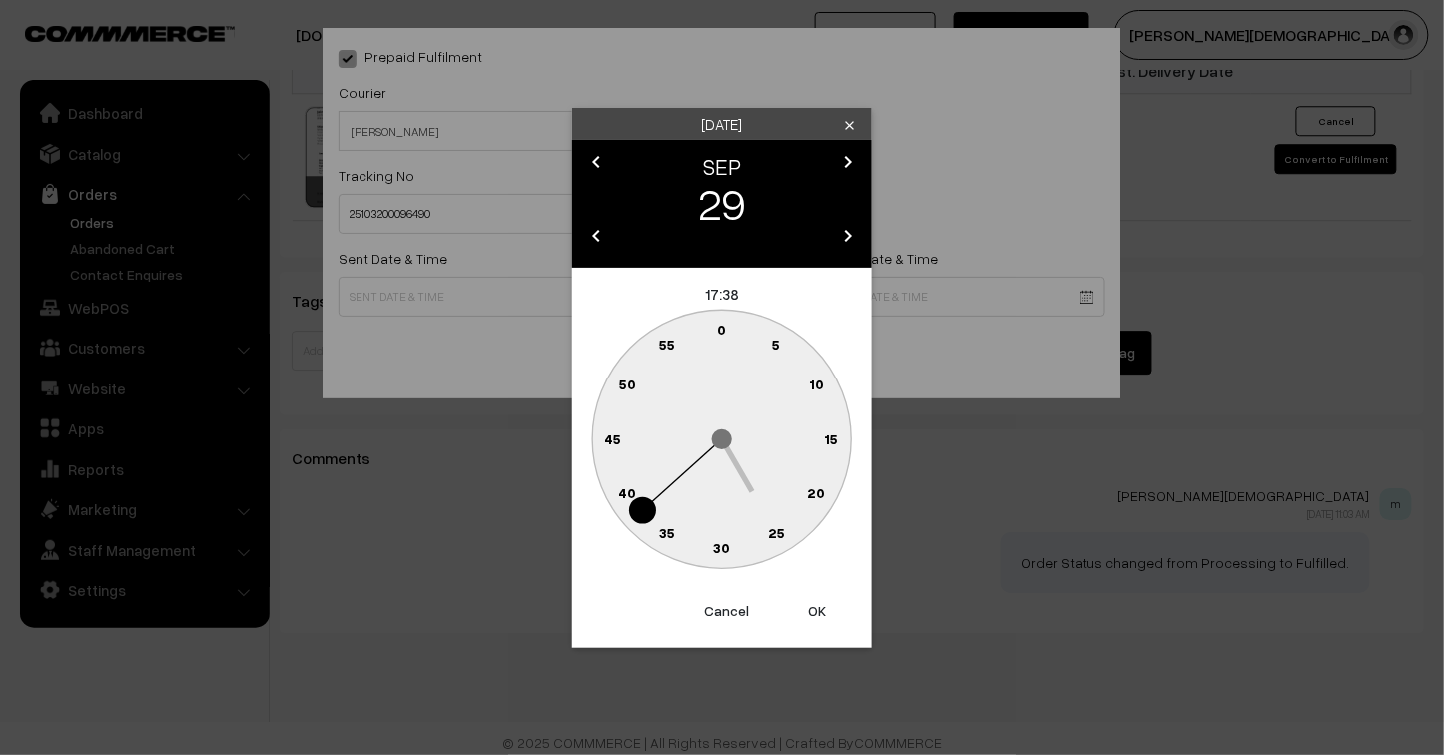
click at [816, 611] on button "OK" at bounding box center [817, 611] width 80 height 44
type input "29-09-2025 17:38"
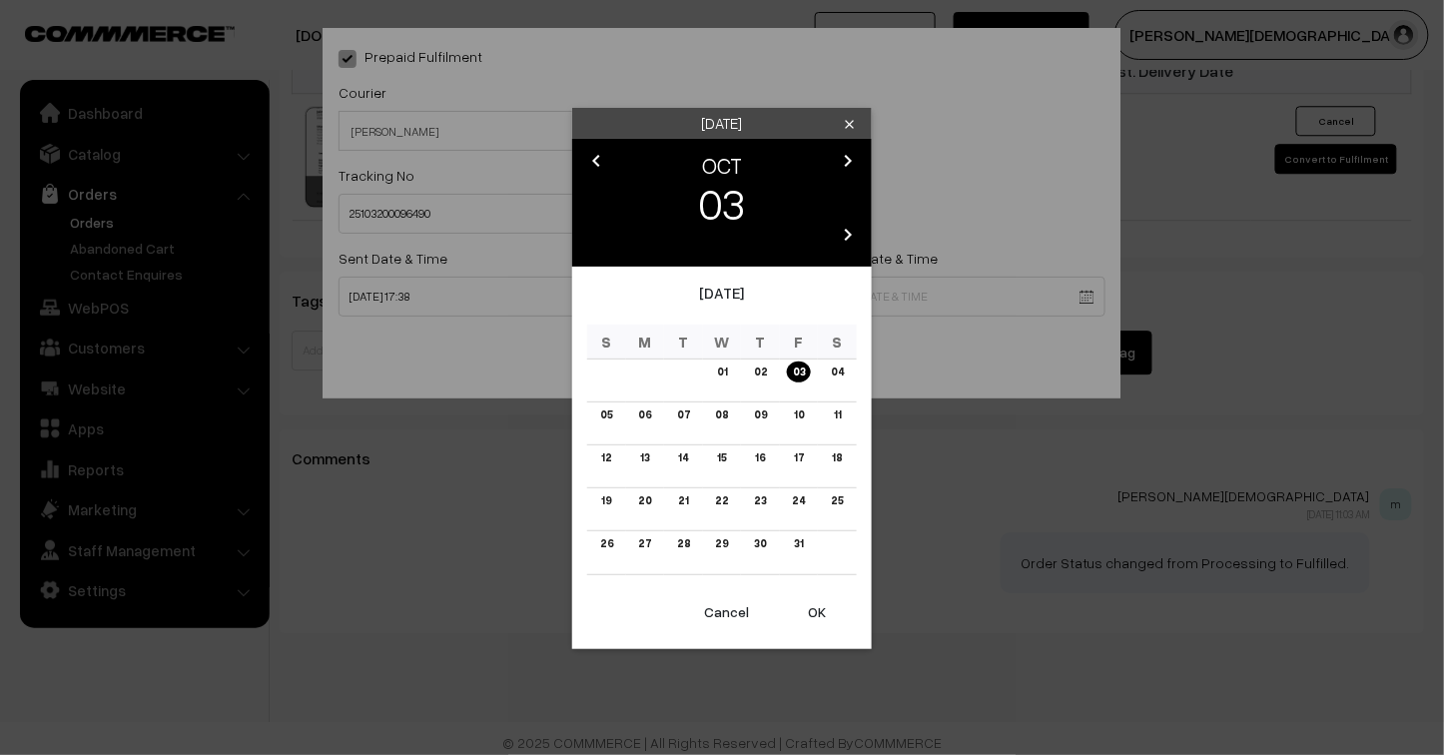
click at [727, 414] on link "08" at bounding box center [721, 414] width 25 height 21
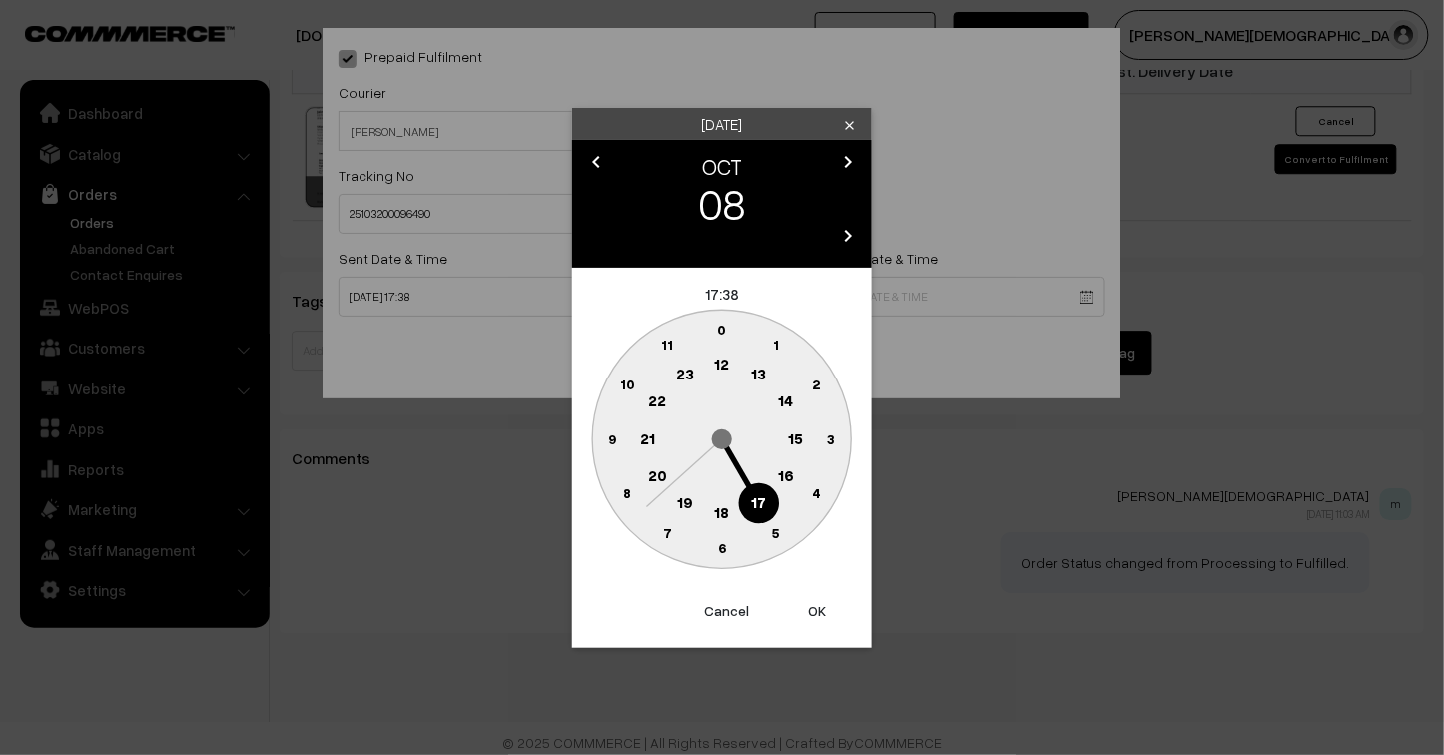
click at [827, 604] on button "OK" at bounding box center [817, 611] width 80 height 44
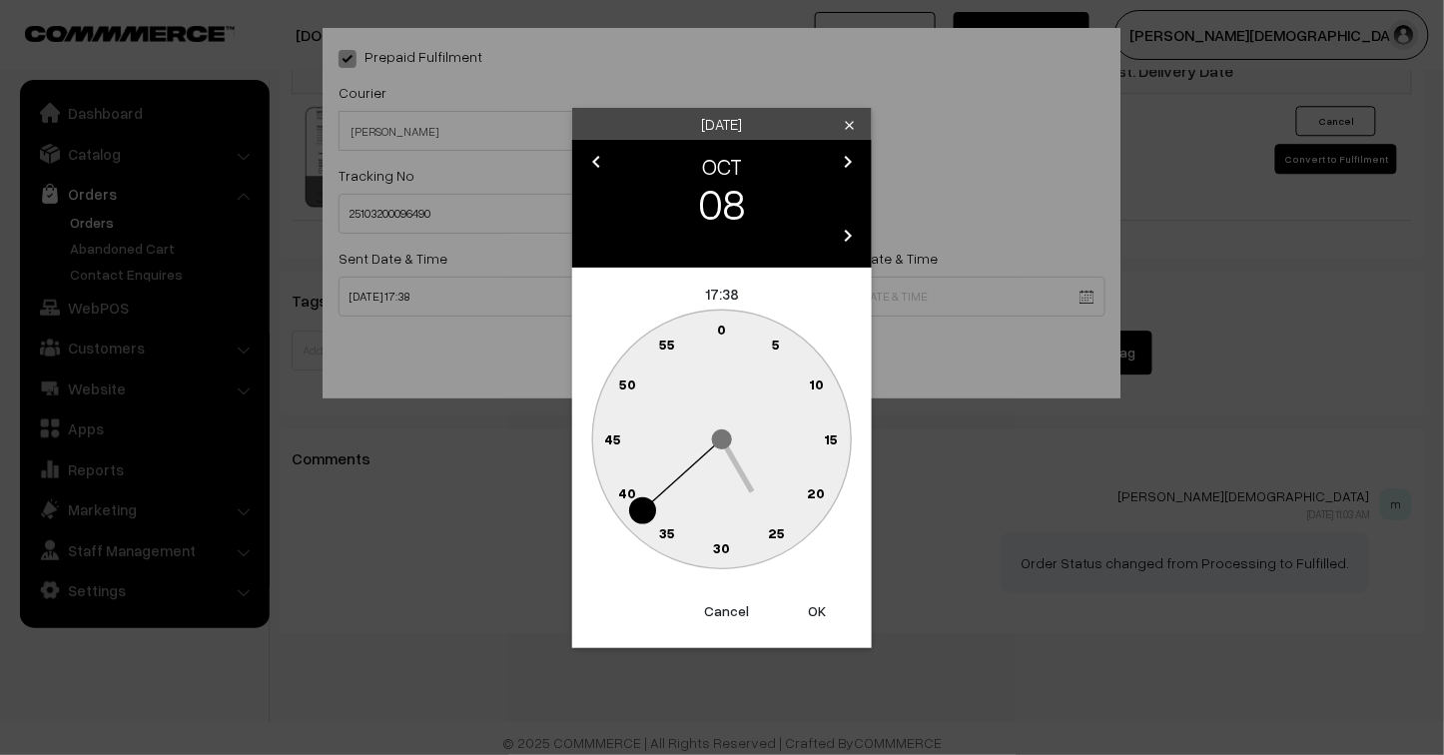
click at [826, 604] on button "OK" at bounding box center [817, 611] width 80 height 44
type input "08-10-2025 17:38"
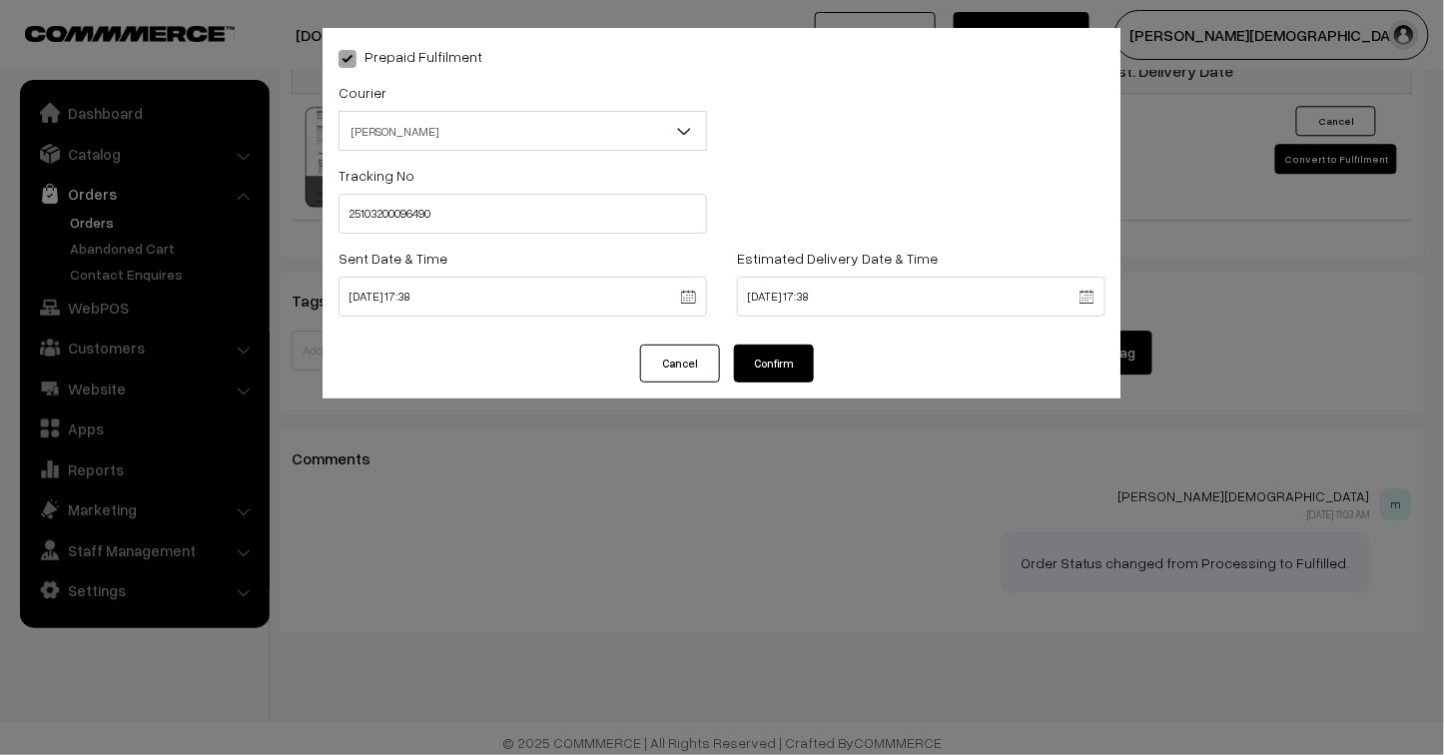
click at [769, 360] on button "Confirm" at bounding box center [774, 363] width 80 height 38
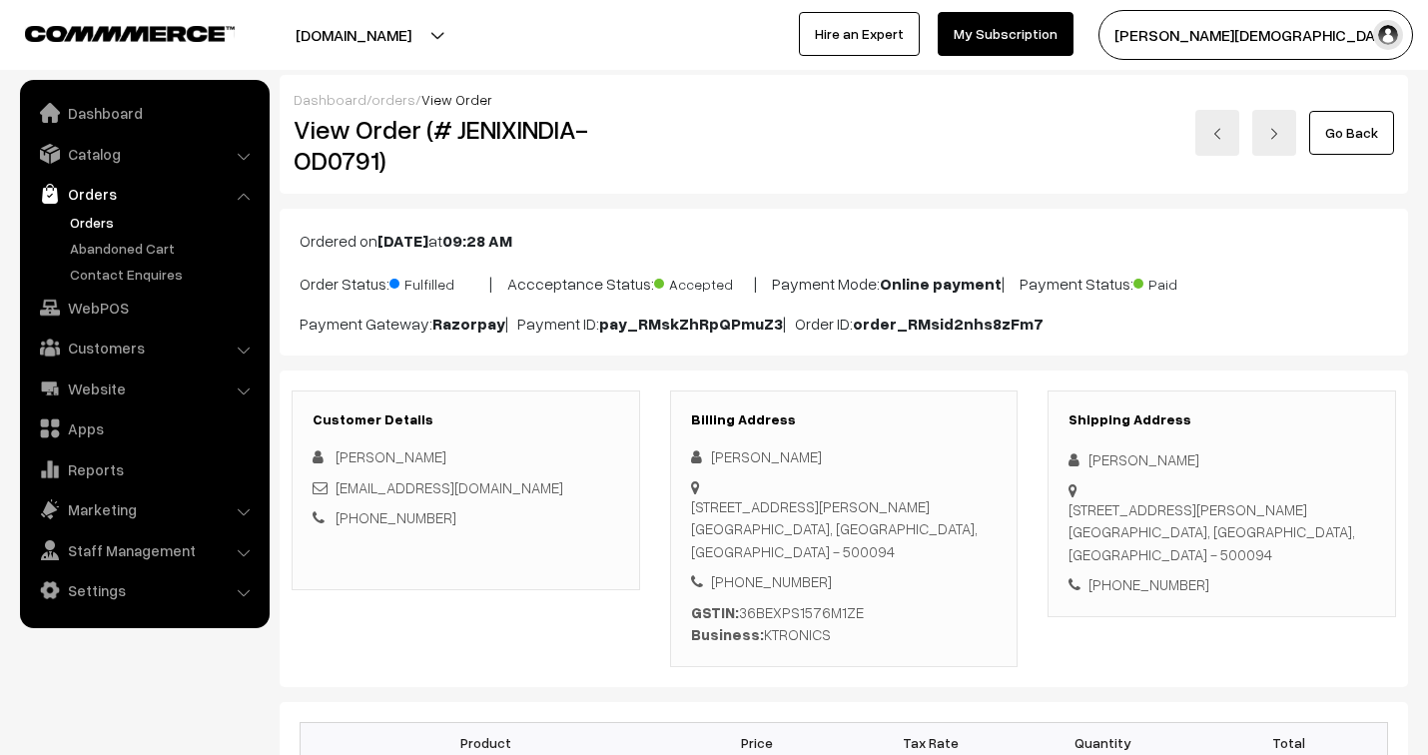
click at [389, 98] on link "orders" at bounding box center [393, 99] width 44 height 17
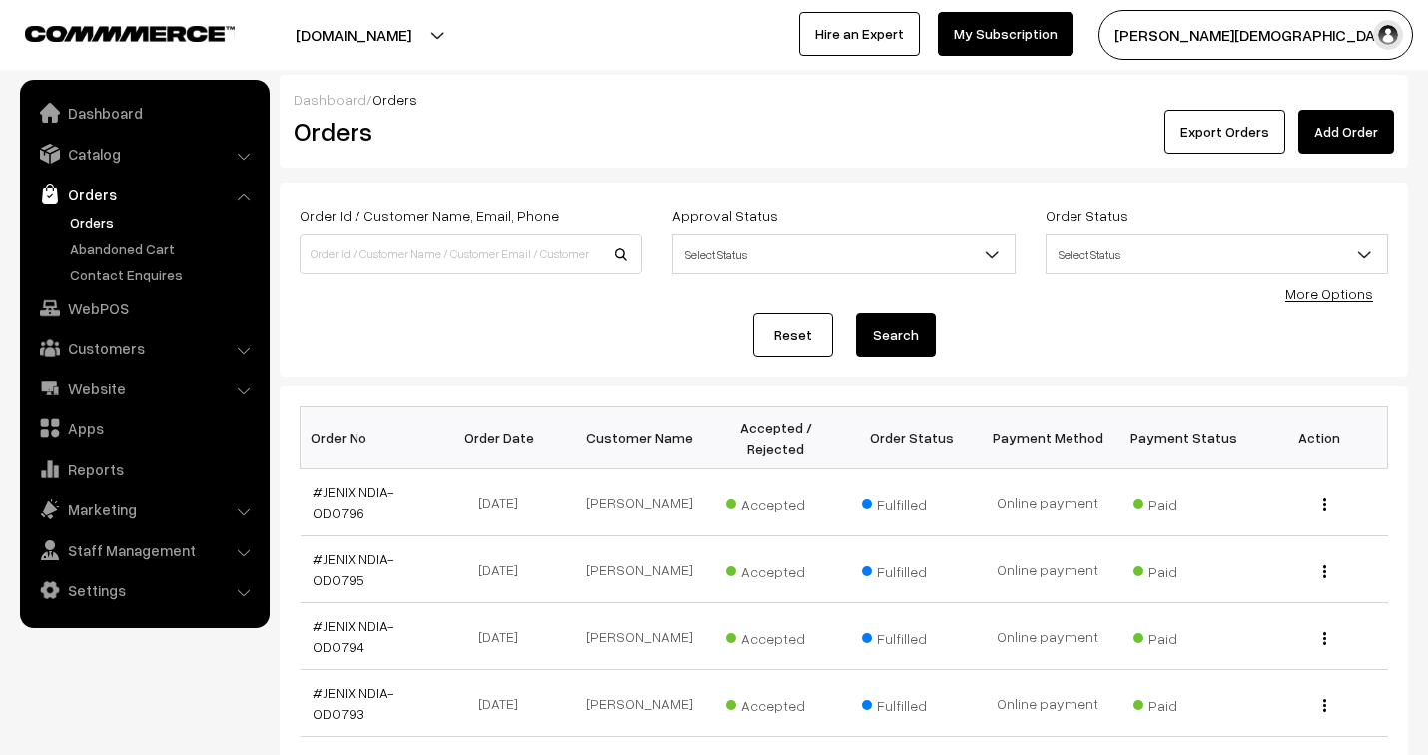
scroll to position [332, 0]
